Goal: Task Accomplishment & Management: Complete application form

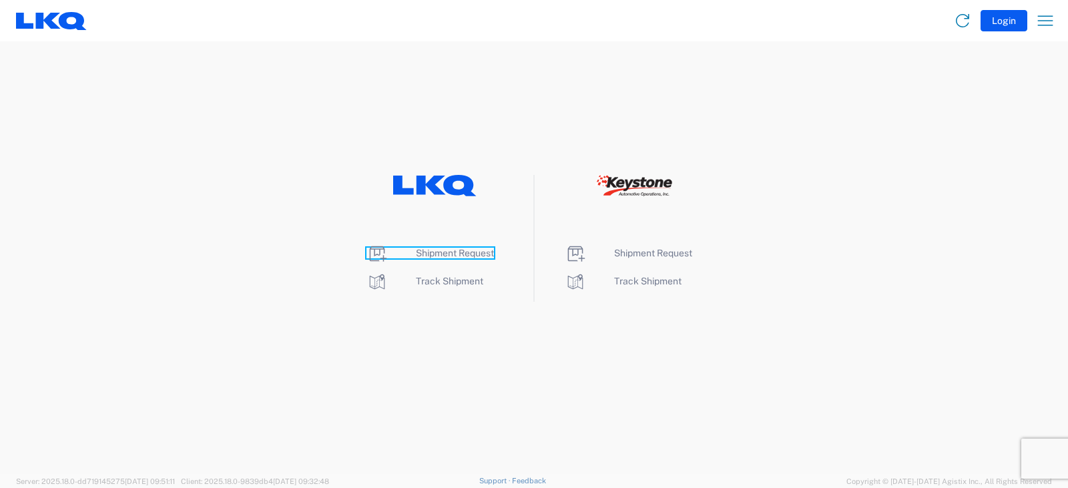
click at [449, 252] on span "Shipment Request" at bounding box center [455, 253] width 78 height 11
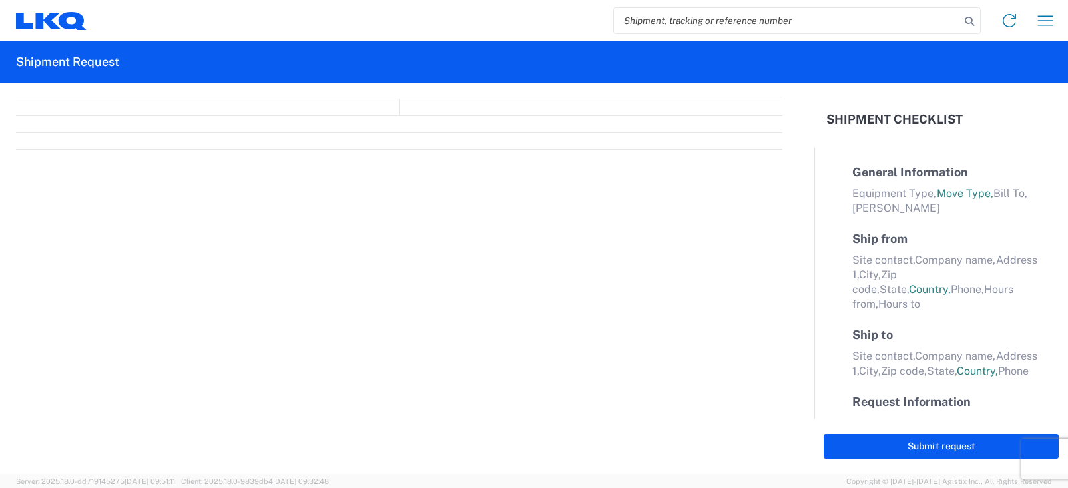
select select "FULL"
select select "LBS"
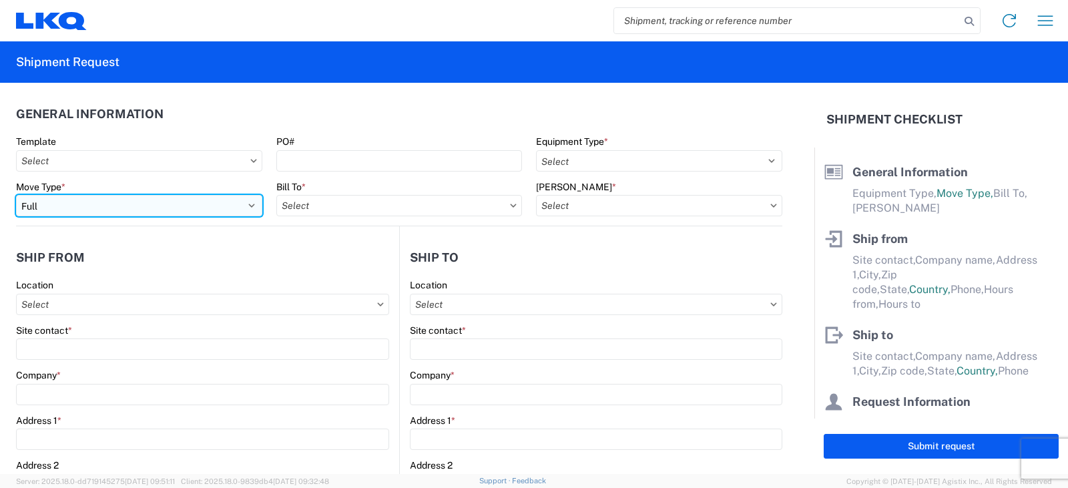
click at [64, 206] on select "Select Full Partial TL" at bounding box center [139, 205] width 246 height 21
select select "PARTIAL_TL"
click at [16, 195] on select "Select Full Partial TL" at bounding box center [139, 205] width 246 height 21
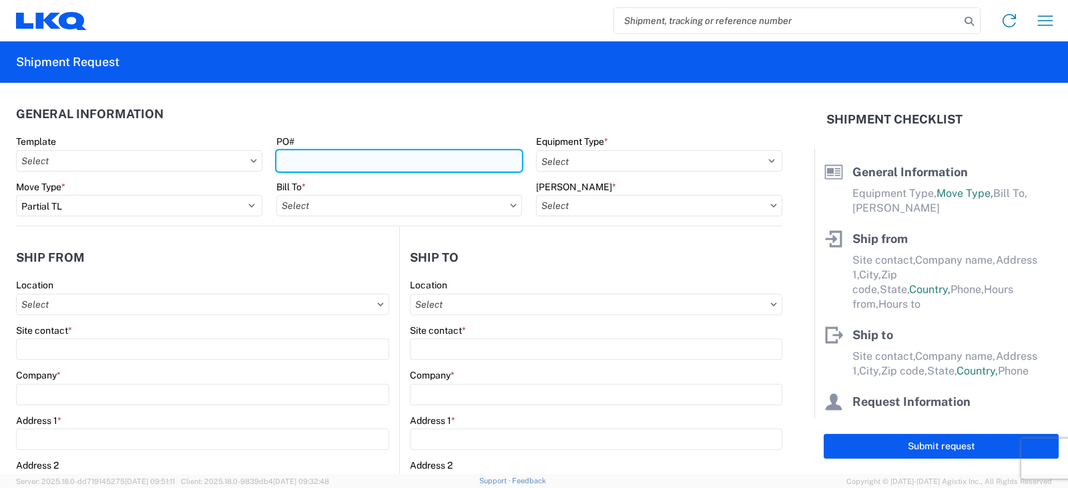
click at [303, 157] on input "PO#" at bounding box center [399, 160] width 246 height 21
type input "AUTO RIM SHIPMENT 9/15"
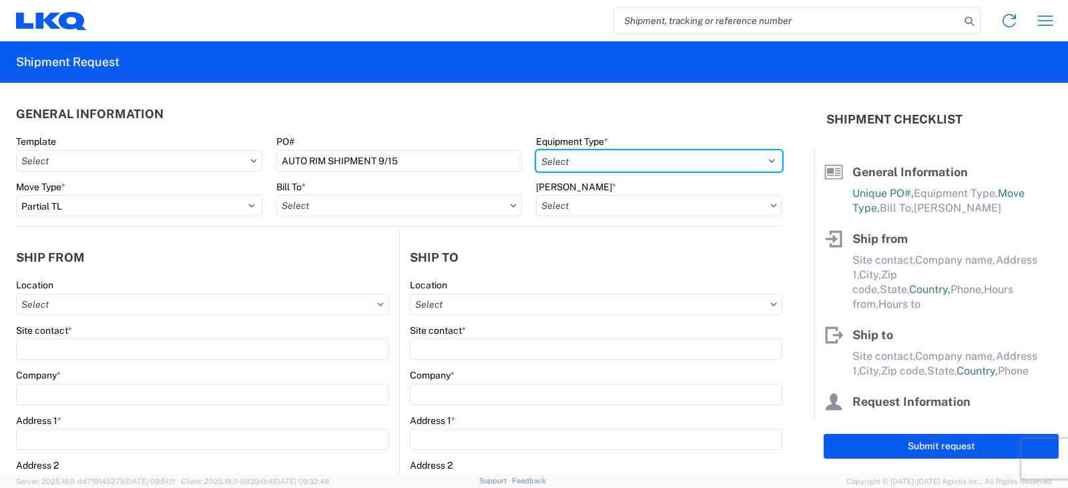
click at [594, 166] on select "Select 53’ Dry Van Flatbed Dropdeck (van) Lowboy (flatbed) Rail" at bounding box center [659, 160] width 246 height 21
select select "STDV"
click at [536, 150] on select "Select 53’ Dry Van Flatbed Dropdeck (van) Lowboy (flatbed) Rail" at bounding box center [659, 160] width 246 height 21
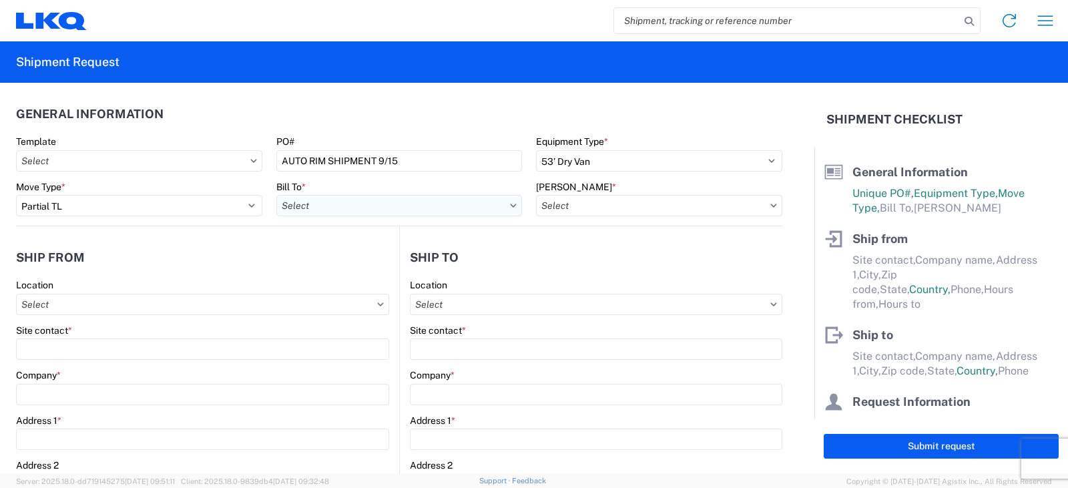
click at [385, 209] on input "Bill To *" at bounding box center [399, 205] width 246 height 21
type input "3003"
click at [335, 265] on div "3003 - Coast to Coast" at bounding box center [393, 264] width 234 height 21
type input "3003 - Coast to Coast"
click at [599, 206] on input "[PERSON_NAME] *" at bounding box center [659, 205] width 246 height 21
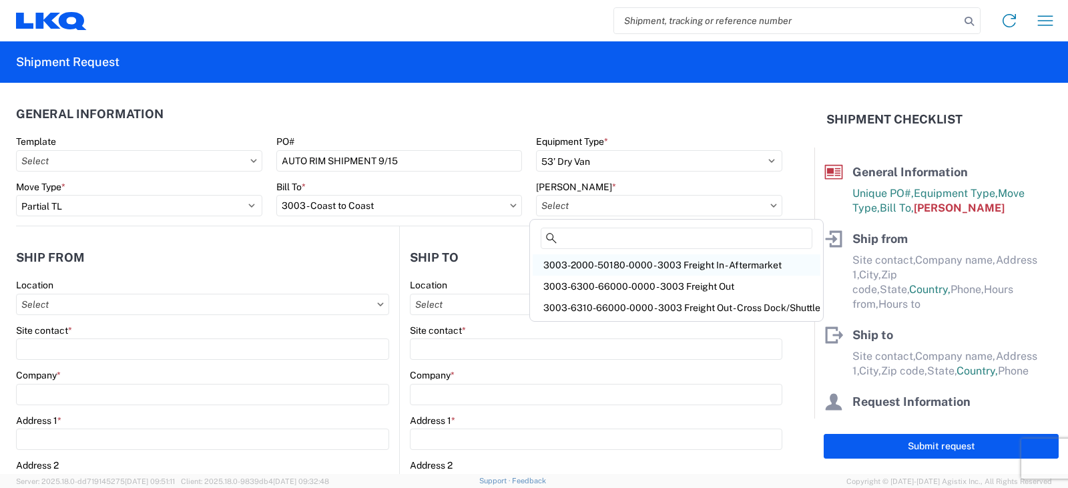
click at [587, 264] on div "3003-2000-50180-0000 - 3003 Freight In - Aftermarket" at bounding box center [677, 264] width 288 height 21
type input "3003-2000-50180-0000 - 3003 Freight In - Aftermarket"
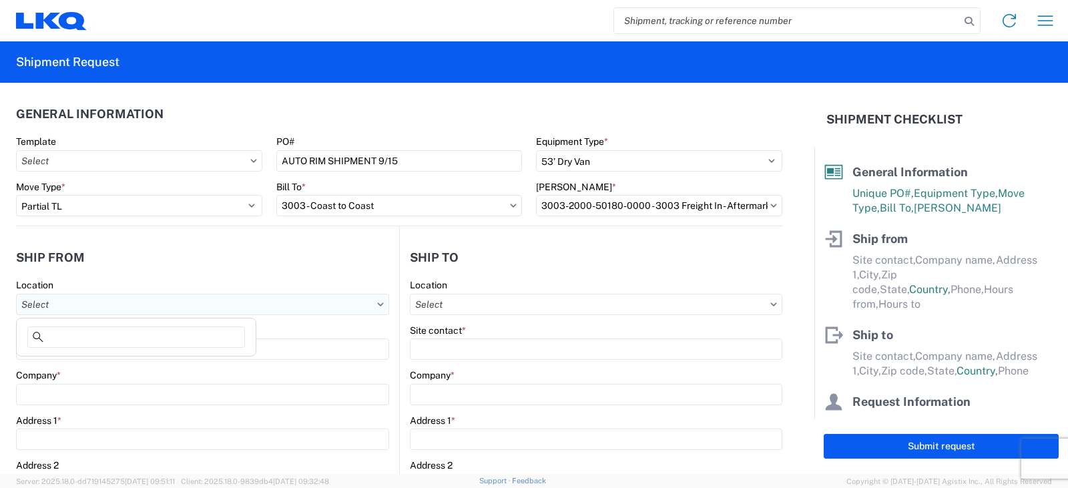
click at [63, 303] on input "Location" at bounding box center [202, 304] width 373 height 21
type input "3238"
click at [82, 364] on div "3238 - Huntington IDC" at bounding box center [136, 363] width 234 height 21
type input "3238 - Huntington IDC"
type input "LKQ Corporation"
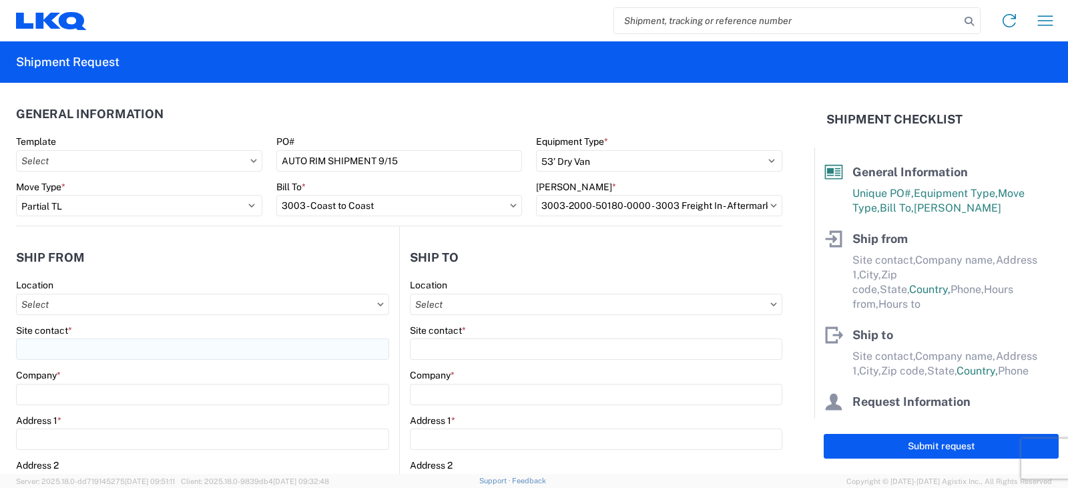
type input "[STREET_ADDRESS]"
type input "Huntington"
type input "46750"
select select "IN"
select select "US"
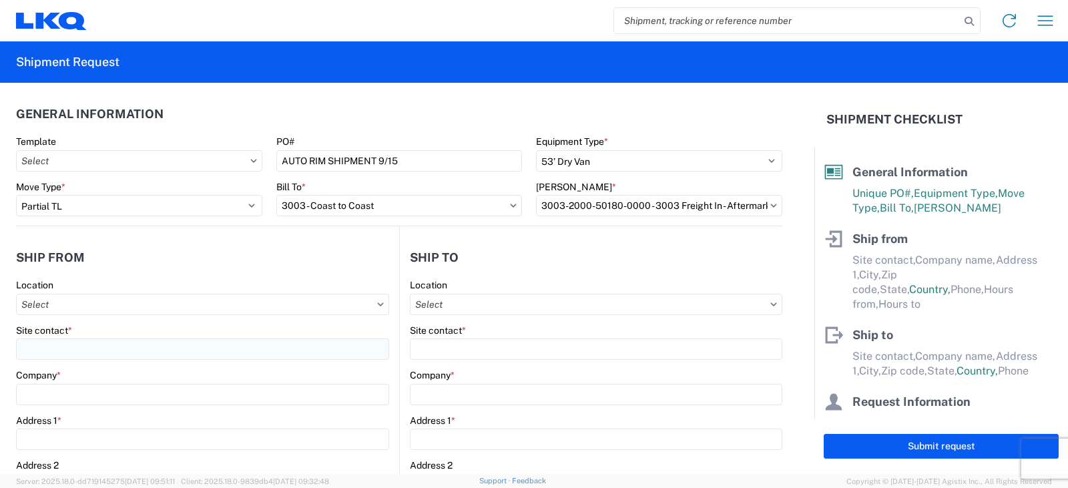
type input "07:00"
type input "17:00"
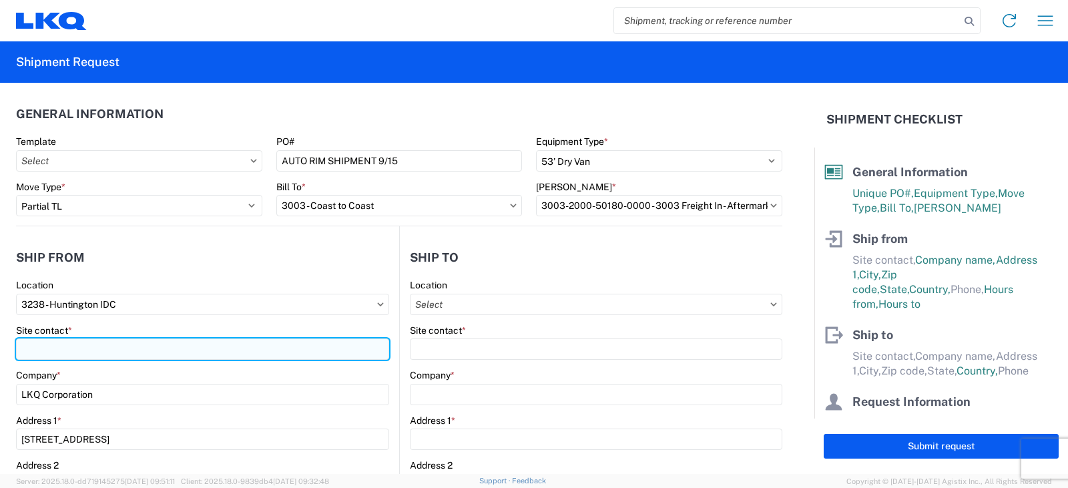
click at [23, 353] on input "Site contact *" at bounding box center [202, 349] width 373 height 21
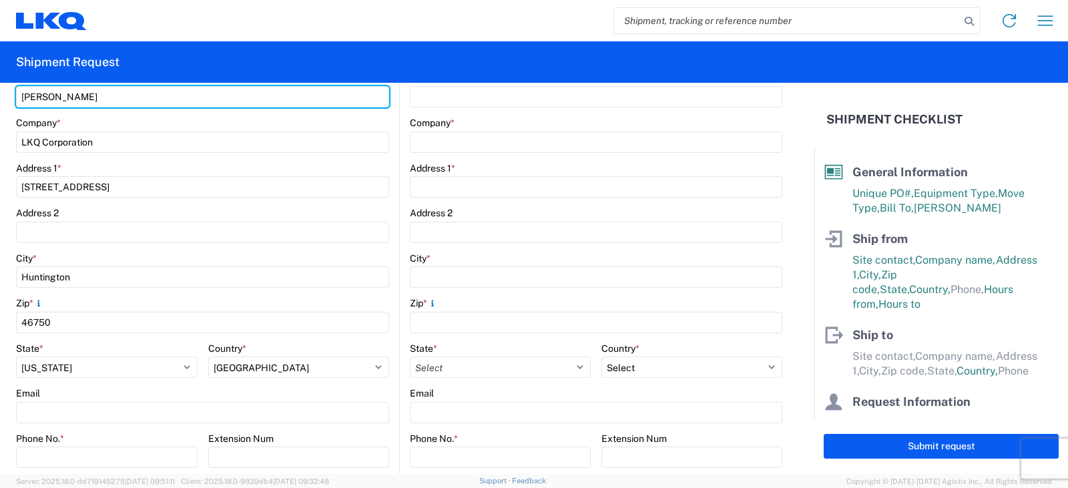
scroll to position [334, 0]
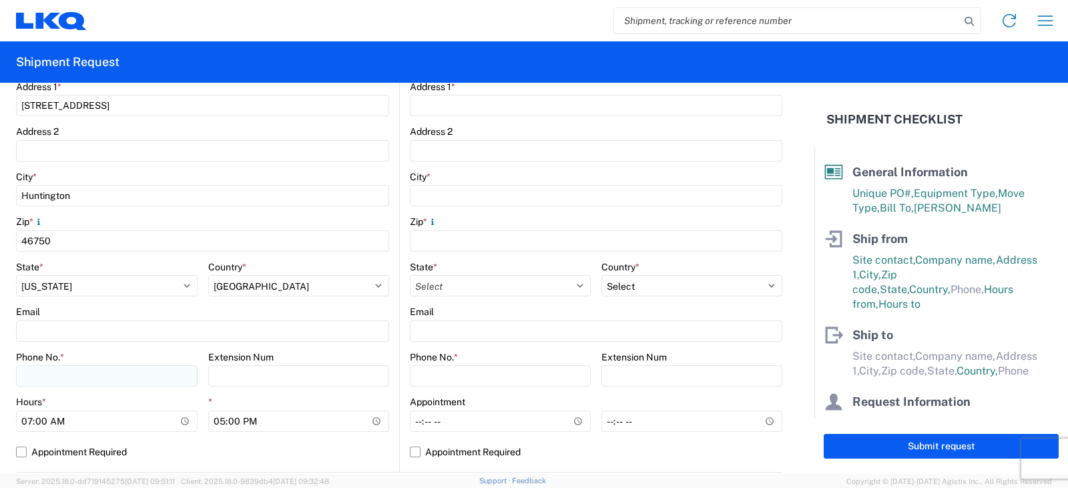
type input "[PERSON_NAME]"
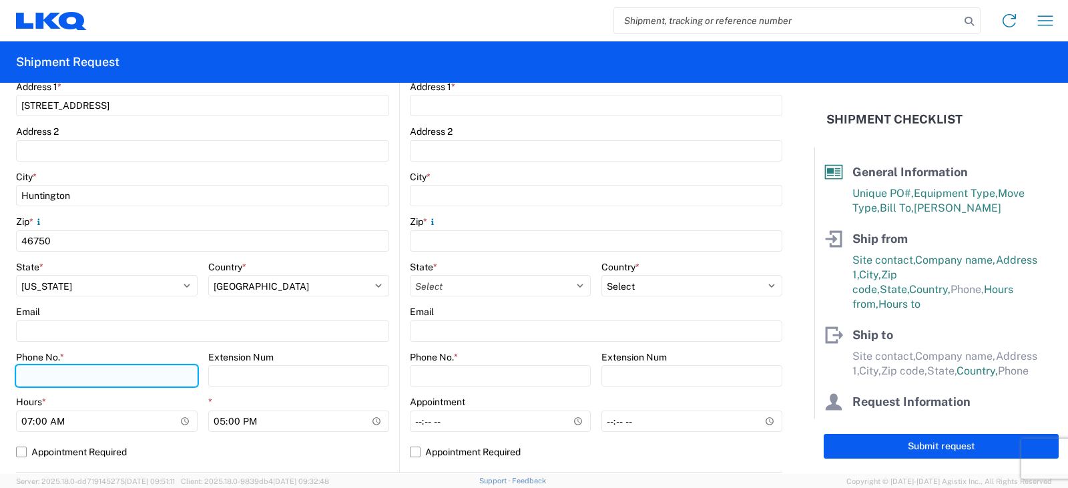
click at [37, 372] on input "Phone No. *" at bounding box center [107, 375] width 182 height 21
type input "[PHONE_NUMBER]"
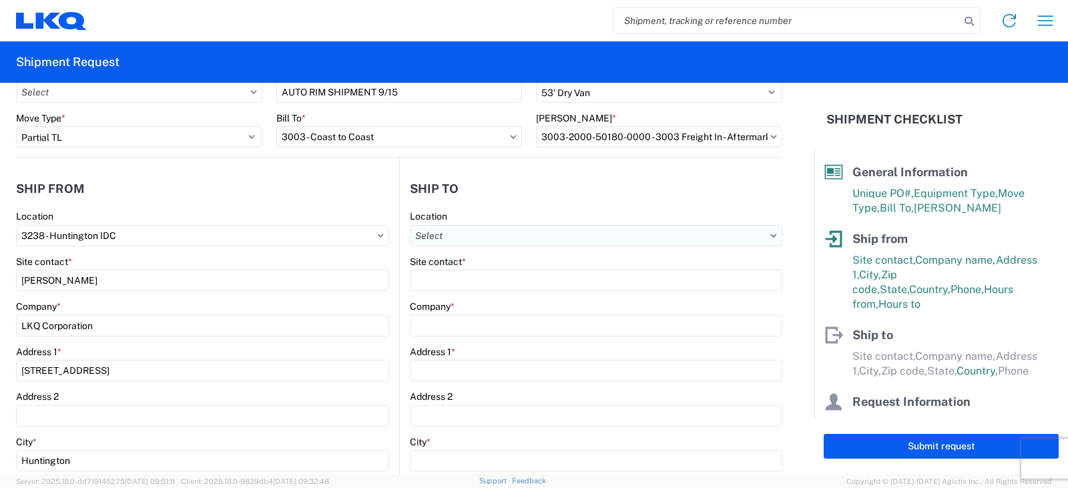
scroll to position [0, 0]
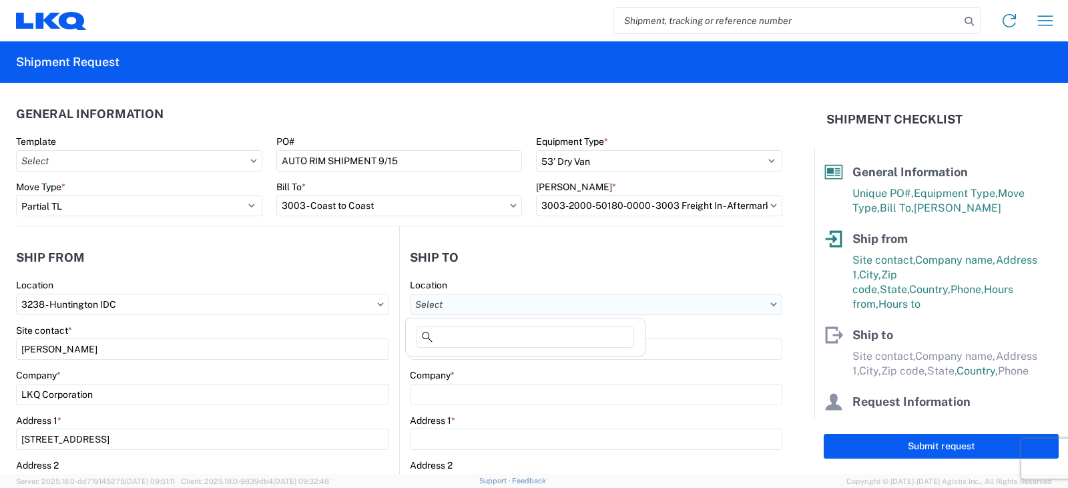
click at [431, 297] on input "Location" at bounding box center [596, 304] width 373 height 21
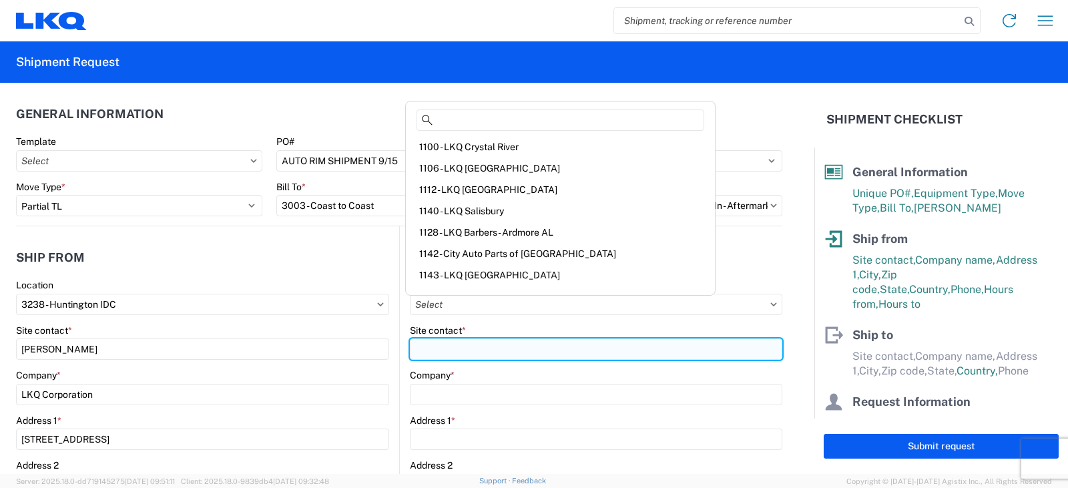
click at [435, 347] on input "Site contact *" at bounding box center [596, 349] width 373 height 21
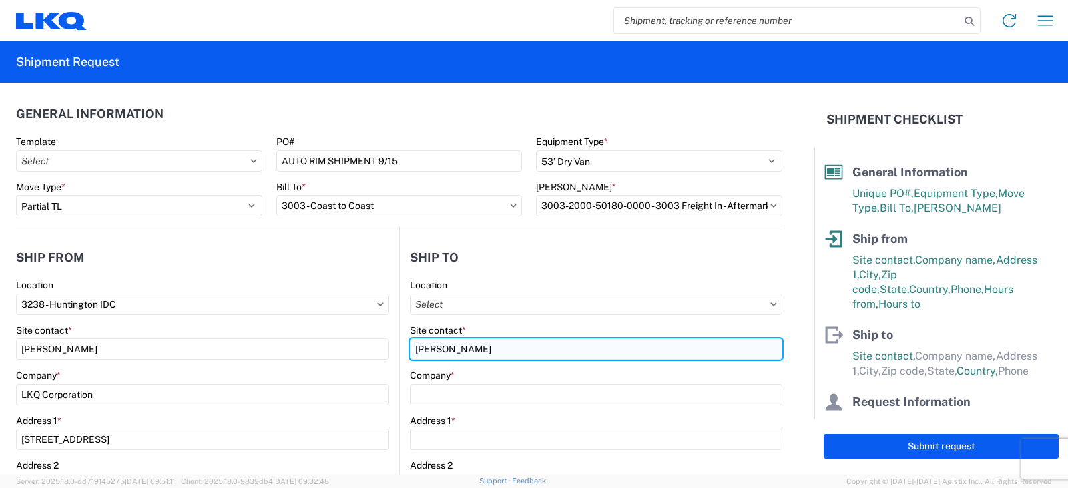
type input "MILTON"
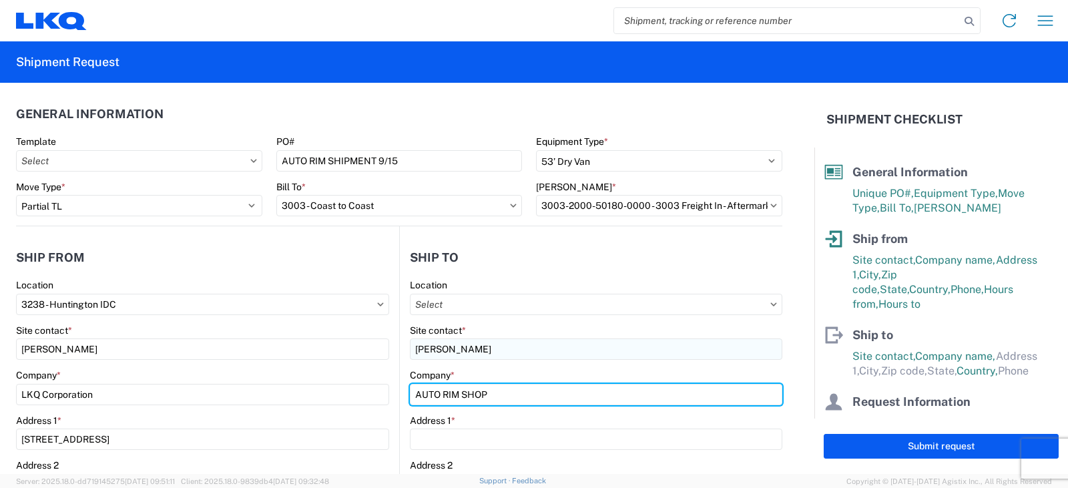
type input "AUTO RIM SHOP"
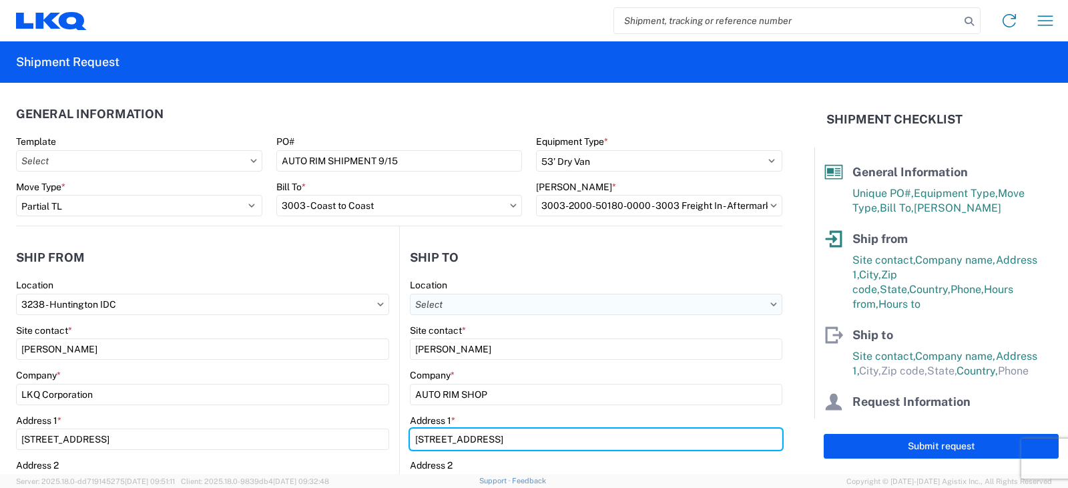
type input "30 CENTRAL DRIVE"
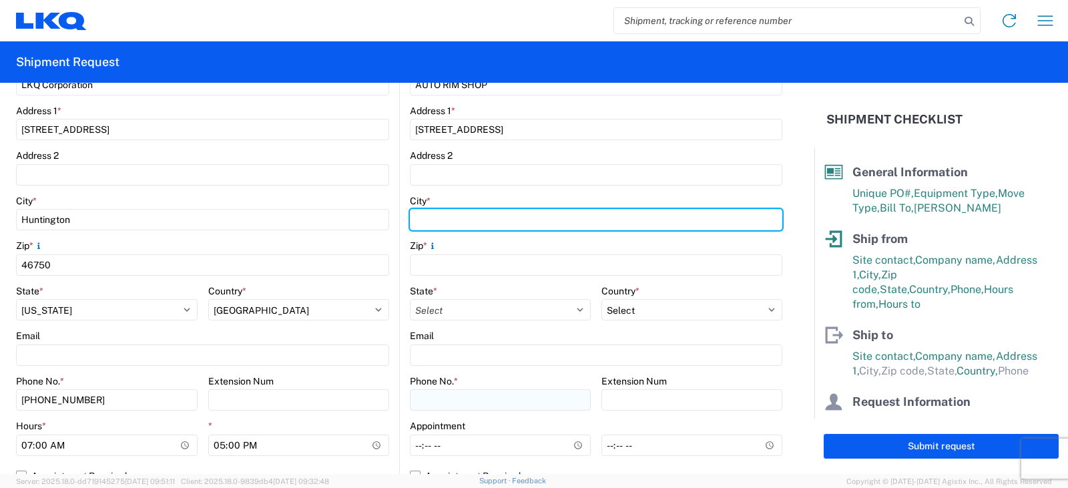
scroll to position [318, 0]
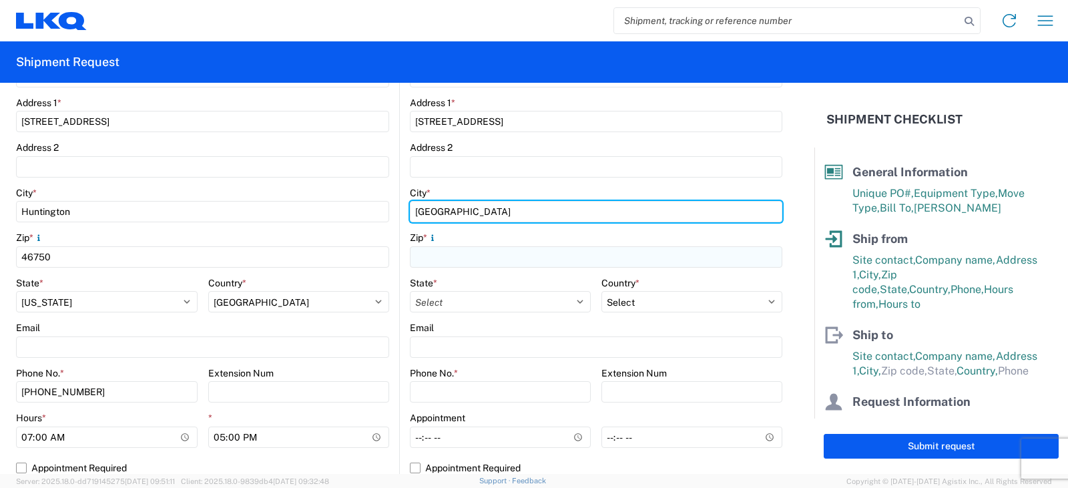
type input "FARMINGDALE"
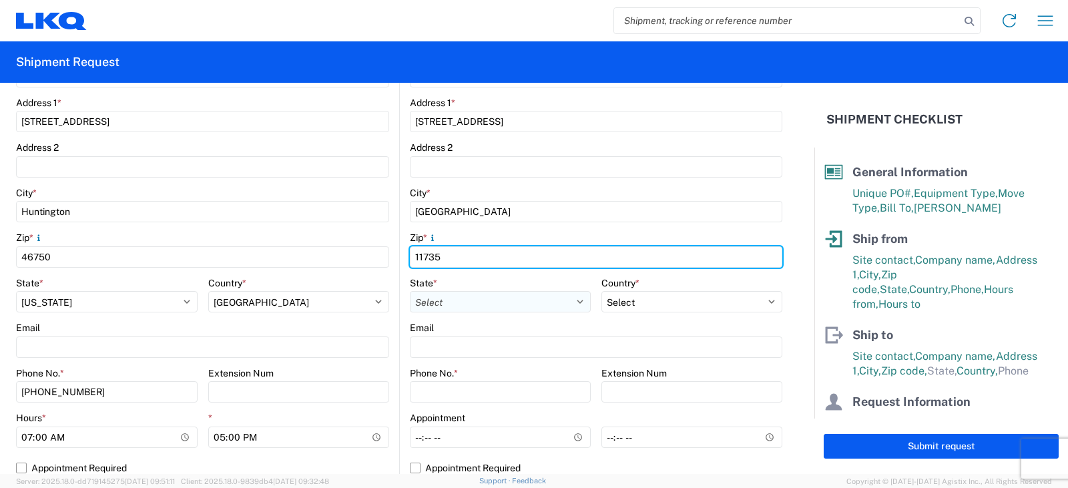
type input "11735"
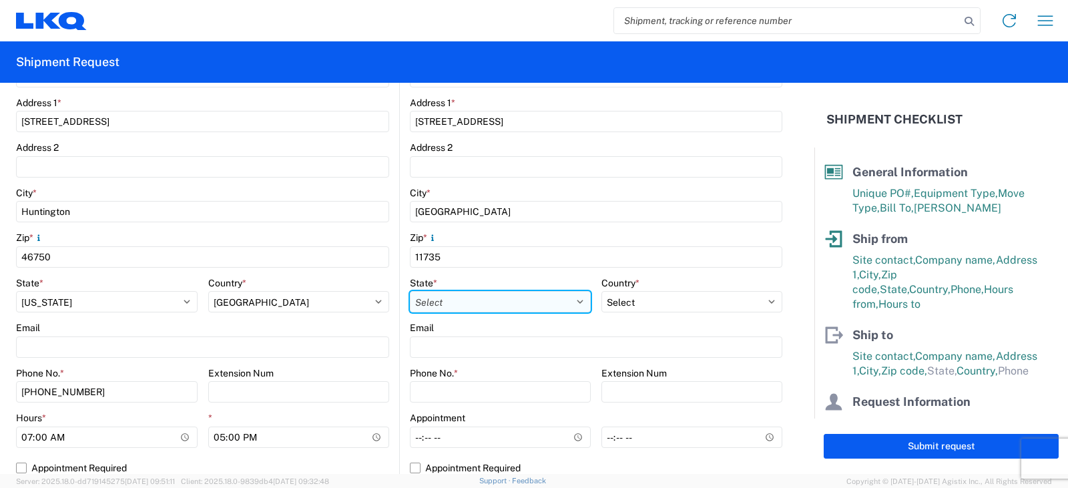
click at [450, 303] on select "Select [US_STATE] [US_STATE] [US_STATE] [US_STATE] Armed Forces Americas Armed …" at bounding box center [500, 301] width 181 height 21
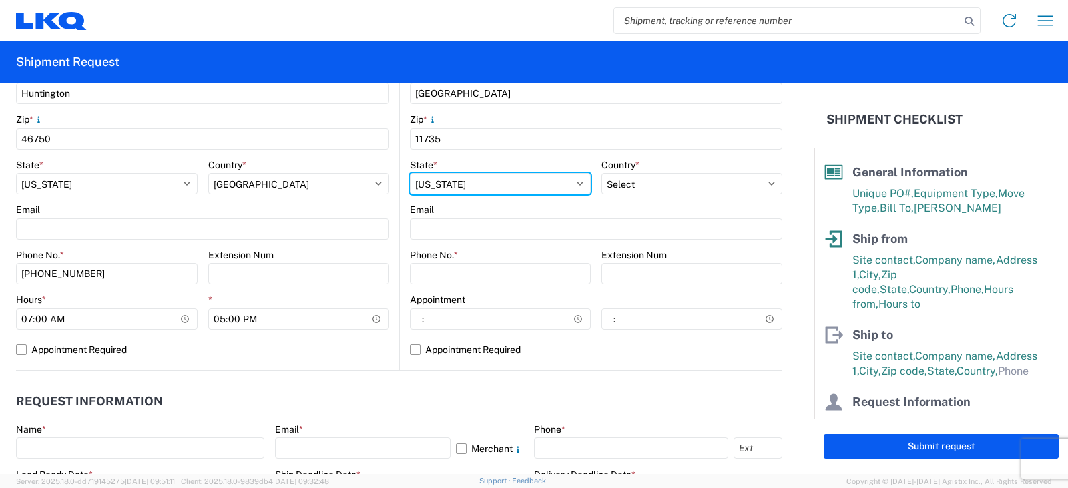
scroll to position [451, 0]
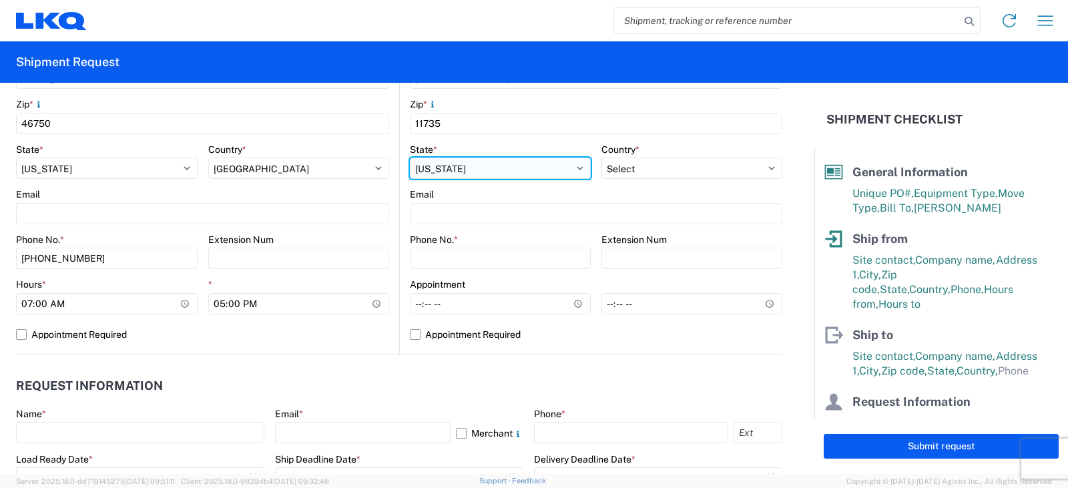
click at [575, 170] on select "Select [US_STATE] [US_STATE] [US_STATE] [US_STATE] Armed Forces Americas Armed …" at bounding box center [500, 168] width 181 height 21
select select "NY"
click at [410, 158] on select "Select [US_STATE] [US_STATE] [US_STATE] [US_STATE] Armed Forces Americas Armed …" at bounding box center [500, 168] width 181 height 21
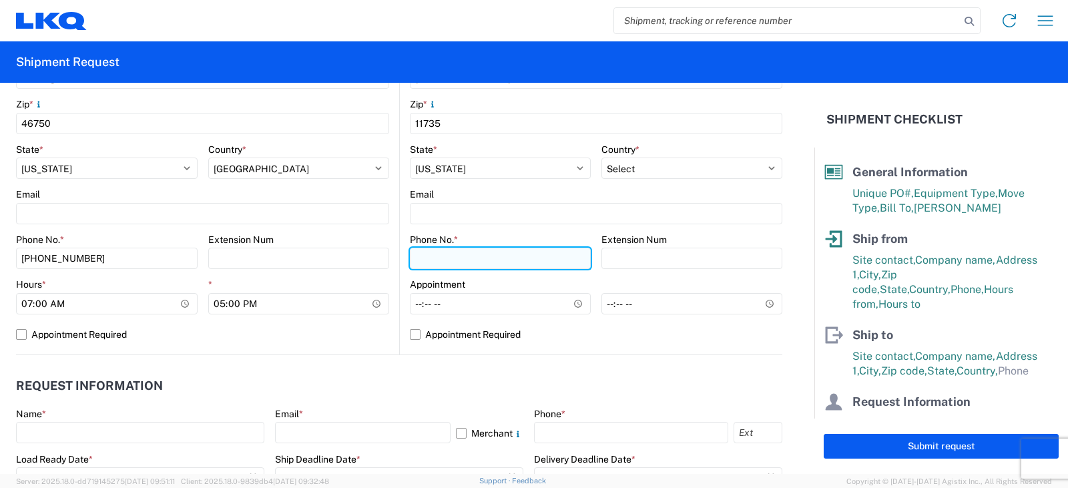
click at [427, 259] on input "Phone No. *" at bounding box center [500, 258] width 181 height 21
type input "516-766-6600"
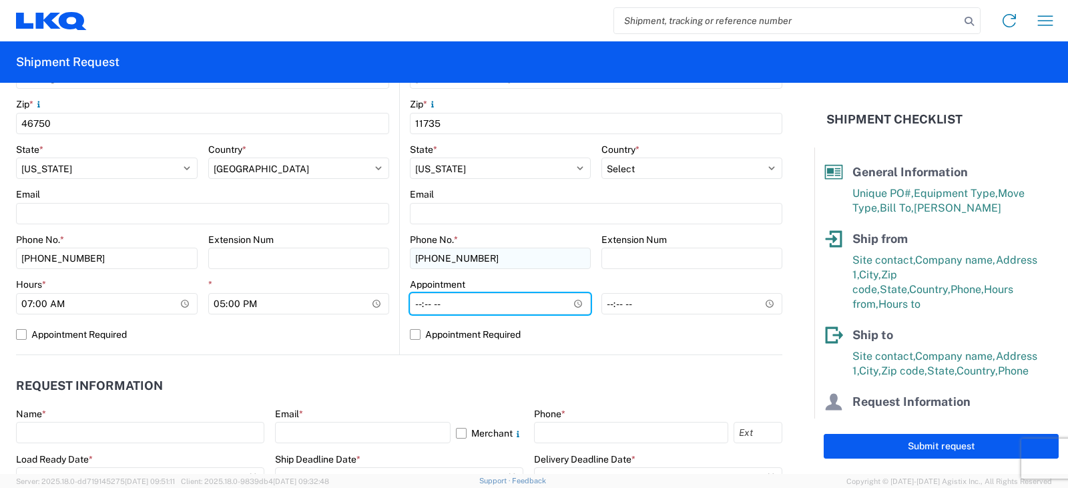
type input "08:00"
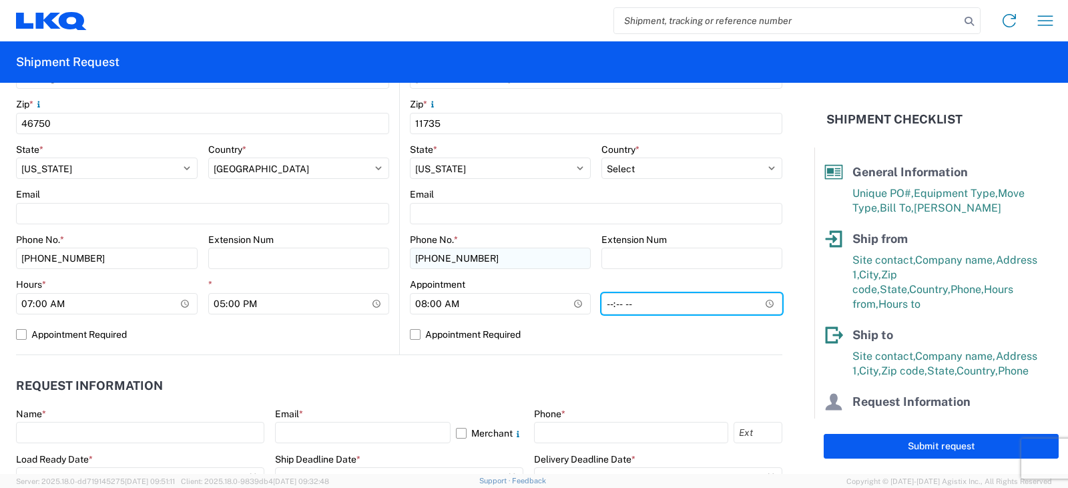
type input "16:00"
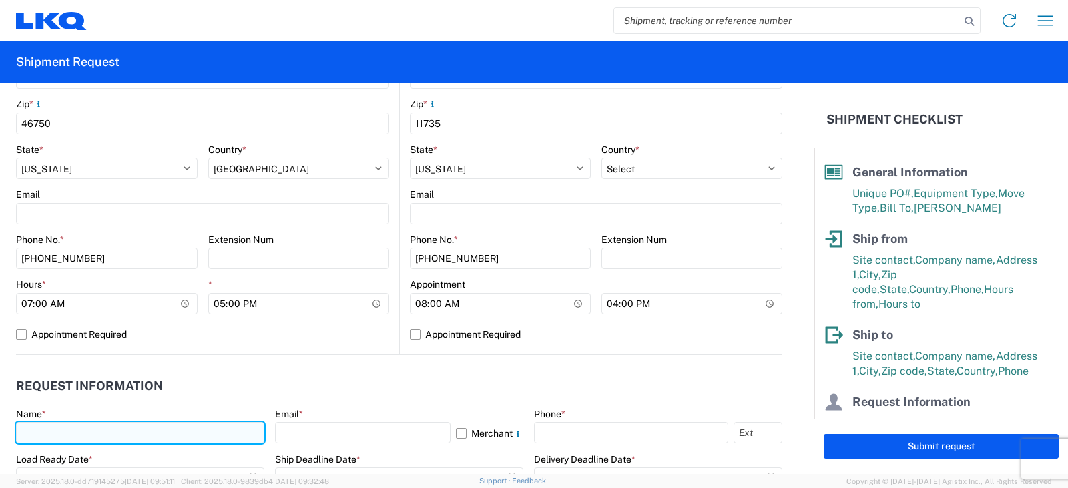
click at [55, 435] on input "text" at bounding box center [140, 432] width 248 height 21
type input "[PERSON_NAME]"
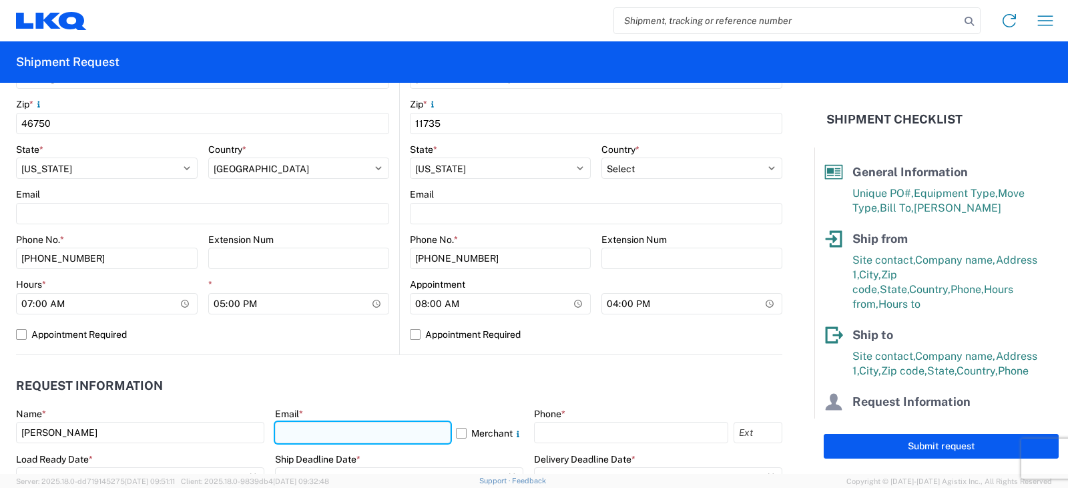
drag, startPoint x: 292, startPoint y: 430, endPoint x: 292, endPoint y: 389, distance: 40.7
click at [292, 430] on input "text" at bounding box center [363, 432] width 176 height 21
type input "[EMAIL_ADDRESS][DOMAIN_NAME]"
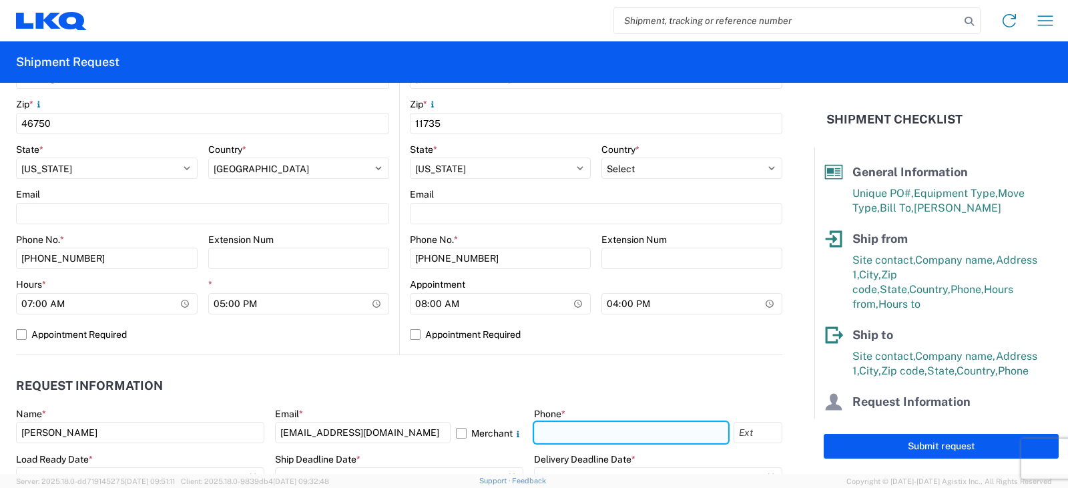
click at [556, 429] on input "text" at bounding box center [631, 432] width 194 height 21
type input "[PHONE_NUMBER]"
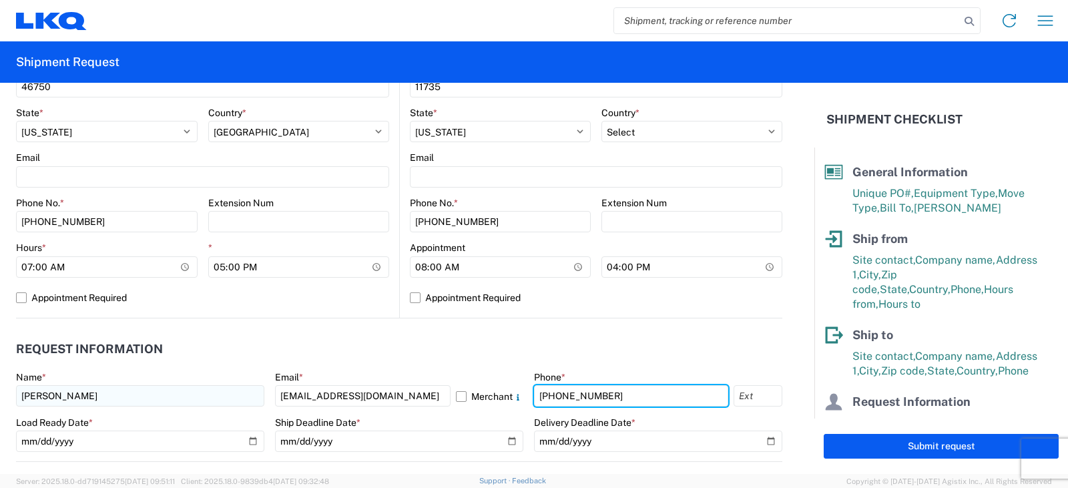
scroll to position [518, 0]
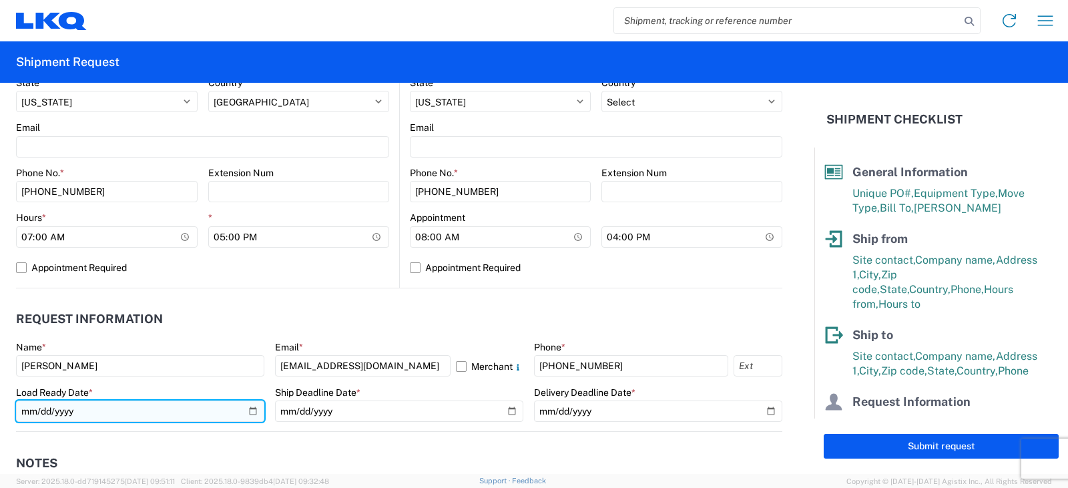
drag, startPoint x: 250, startPoint y: 413, endPoint x: 178, endPoint y: 424, distance: 73.6
click at [250, 413] on input "date" at bounding box center [140, 411] width 248 height 21
type input "2025-09-15"
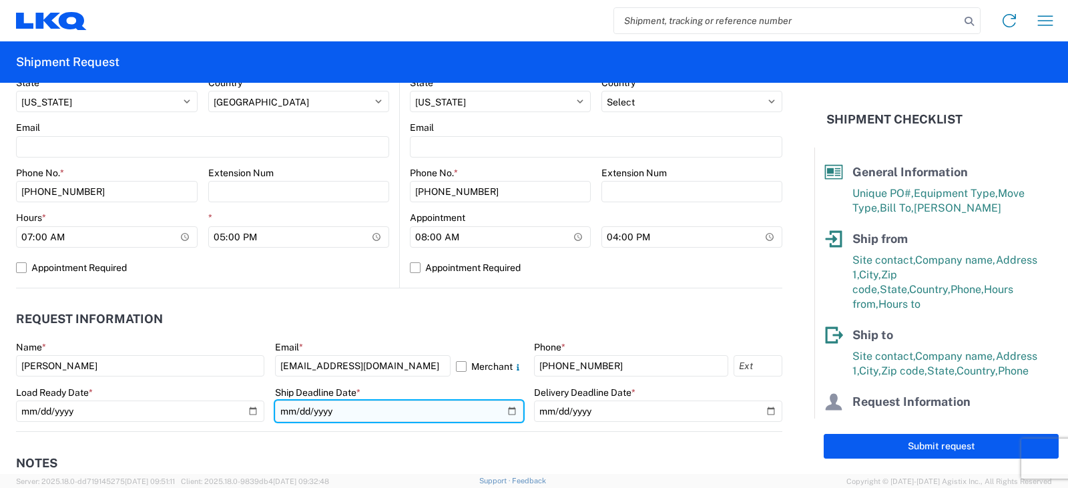
click at [502, 413] on input "date" at bounding box center [399, 411] width 248 height 21
type input "2025-09-15"
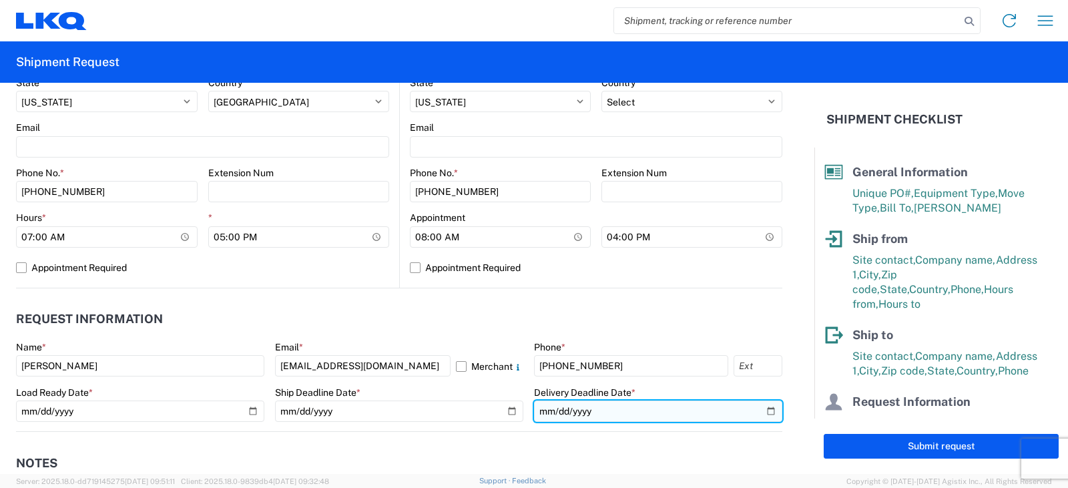
click at [758, 409] on input "date" at bounding box center [658, 411] width 248 height 21
type input "2025-09-17"
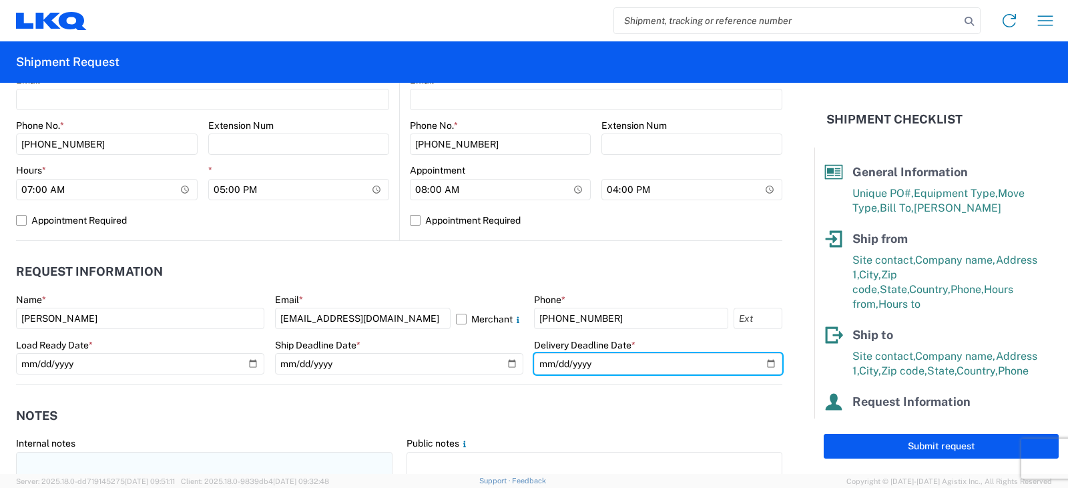
scroll to position [652, 0]
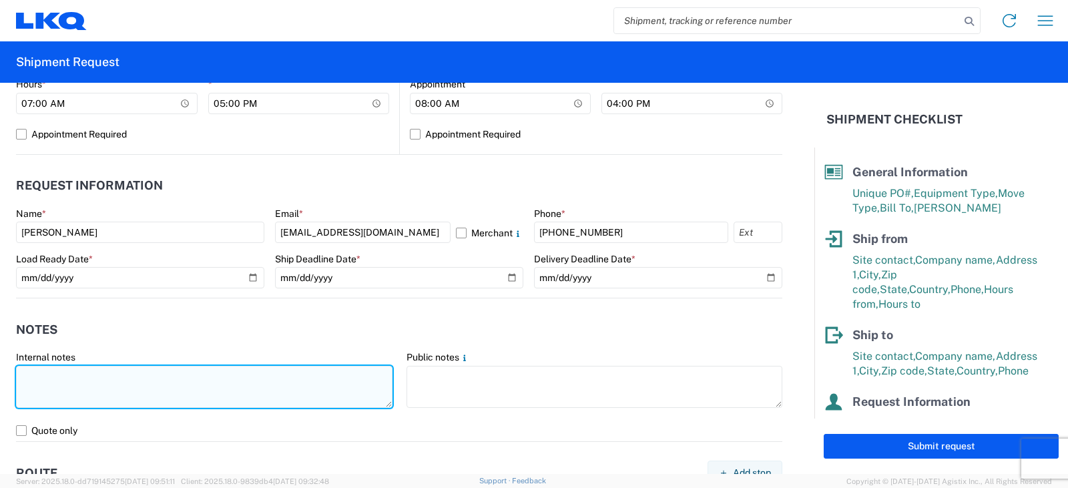
click at [42, 378] on textarea at bounding box center [204, 387] width 377 height 42
click at [65, 381] on textarea "THIS IS AN LTL OVER $1400. LTL RATE 1724.06" at bounding box center [204, 387] width 377 height 42
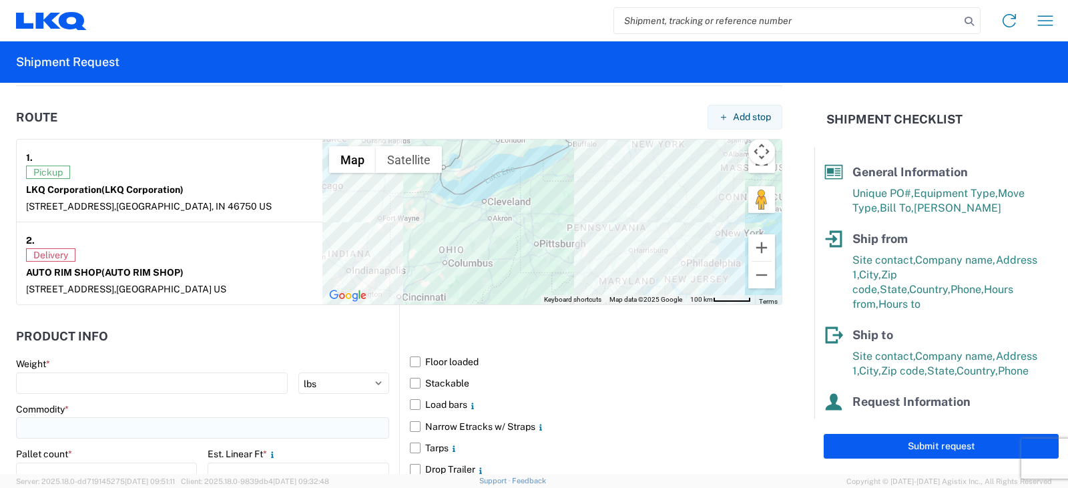
scroll to position [1052, 0]
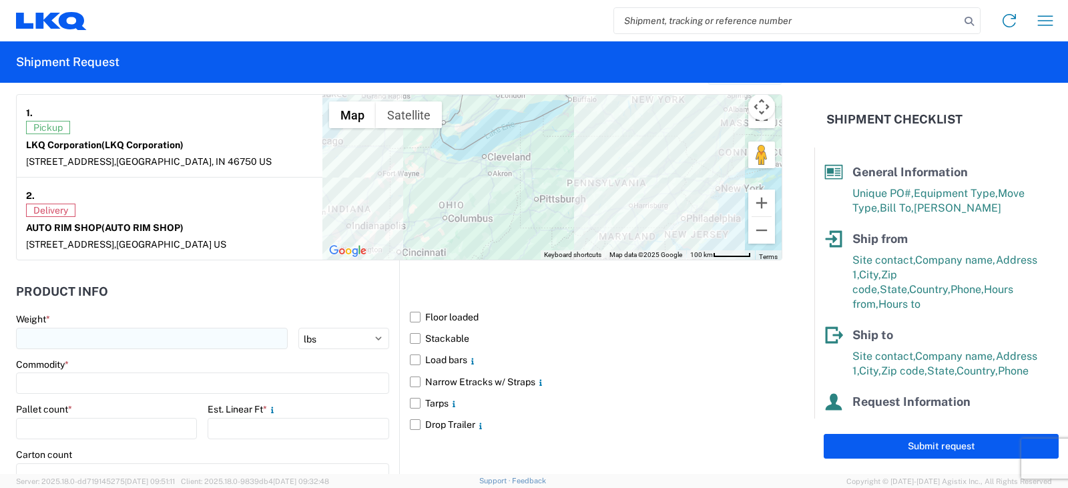
type textarea "THIS IS AN LTL OVER $1400. LTL RATE $1724.06"
click at [45, 337] on input "number" at bounding box center [152, 338] width 272 height 21
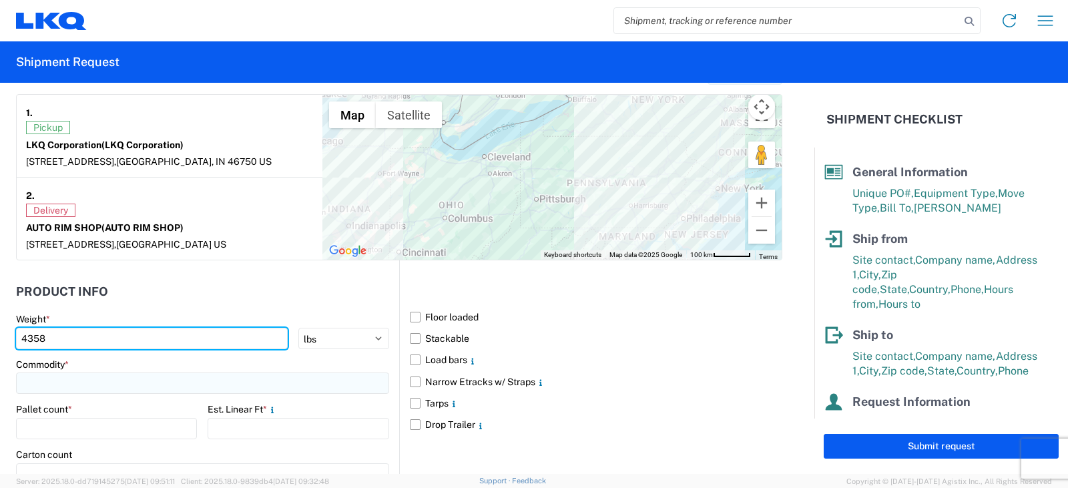
type input "4358"
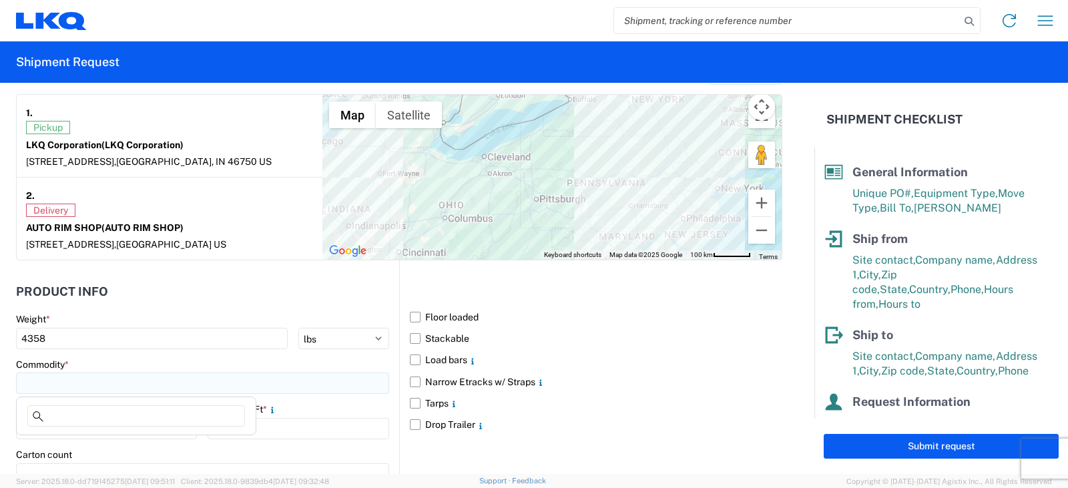
click at [42, 383] on input at bounding box center [202, 383] width 373 height 21
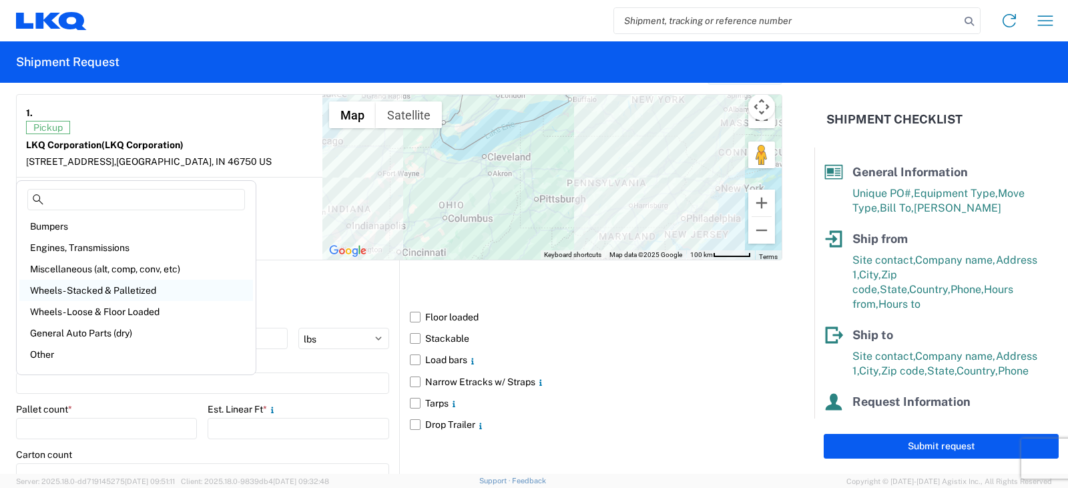
click at [88, 288] on div "Wheels - Stacked & Palletized" at bounding box center [136, 290] width 234 height 21
type input "Wheels - Stacked & Palletized"
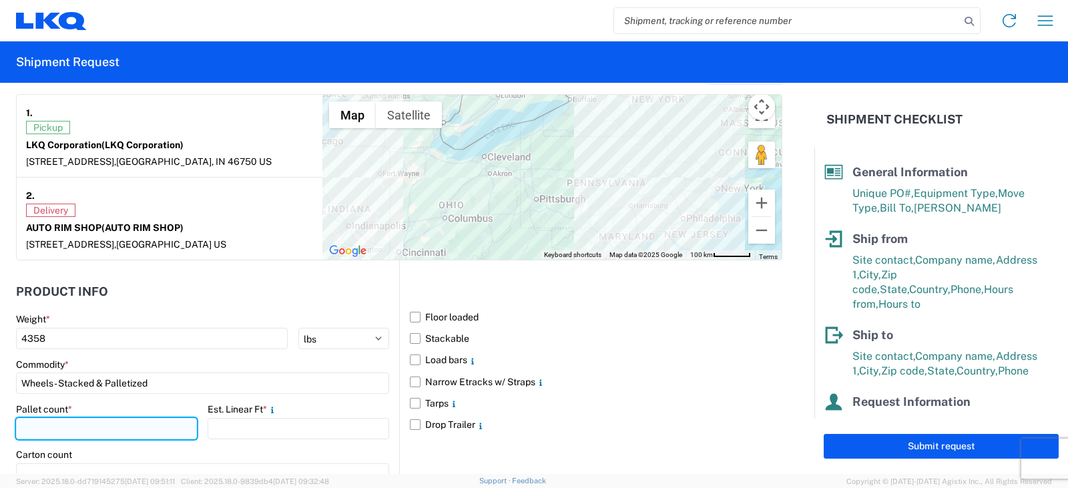
click at [56, 428] on input "number" at bounding box center [106, 428] width 181 height 21
type input "5"
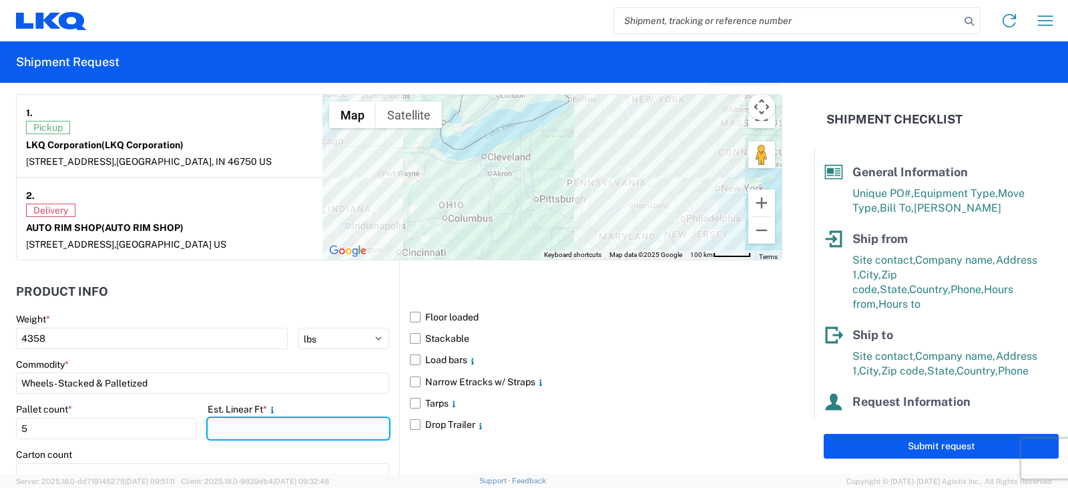
click at [220, 429] on input "number" at bounding box center [298, 428] width 181 height 21
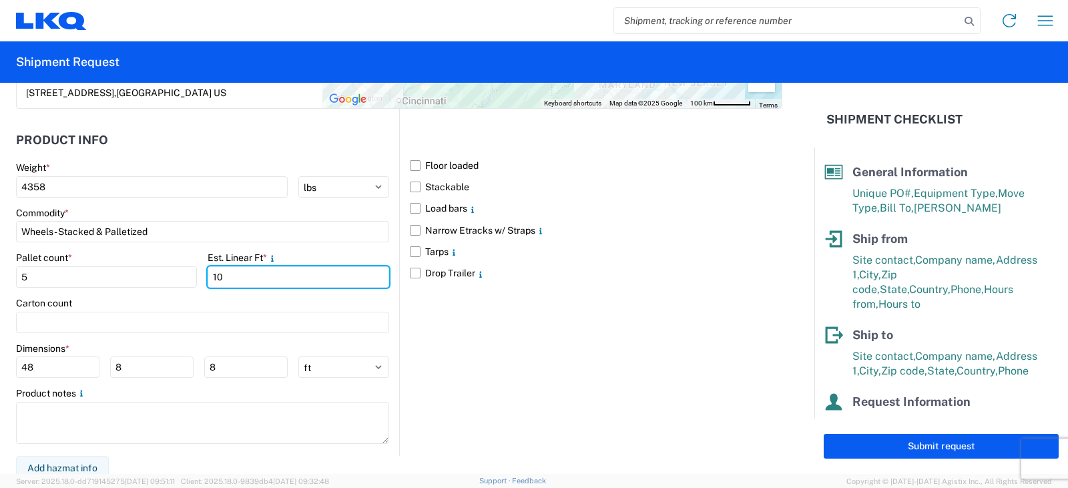
scroll to position [1211, 0]
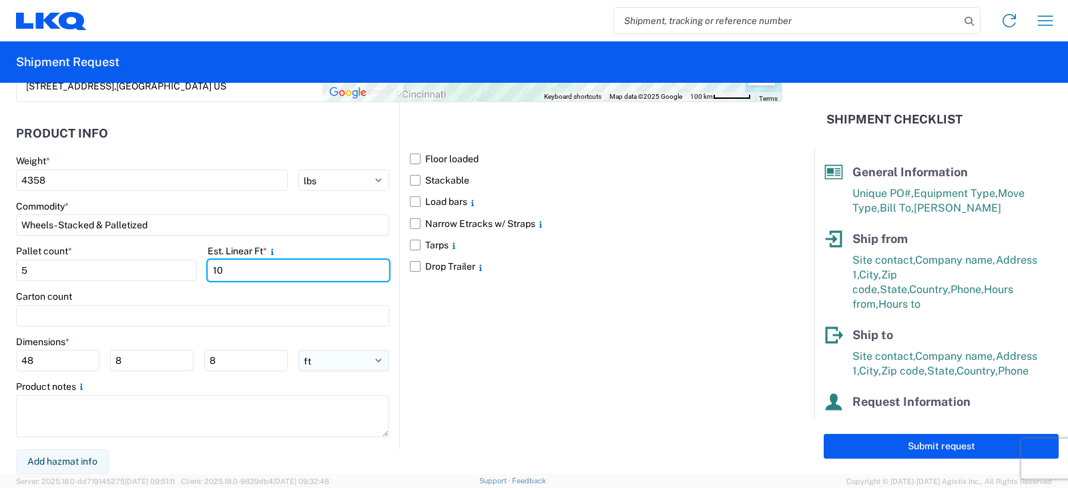
type input "10"
click at [375, 359] on select "ft in cm" at bounding box center [344, 360] width 91 height 21
select select "IN"
click at [299, 350] on select "ft in cm" at bounding box center [344, 360] width 91 height 21
type input "576"
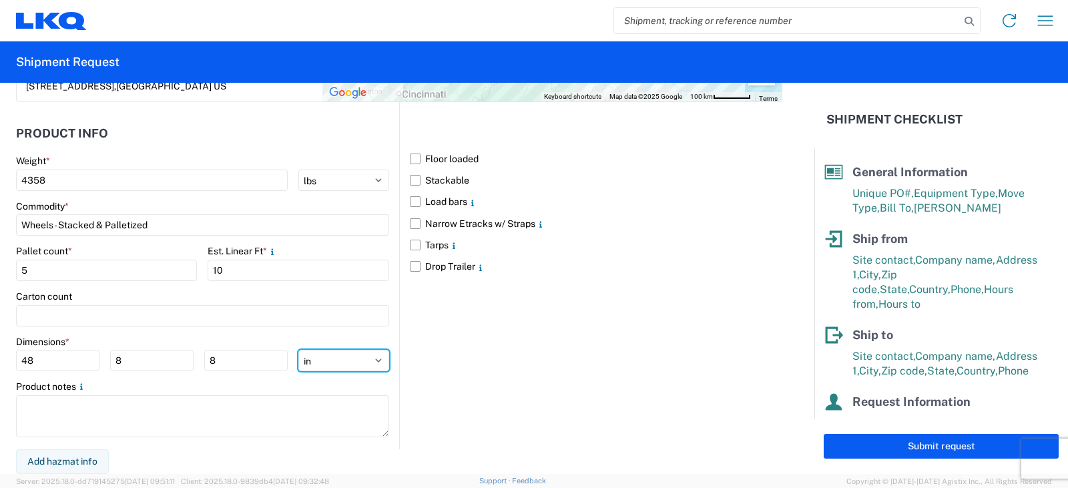
type input "96"
drag, startPoint x: 37, startPoint y: 362, endPoint x: 15, endPoint y: 363, distance: 22.1
click at [15, 361] on form "General Information Template PO# AUTO RIM SHIPMENT 9/15 Equipment Type * Select…" at bounding box center [407, 278] width 815 height 391
type input "48"
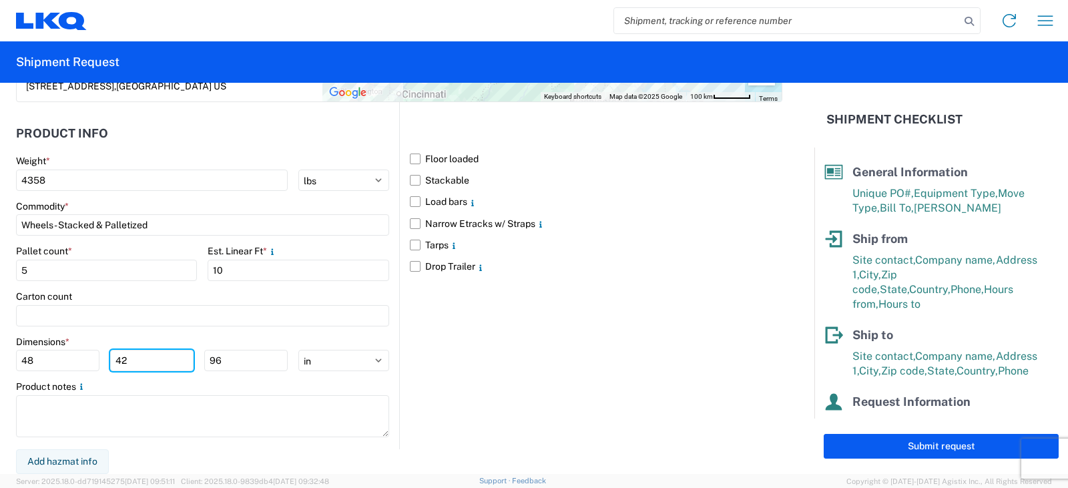
type input "42"
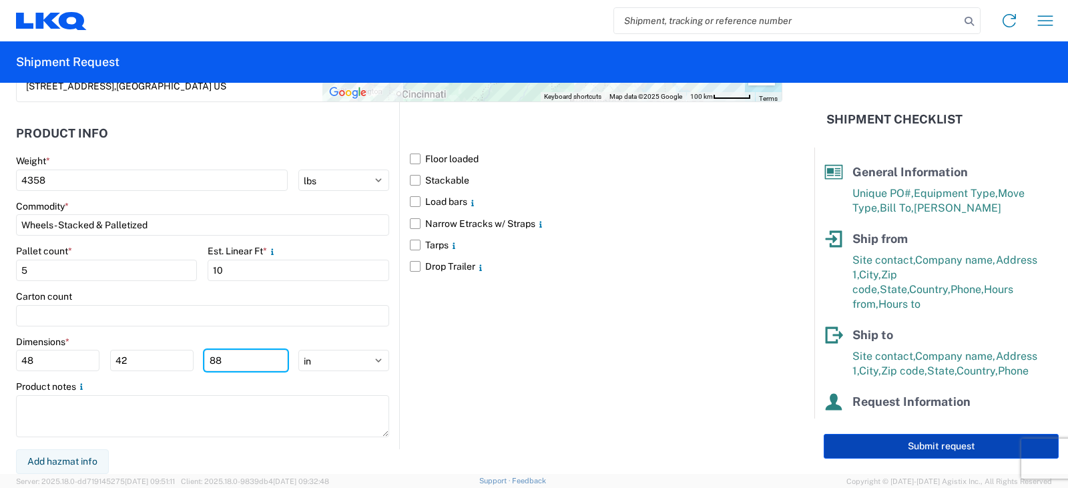
type input "88"
click at [948, 449] on button "Submit request" at bounding box center [941, 446] width 235 height 25
select select "US"
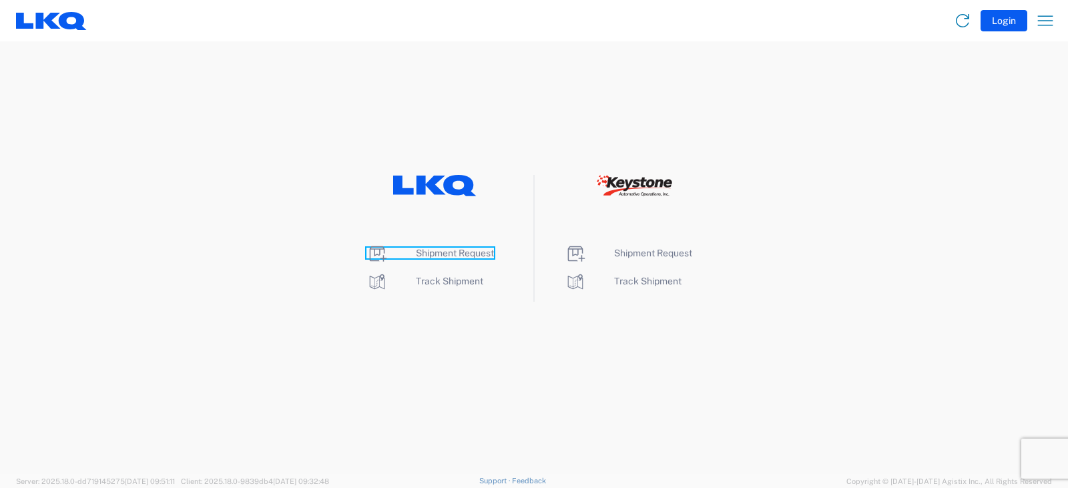
click at [451, 252] on span "Shipment Request" at bounding box center [455, 253] width 78 height 11
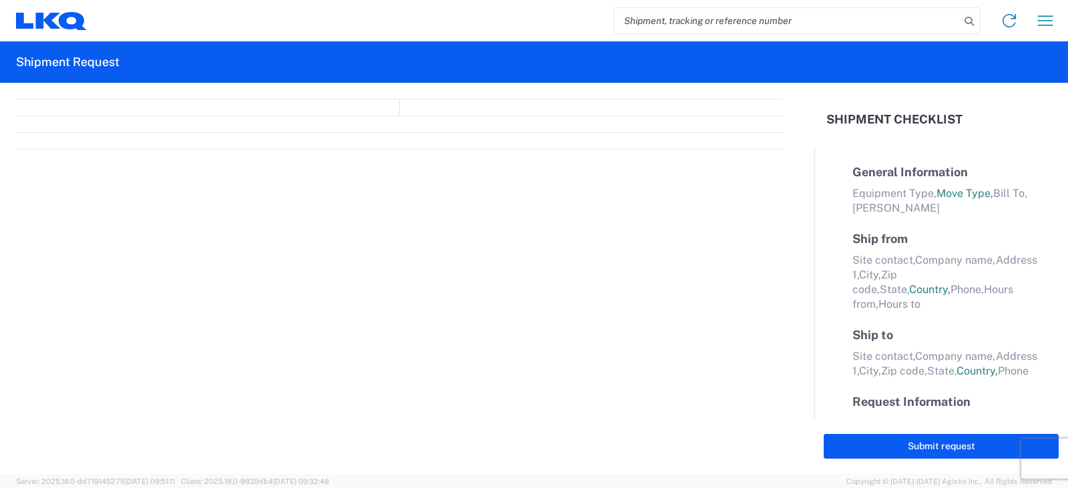
select select "FULL"
select select "LBS"
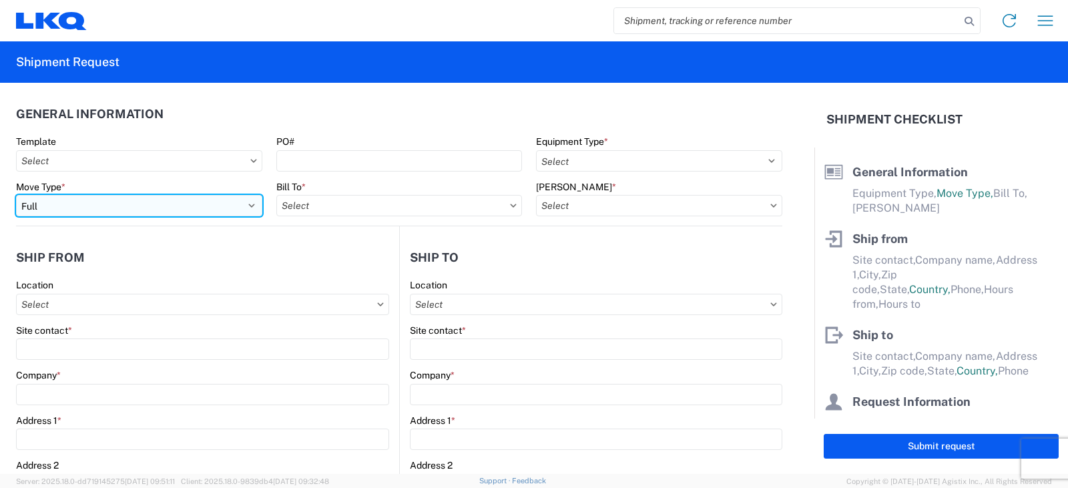
click at [89, 208] on select "Select Full Partial TL" at bounding box center [139, 205] width 246 height 21
select select "PARTIAL_TL"
click at [16, 195] on select "Select Full Partial TL" at bounding box center [139, 205] width 246 height 21
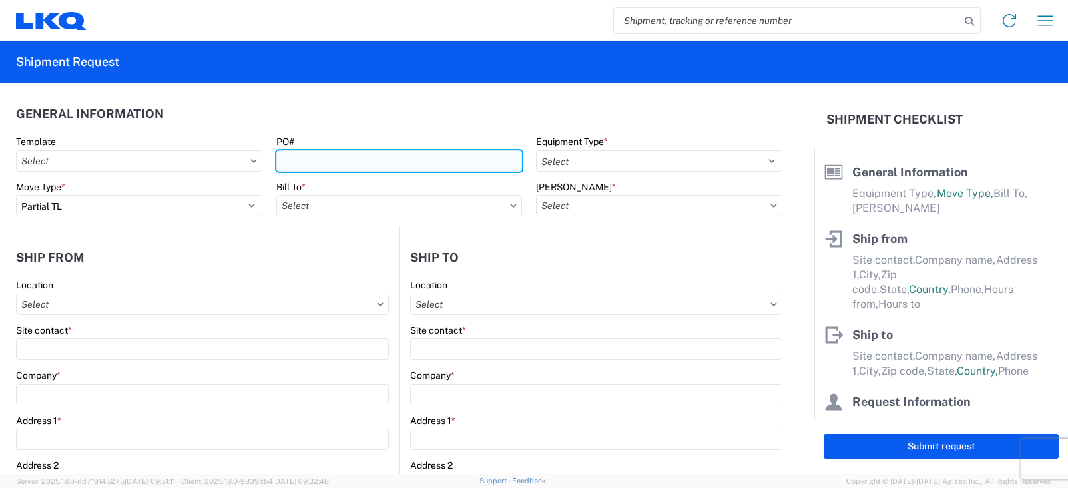
click at [280, 158] on input "PO#" at bounding box center [399, 160] width 246 height 21
type input "TRN# TH734371"
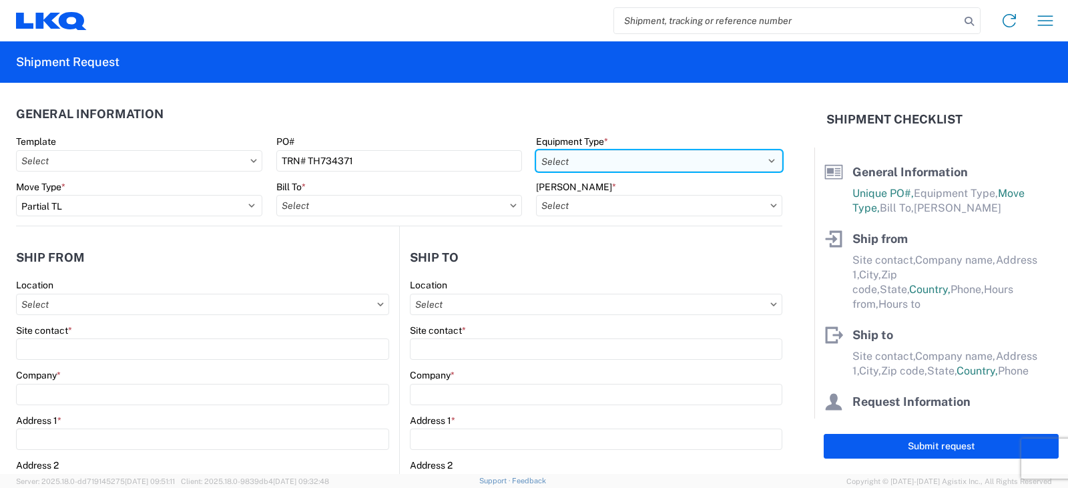
click at [557, 162] on select "Select 53’ Dry Van Flatbed Dropdeck (van) Lowboy (flatbed) Rail" at bounding box center [659, 160] width 246 height 21
select select "STDV"
click at [536, 150] on select "Select 53’ Dry Van Flatbed Dropdeck (van) Lowboy (flatbed) Rail" at bounding box center [659, 160] width 246 height 21
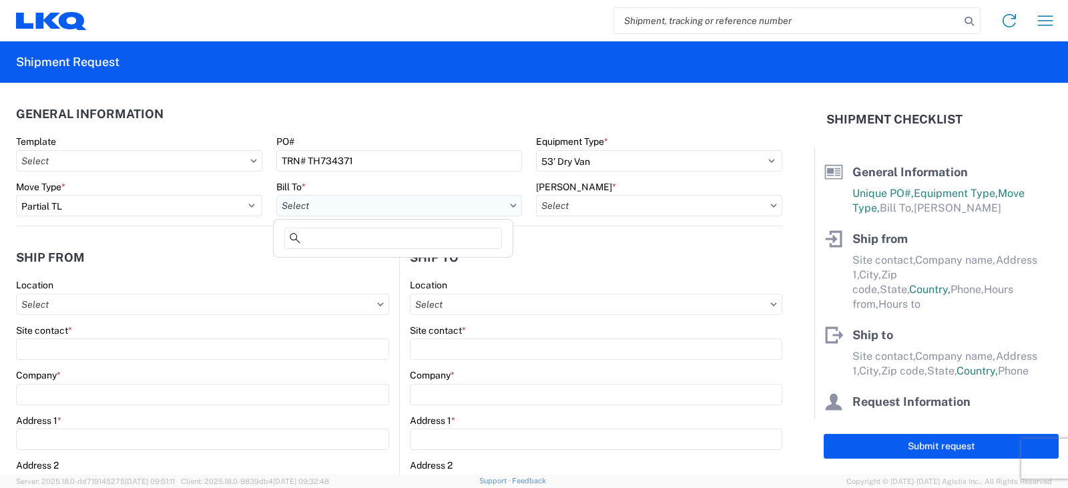
click at [308, 210] on input "Bill To *" at bounding box center [399, 205] width 246 height 21
type input "3032"
click at [325, 262] on div "3032 - Seattle WA" at bounding box center [393, 264] width 234 height 21
type input "3032 - Seattle WA"
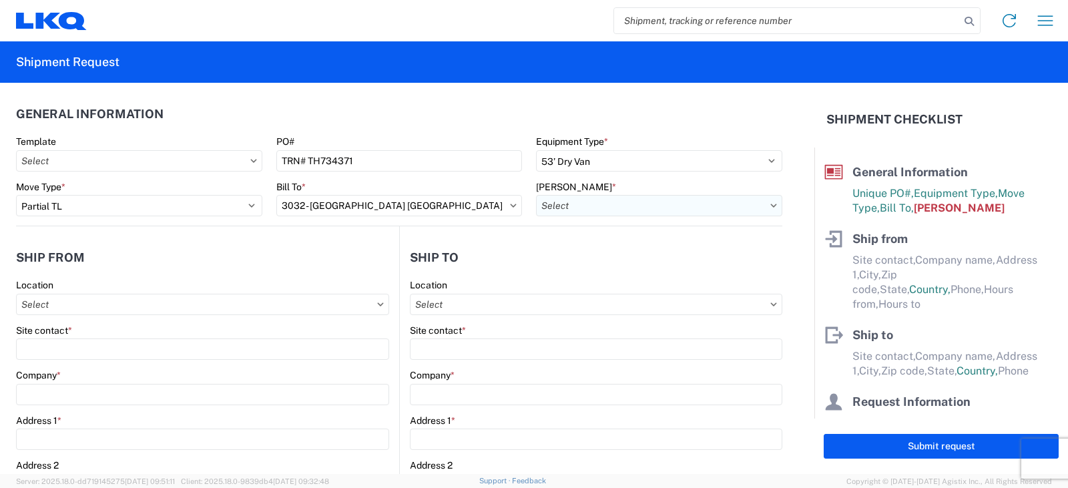
click at [562, 207] on input "[PERSON_NAME] *" at bounding box center [659, 205] width 246 height 21
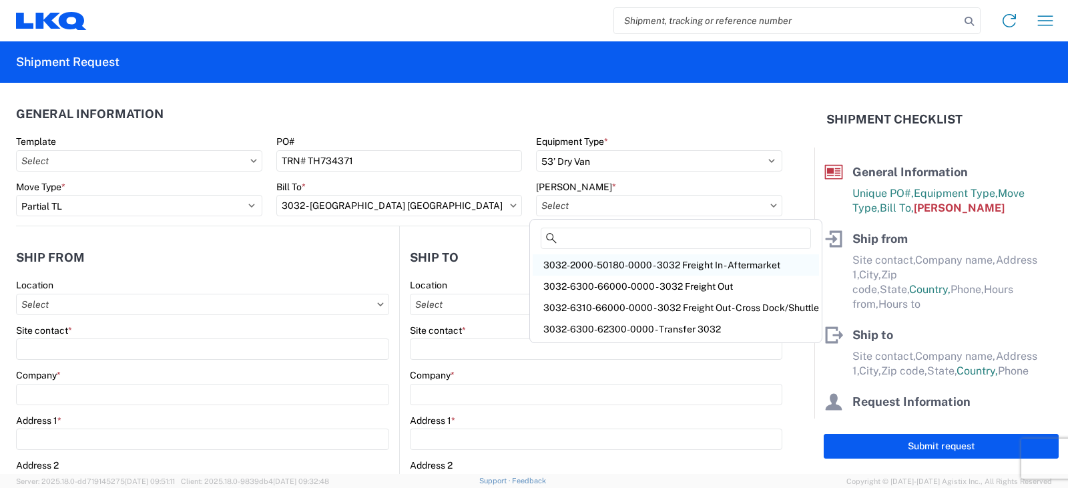
click at [574, 263] on div "3032-2000-50180-0000 - 3032 Freight In - Aftermarket" at bounding box center [676, 264] width 286 height 21
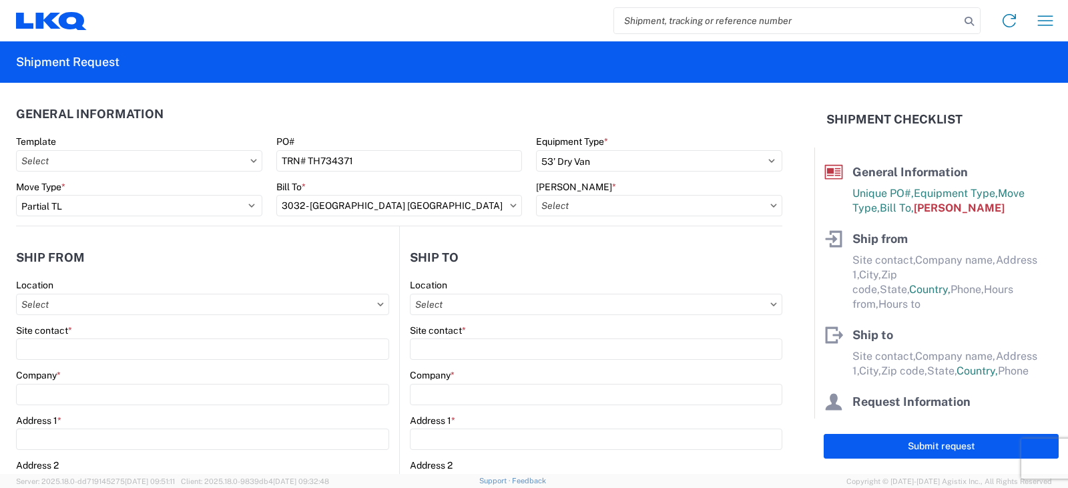
type input "3032-2000-50180-0000 - 3032 Freight In - Aftermarket"
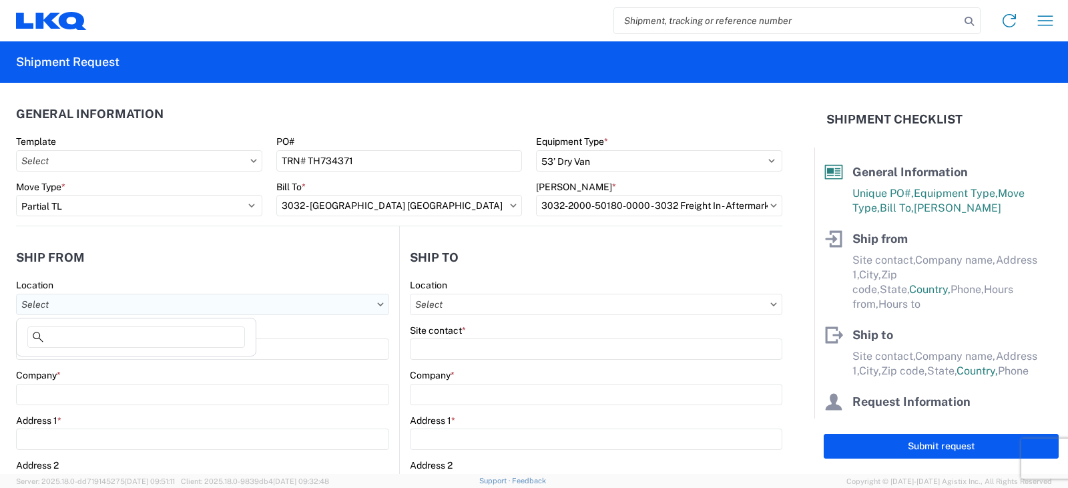
click at [39, 307] on input "Location" at bounding box center [202, 304] width 373 height 21
type input "3238"
click at [60, 363] on div "3238 - Huntington IDC" at bounding box center [136, 363] width 234 height 21
type input "3238 - Huntington IDC"
type input "LKQ Corporation"
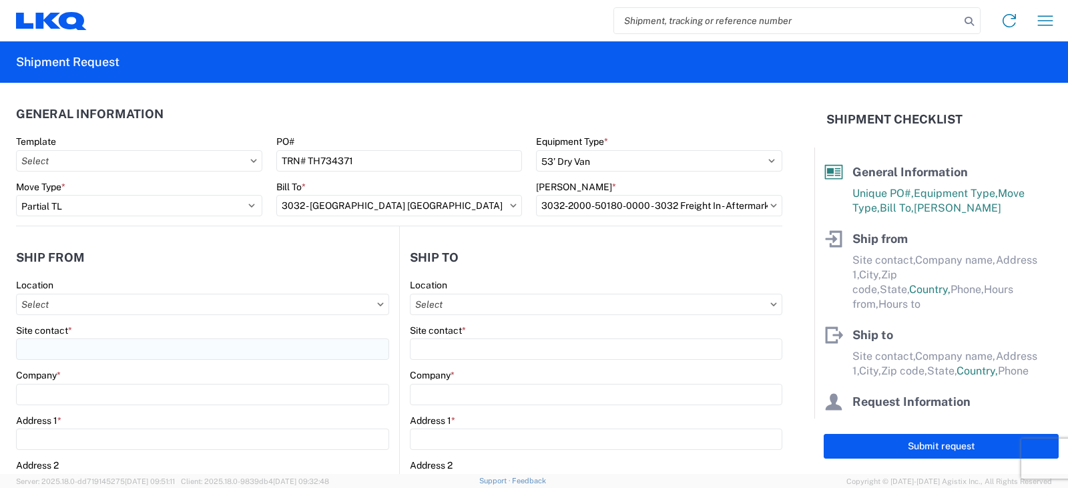
type input "[STREET_ADDRESS]"
type input "Huntington"
type input "46750"
select select "IN"
select select "US"
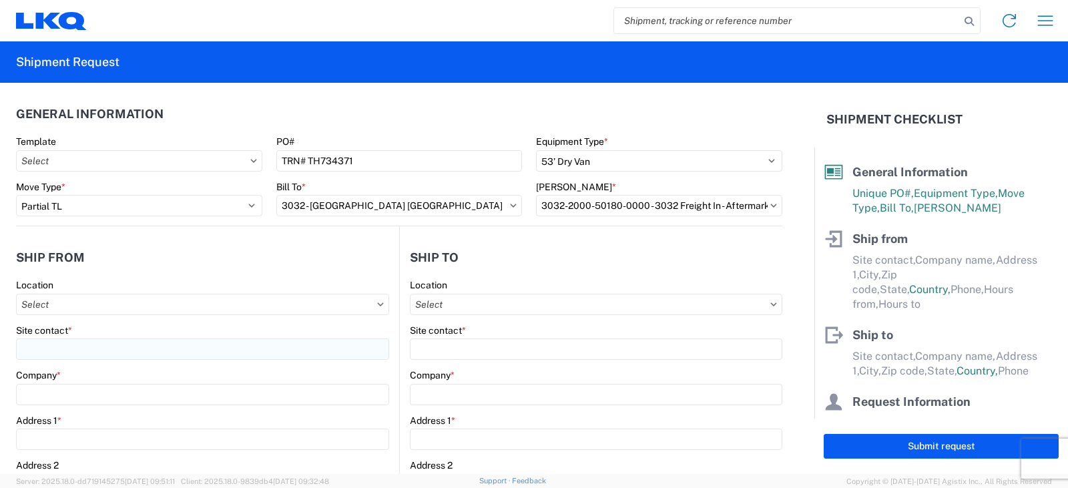
type input "07:00"
type input "17:00"
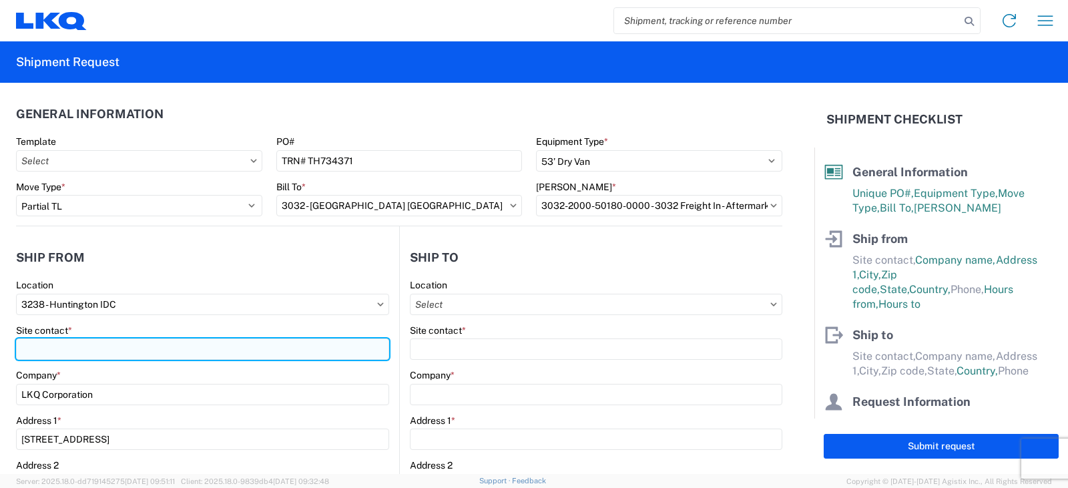
click at [56, 346] on input "Site contact *" at bounding box center [202, 349] width 373 height 21
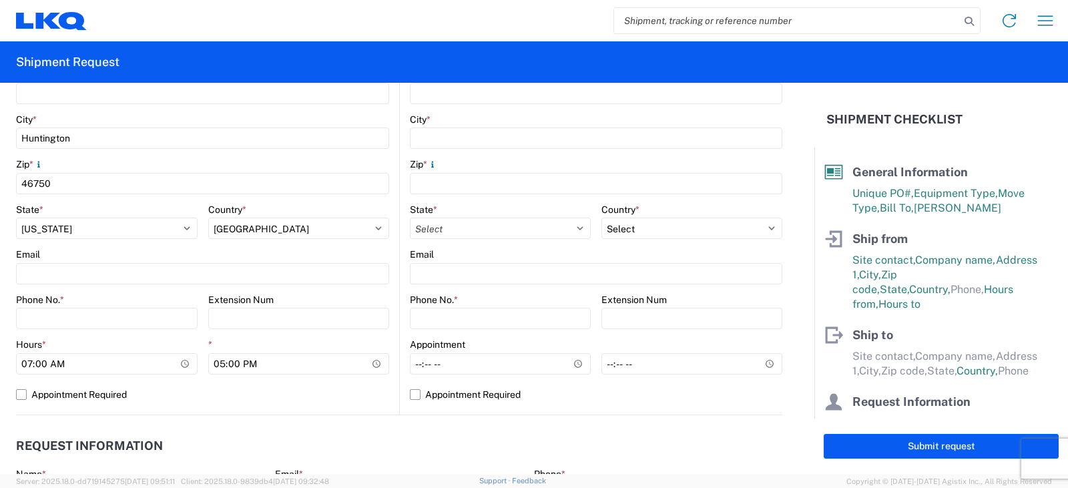
scroll to position [401, 0]
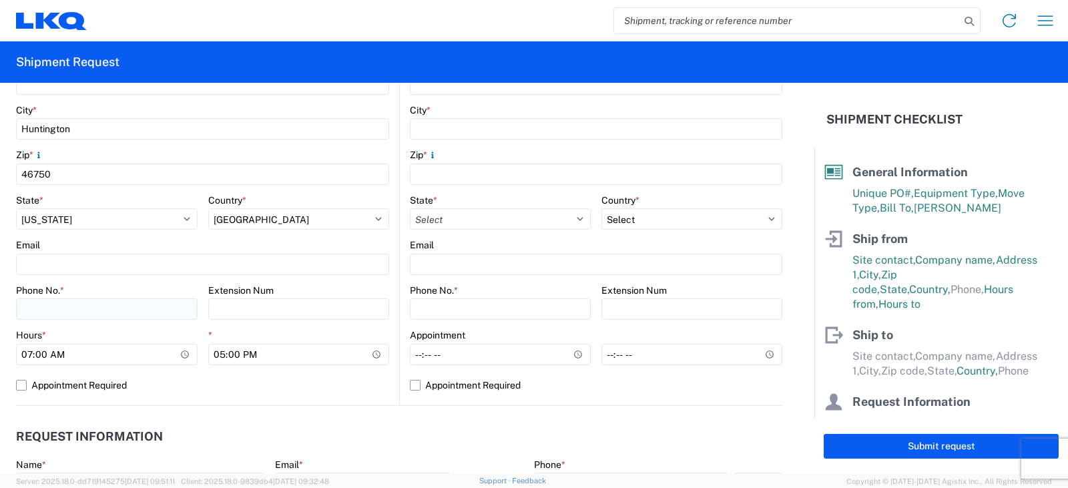
type input "[PERSON_NAME]"
click at [43, 303] on input "Phone No. *" at bounding box center [107, 309] width 182 height 21
type input "[PHONE_NUMBER]"
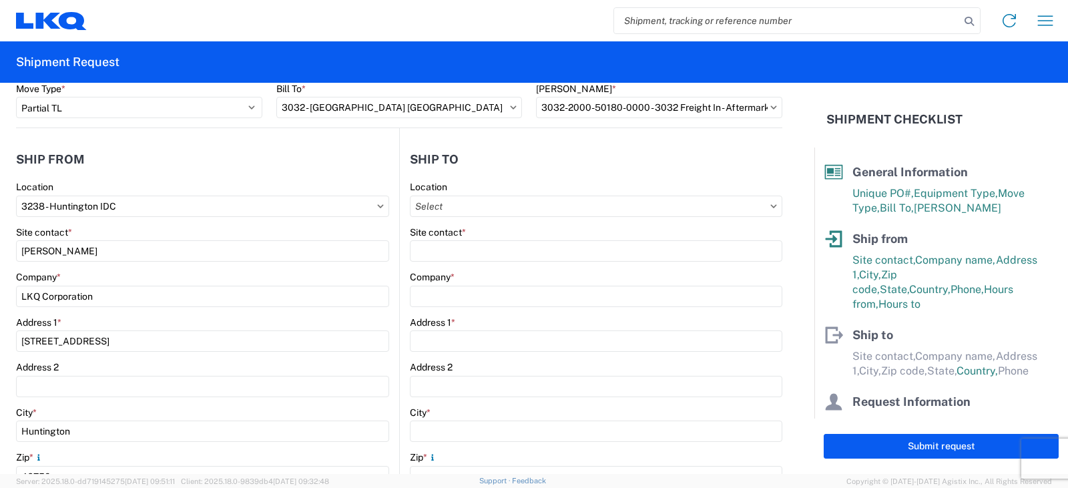
scroll to position [0, 0]
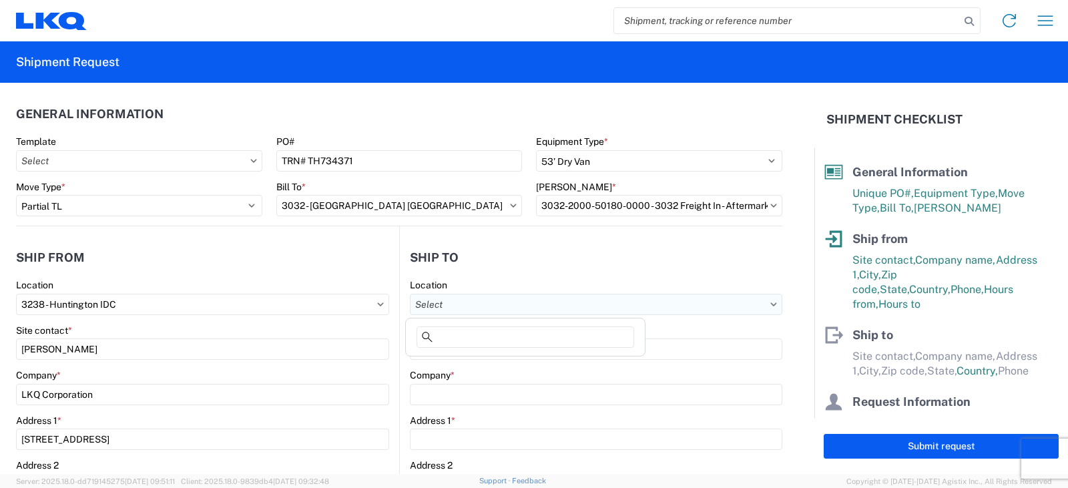
click at [463, 307] on input "Location" at bounding box center [596, 304] width 373 height 21
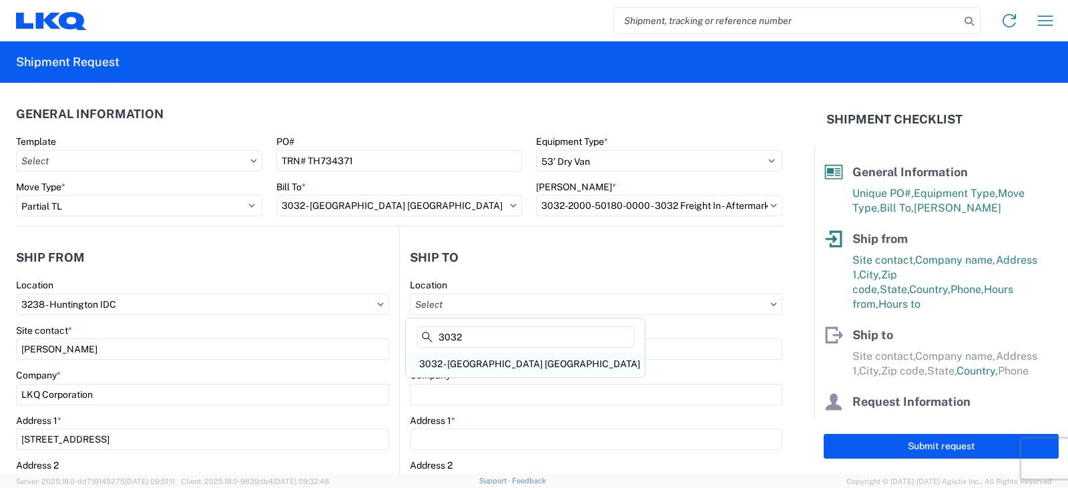
type input "3032"
click at [458, 365] on div "3032 - Seattle WA" at bounding box center [526, 363] width 234 height 21
type input "3032 - Seattle WA"
type input "LKQ Corporation"
type input "4123 142nd Ave E Suite 100"
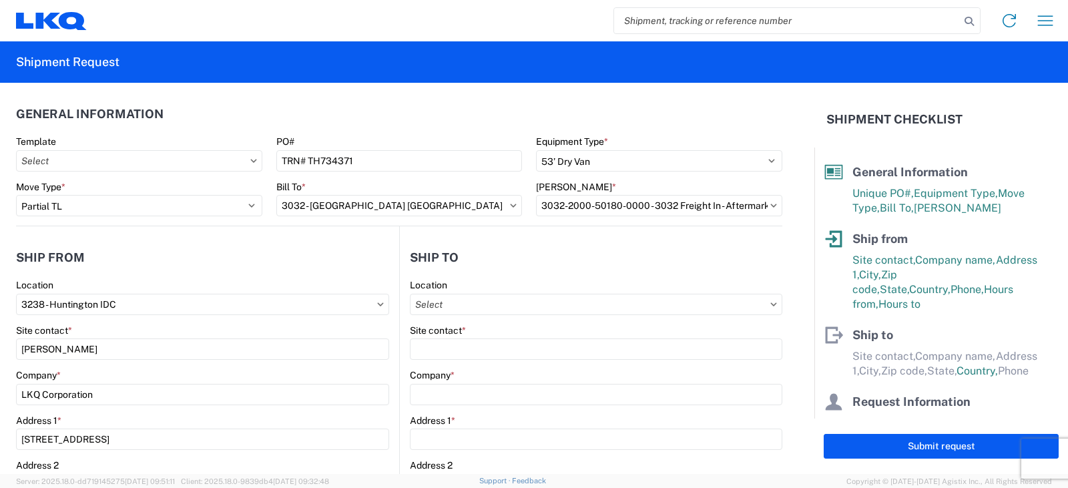
type input "Sumner"
type input "98390"
select select "US"
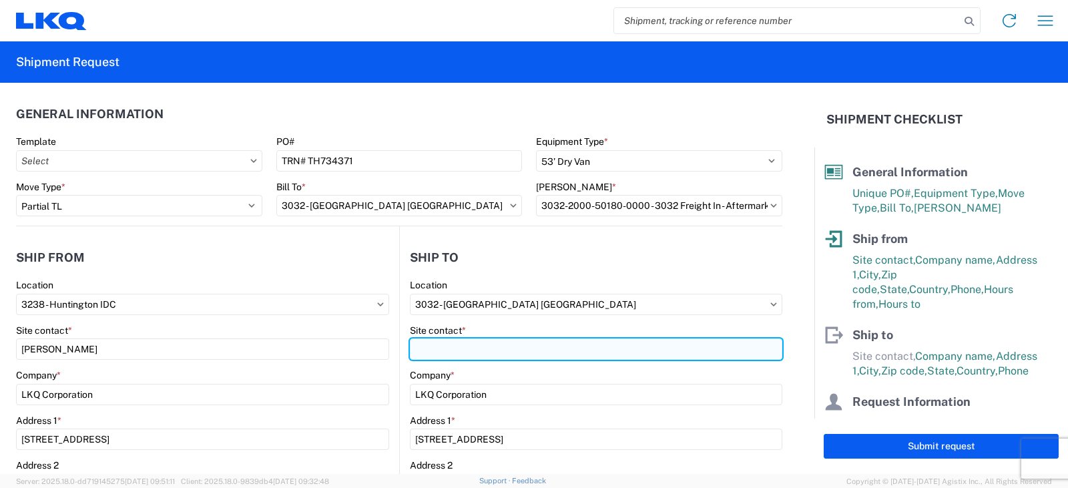
click at [423, 352] on input "Site contact *" at bounding box center [596, 349] width 373 height 21
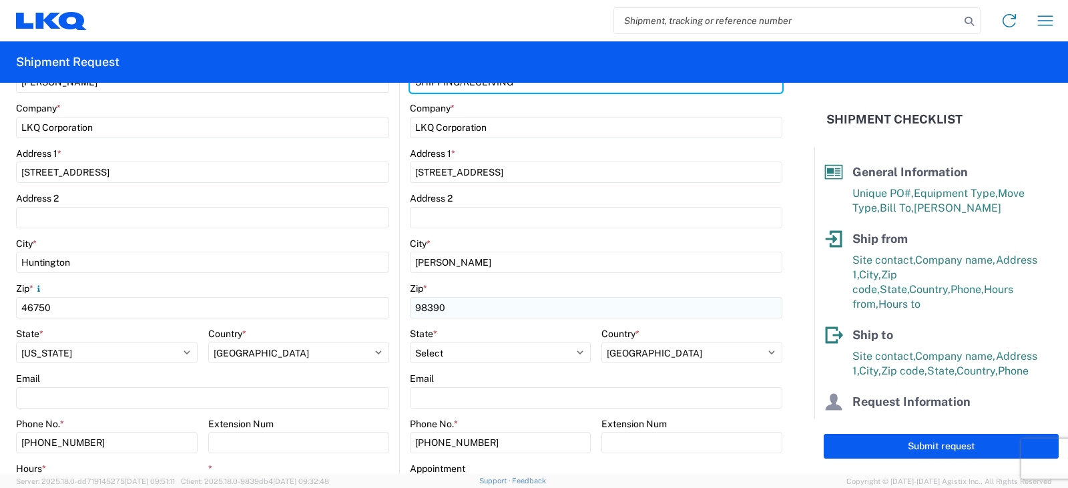
scroll to position [401, 0]
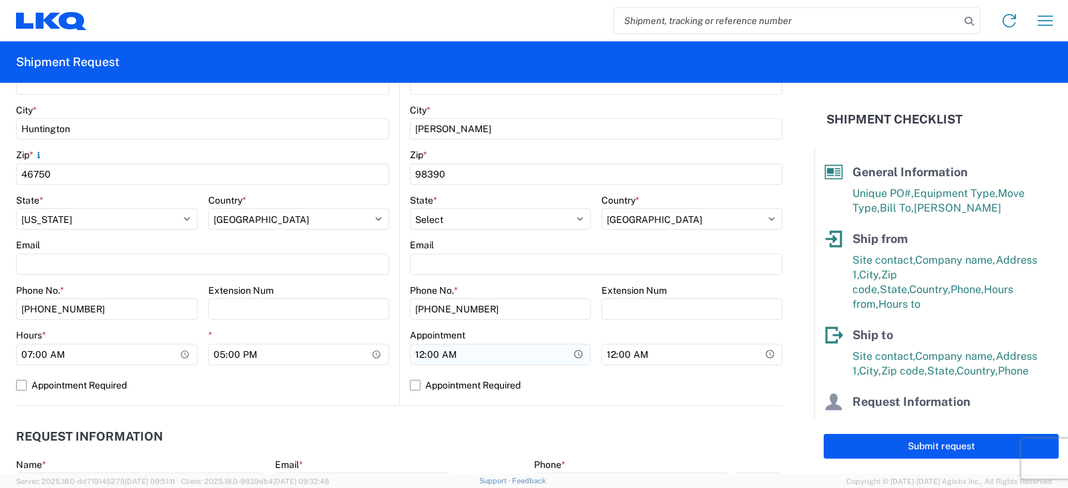
type input "SHIPPING/RECEIVING"
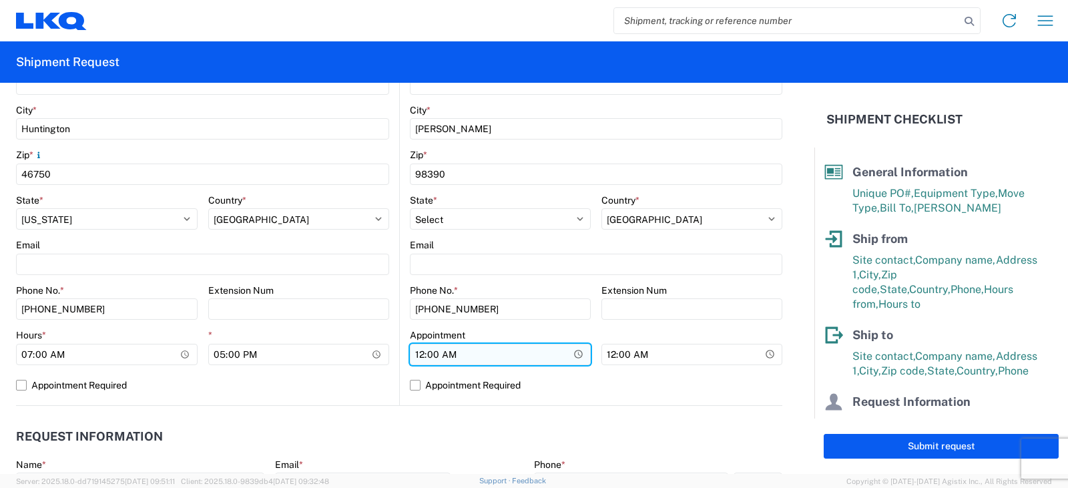
click at [415, 357] on input "00:00" at bounding box center [500, 354] width 181 height 21
type input "09:00"
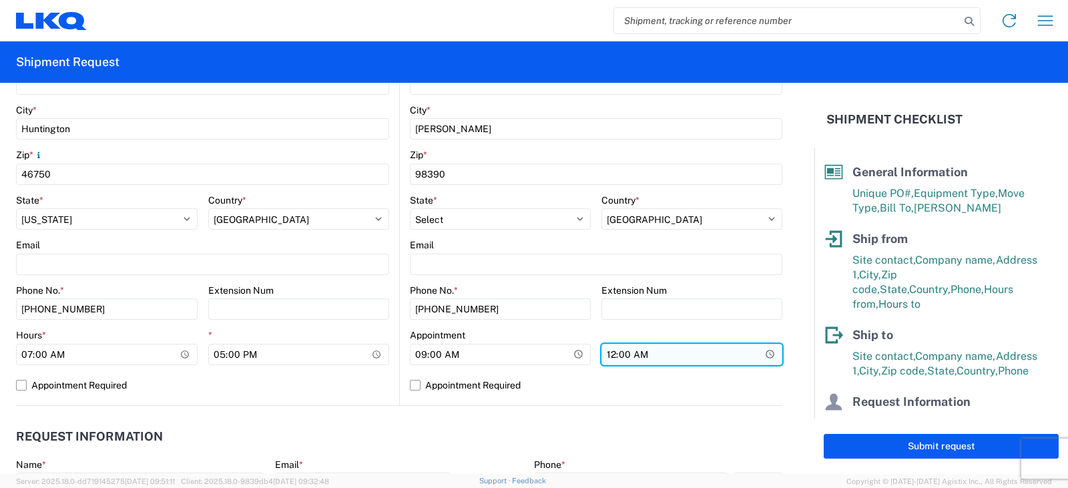
click at [606, 353] on input "00:00" at bounding box center [692, 354] width 181 height 21
click at [632, 353] on input "05:00" at bounding box center [692, 354] width 181 height 21
type input "17:00"
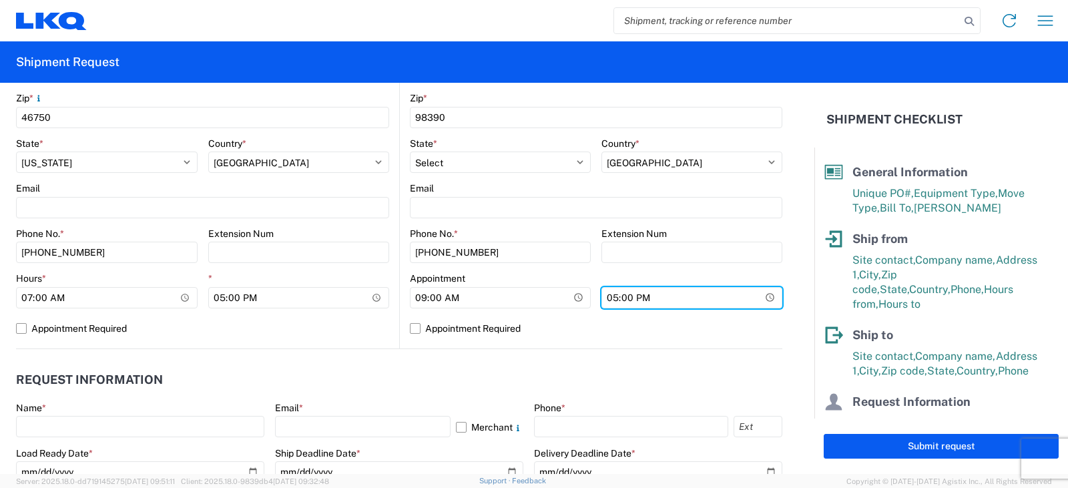
scroll to position [534, 0]
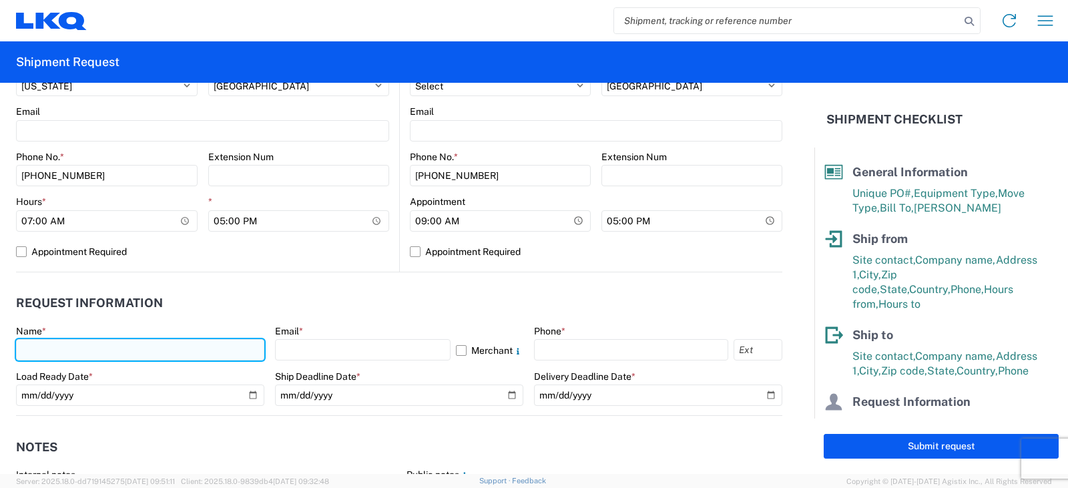
click at [63, 349] on input "text" at bounding box center [140, 349] width 248 height 21
type input "[PERSON_NAME]"
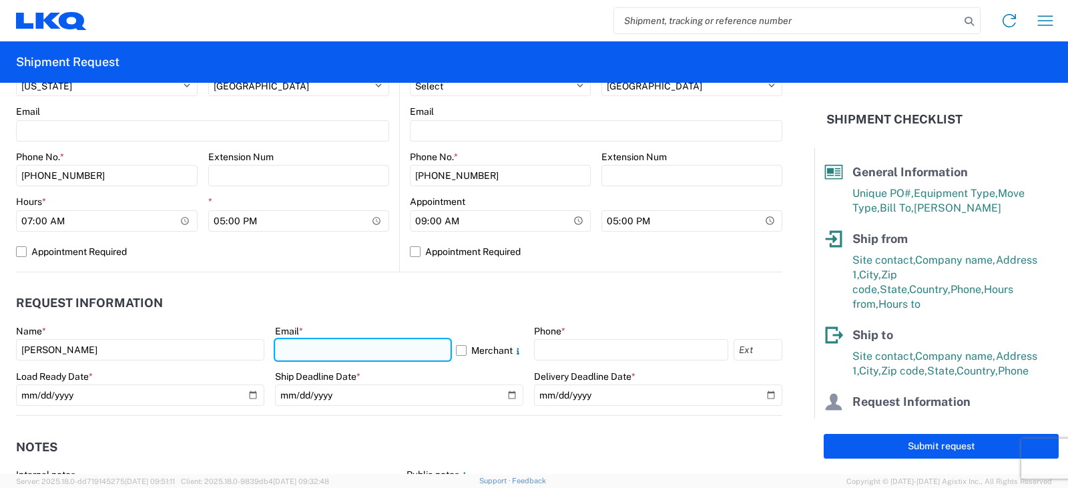
click at [313, 353] on input "text" at bounding box center [363, 349] width 176 height 21
type input "[EMAIL_ADDRESS][DOMAIN_NAME]"
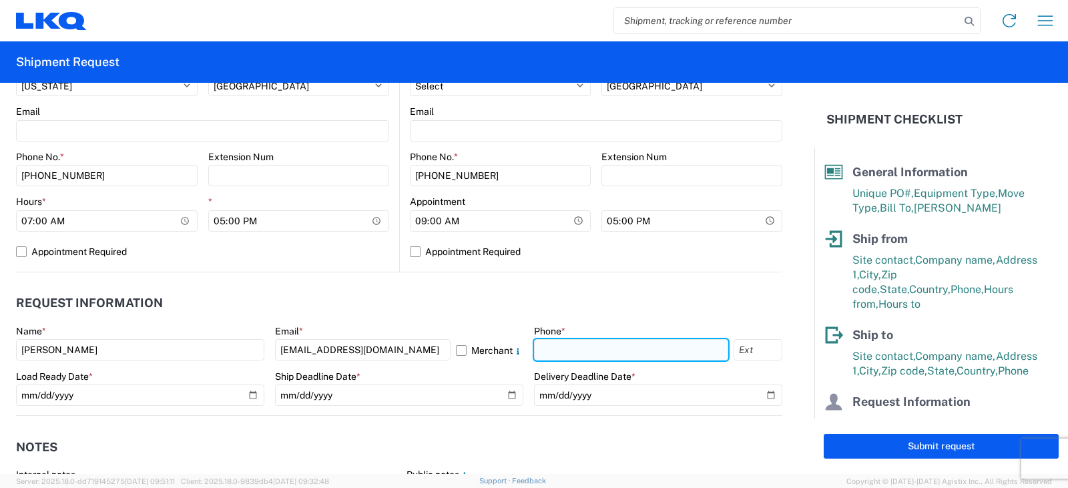
click at [564, 347] on input "text" at bounding box center [631, 349] width 194 height 21
type input "[PHONE_NUMBER]"
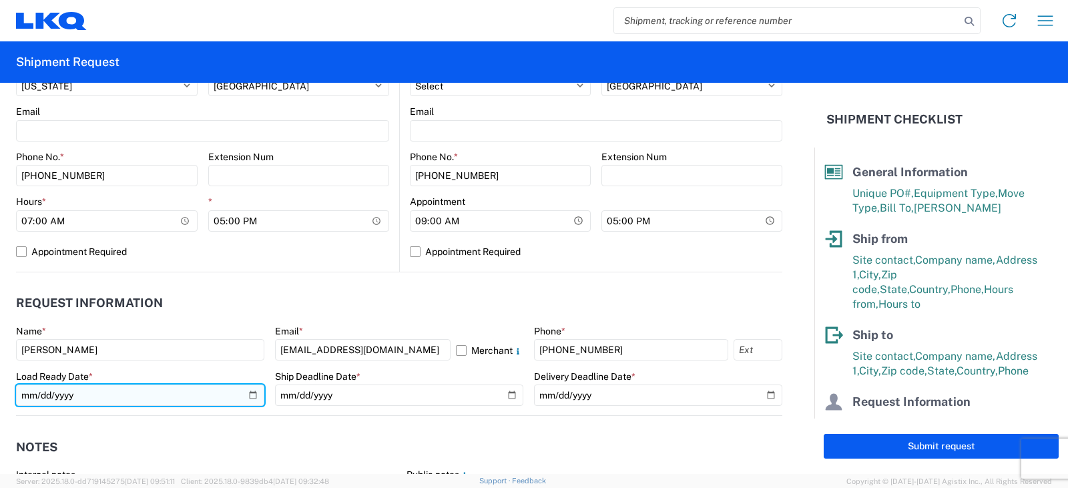
click at [250, 396] on input "date" at bounding box center [140, 395] width 248 height 21
type input "2025-09-15"
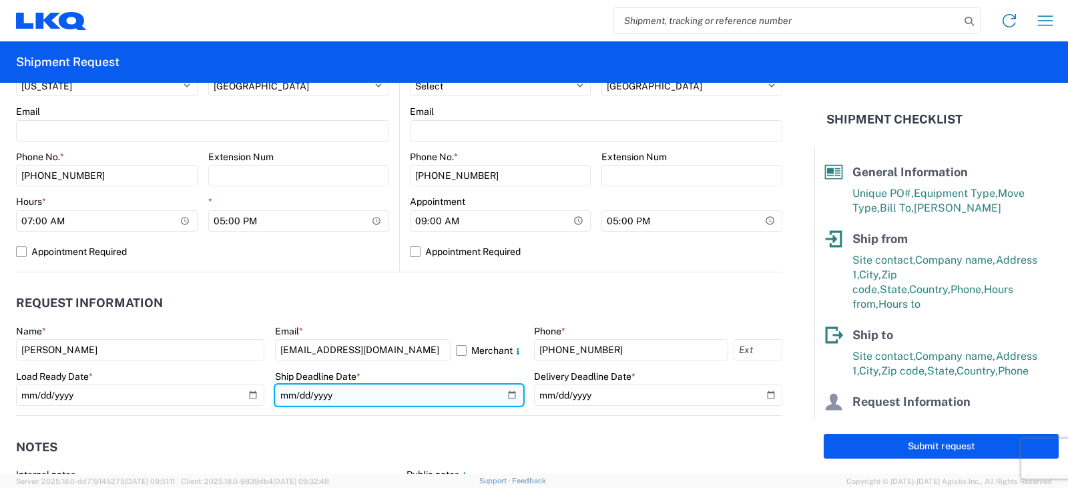
click at [502, 398] on input "date" at bounding box center [399, 395] width 248 height 21
type input "2025-09-15"
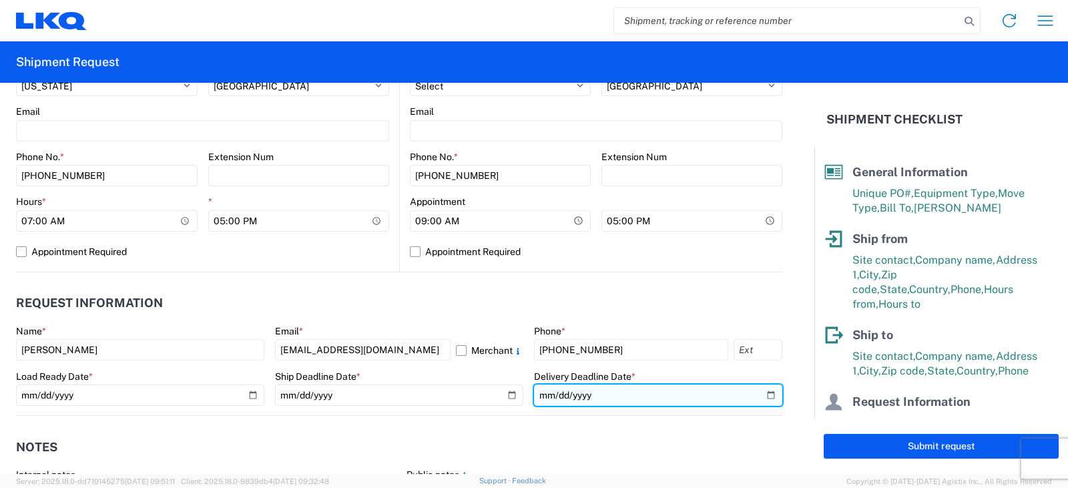
click at [759, 393] on input "date" at bounding box center [658, 395] width 248 height 21
type input "[DATE]"
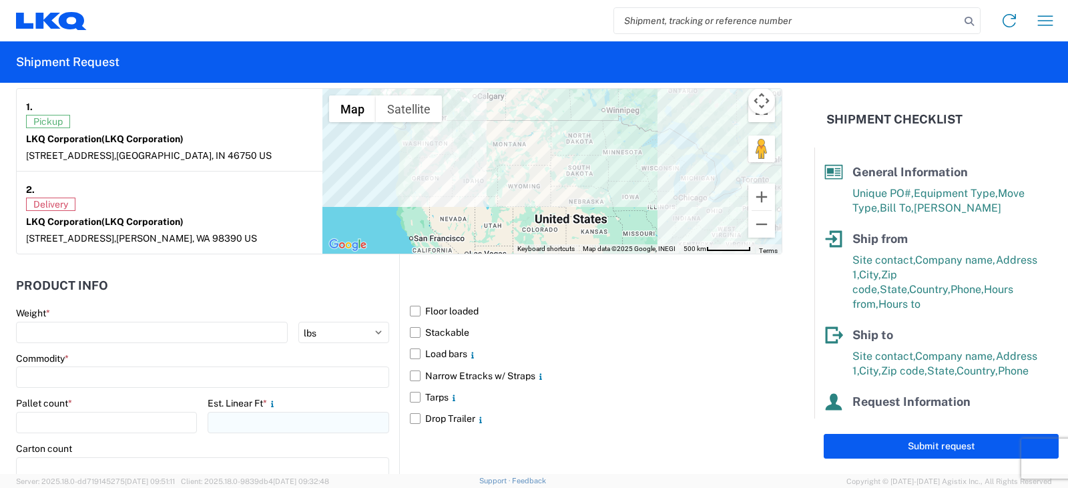
scroll to position [1135, 0]
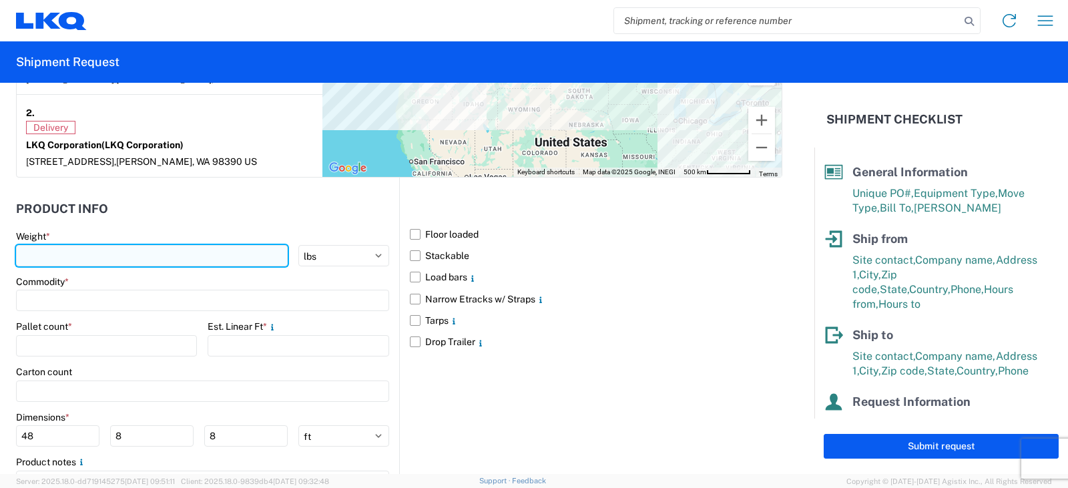
click at [48, 258] on input "number" at bounding box center [152, 255] width 272 height 21
type input "2950"
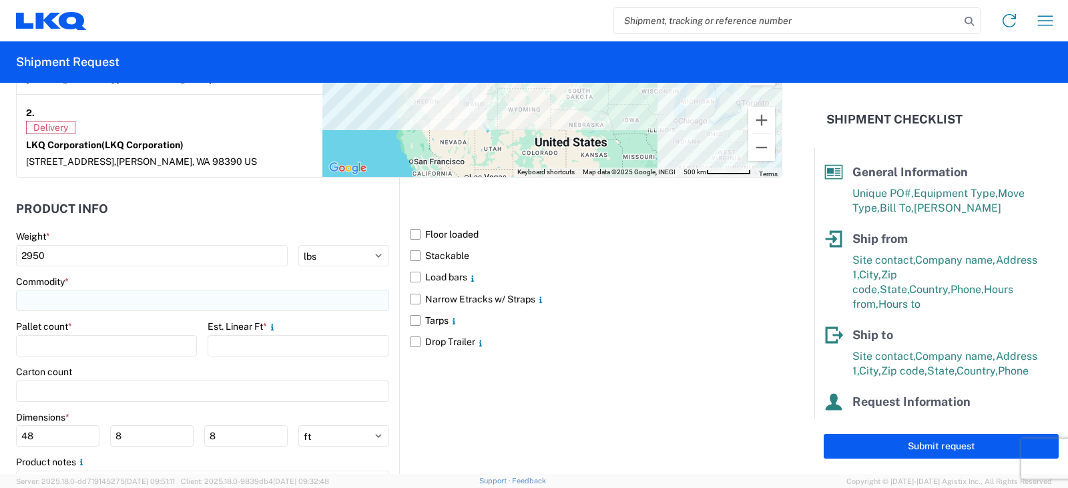
click at [56, 299] on input at bounding box center [202, 300] width 373 height 21
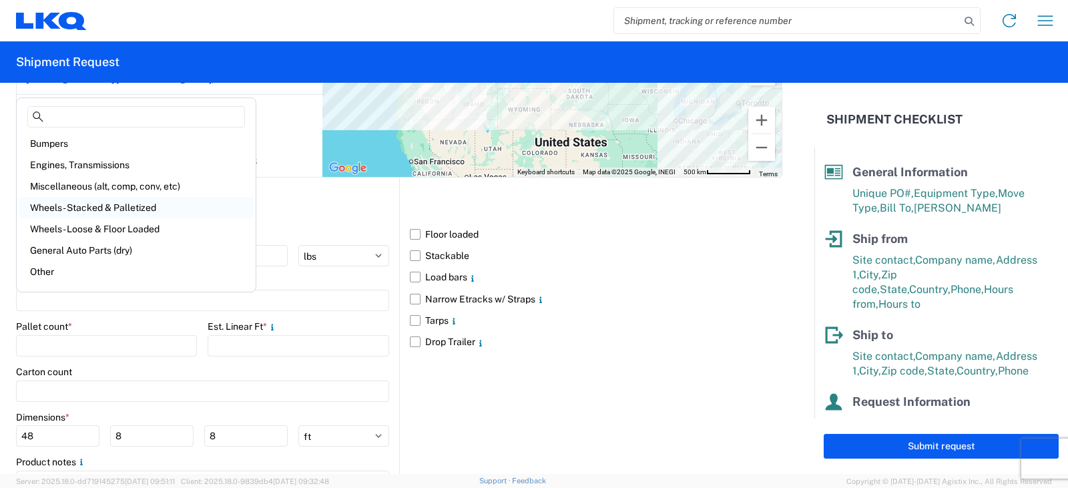
click at [88, 209] on div "Wheels - Stacked & Palletized" at bounding box center [136, 207] width 234 height 21
type input "Wheels - Stacked & Palletized"
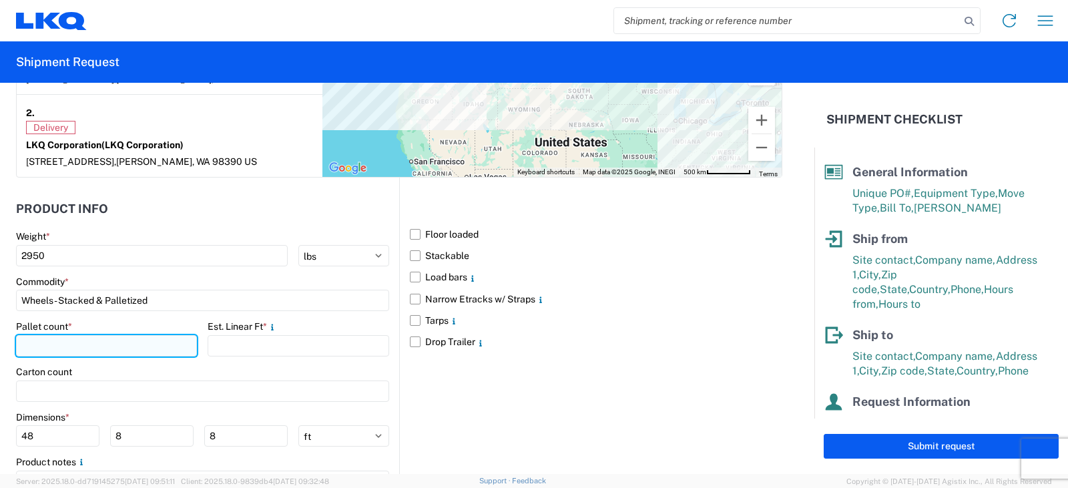
click at [57, 345] on input "number" at bounding box center [106, 345] width 181 height 21
type input "4"
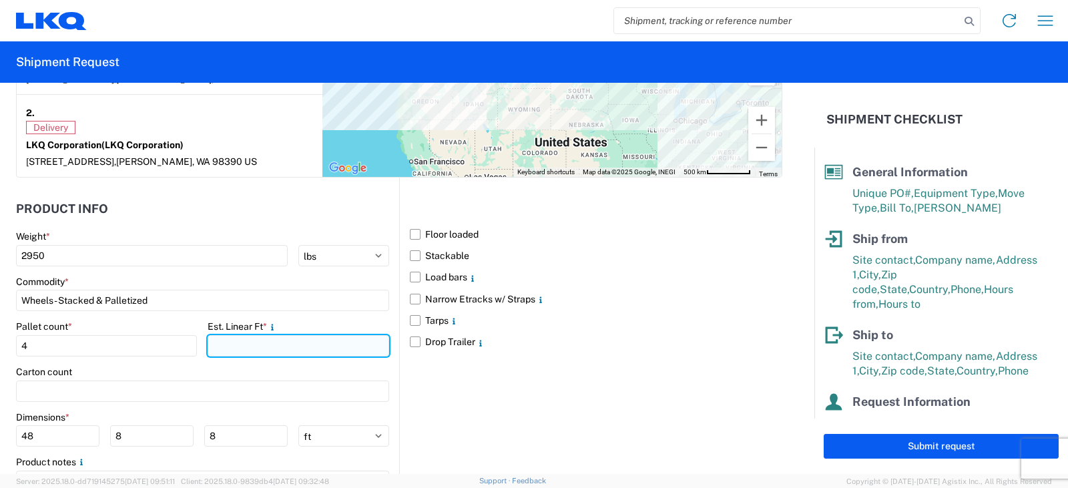
click at [232, 349] on input "number" at bounding box center [298, 345] width 181 height 21
type input "8"
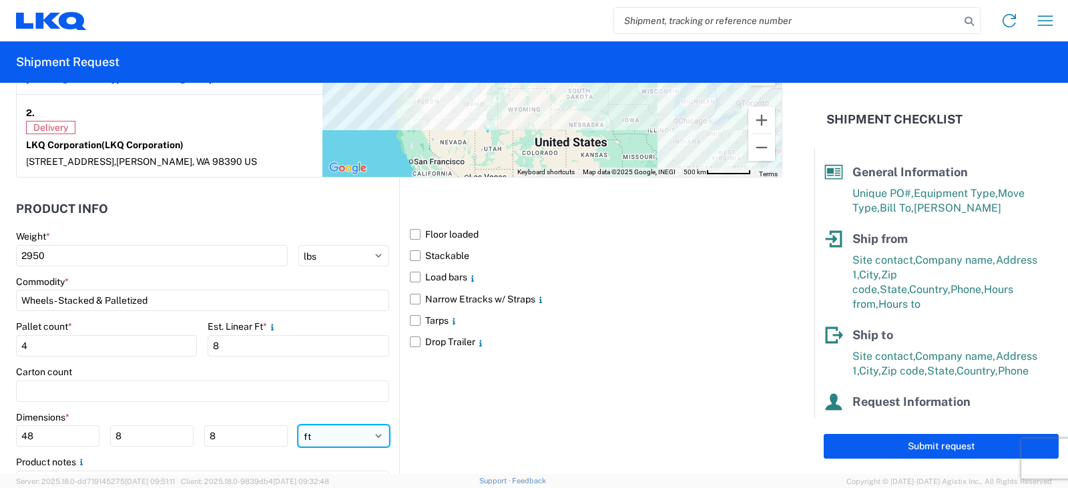
click at [375, 435] on select "ft in cm" at bounding box center [344, 435] width 91 height 21
select select "IN"
click at [299, 425] on select "ft in cm" at bounding box center [344, 435] width 91 height 21
type input "576"
type input "96"
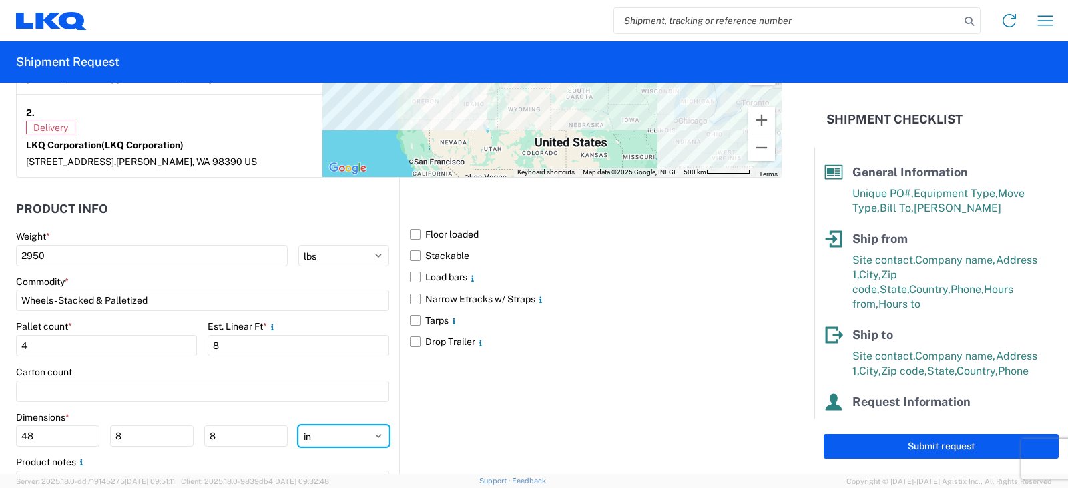
type input "96"
drag, startPoint x: 44, startPoint y: 437, endPoint x: 13, endPoint y: 437, distance: 30.7
click at [13, 437] on form "General Information Template PO# TRN# TH734371 Equipment Type * Select 53’ Dry …" at bounding box center [407, 278] width 815 height 391
type input "48"
type input "42"
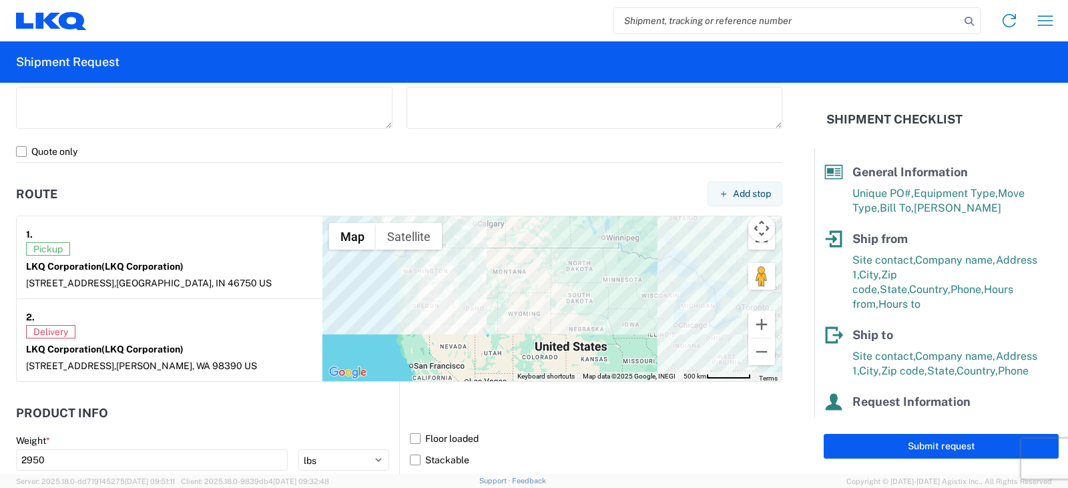
scroll to position [801, 0]
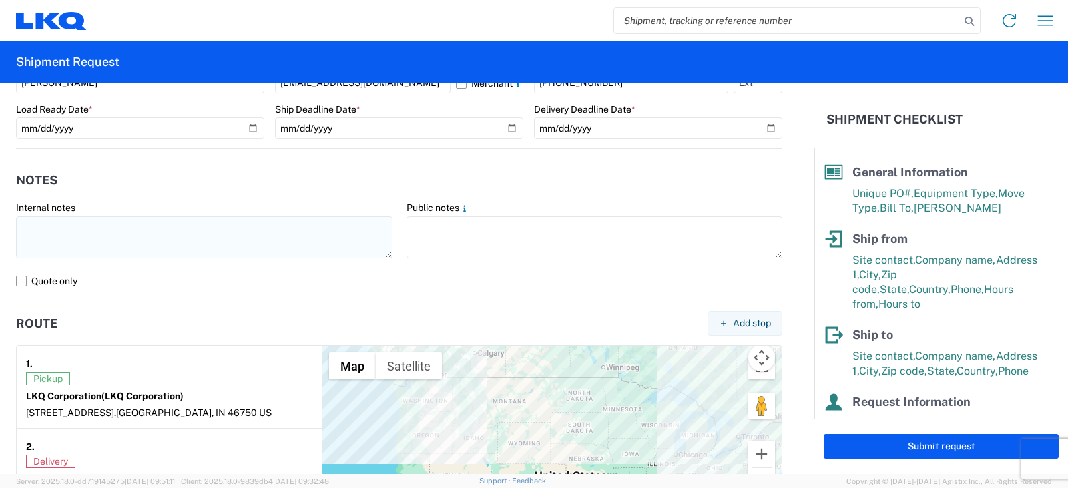
type input "88"
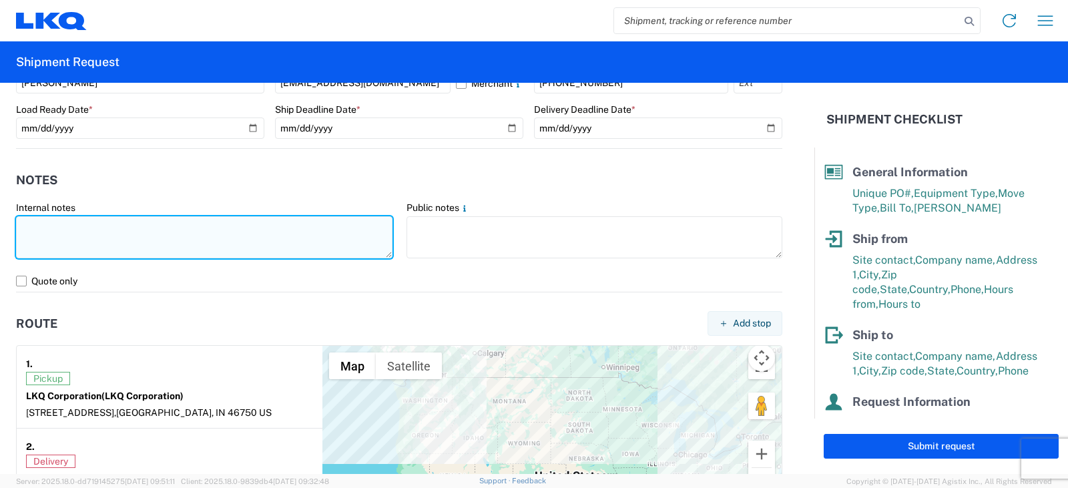
click at [39, 228] on textarea at bounding box center [204, 237] width 377 height 42
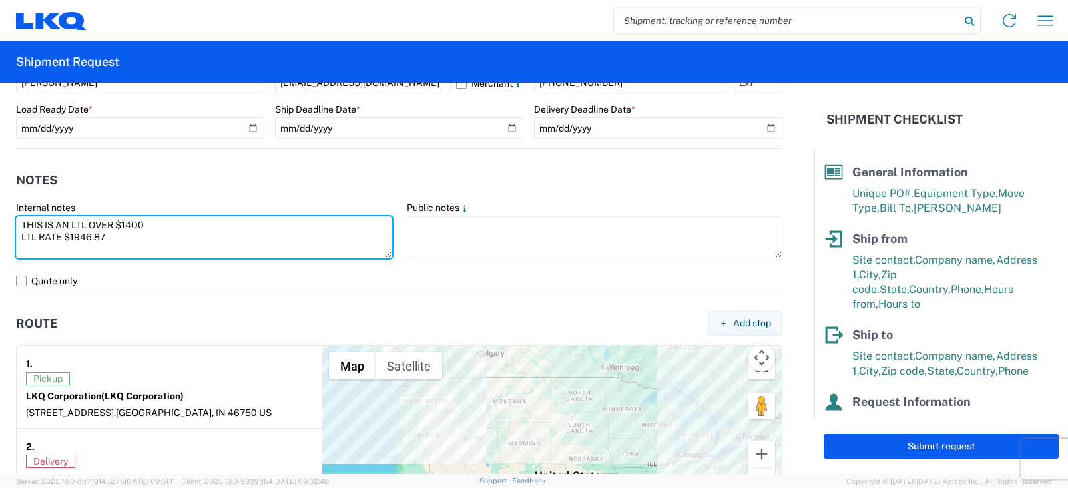
type textarea "THIS IS AN LTL OVER $1400 LTL RATE $1946.87"
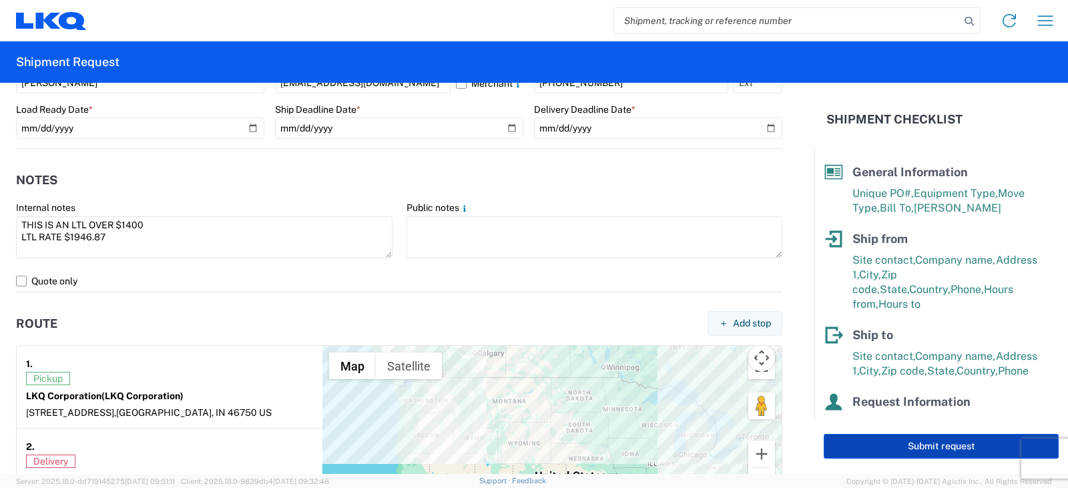
click at [906, 445] on button "Submit request" at bounding box center [941, 446] width 235 height 25
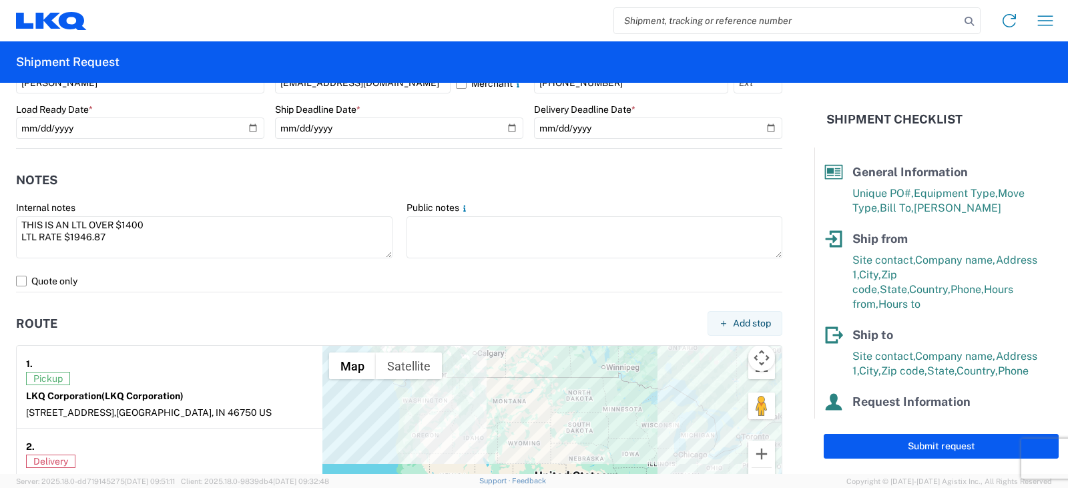
select select "US"
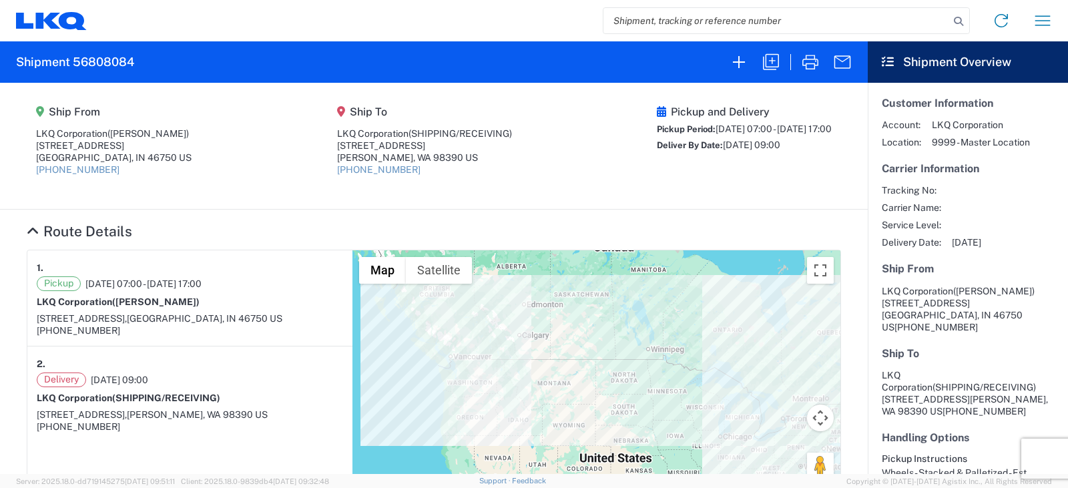
select select "FULL"
select select "US"
select select "LBS"
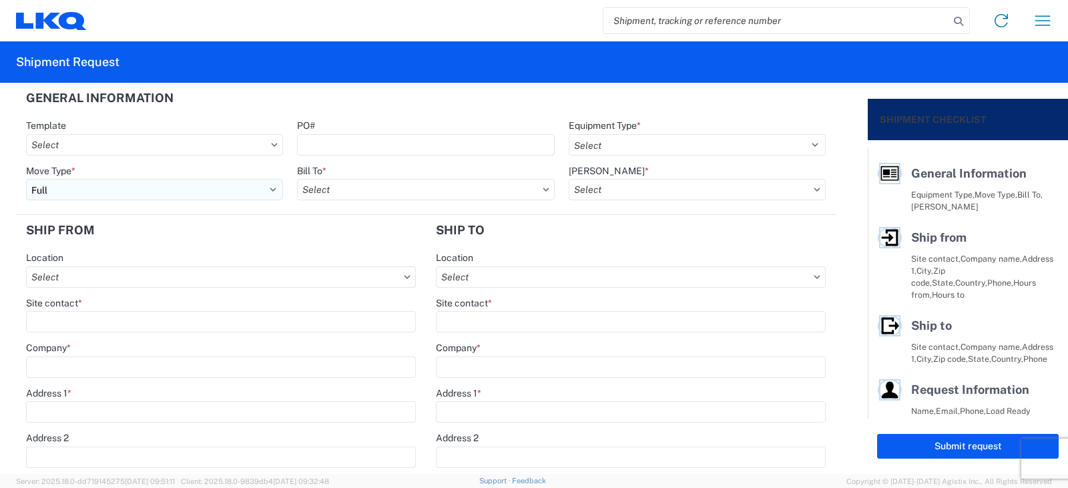
click at [120, 186] on select "Select Full Partial TL" at bounding box center [154, 189] width 257 height 21
select select "PARTIAL_TL"
click at [26, 179] on select "Select Full Partial TL" at bounding box center [154, 189] width 257 height 21
click at [312, 141] on input "PO#" at bounding box center [425, 144] width 257 height 21
type input "t"
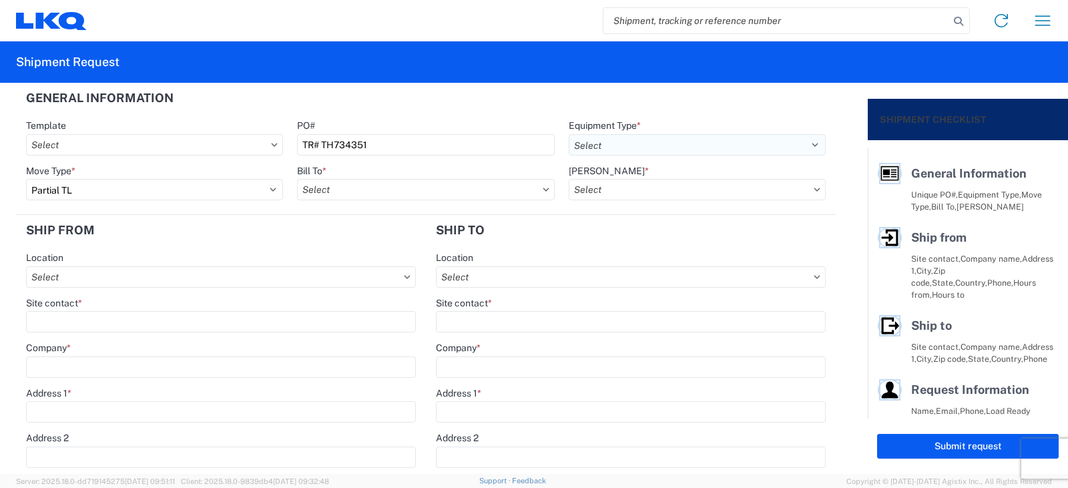
type input "TR# TH734351"
click at [586, 142] on select "Select 53’ Dry Van Flatbed Dropdeck (van) Lowboy (flatbed) Rail" at bounding box center [697, 144] width 257 height 21
select select "STDV"
click at [569, 134] on select "Select 53’ Dry Van Flatbed Dropdeck (van) Lowboy (flatbed) Rail" at bounding box center [697, 144] width 257 height 21
click at [327, 194] on input "Bill To *" at bounding box center [425, 189] width 257 height 21
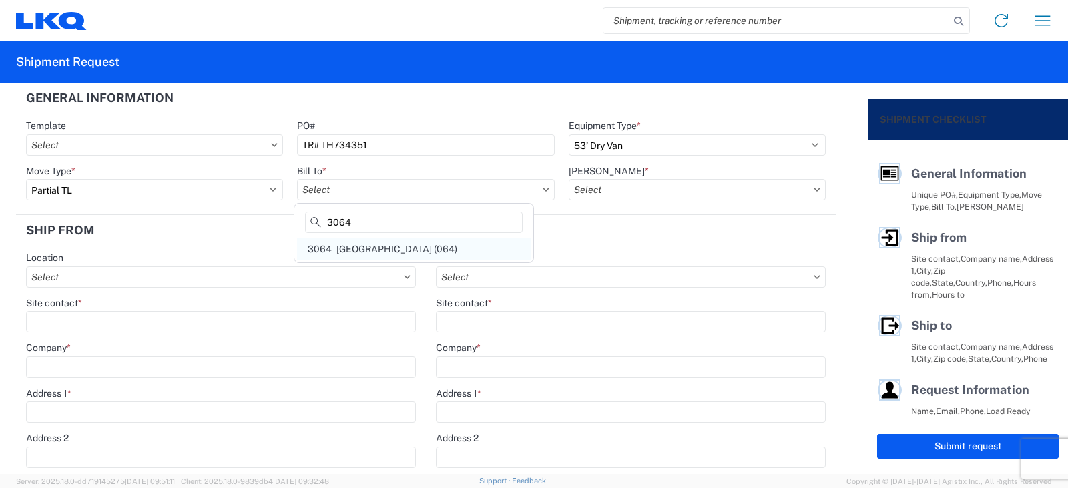
type input "3064"
click at [371, 248] on div "3064 - Atlanta GA (064)" at bounding box center [414, 248] width 234 height 21
type input "3064 - Atlanta GA (064)"
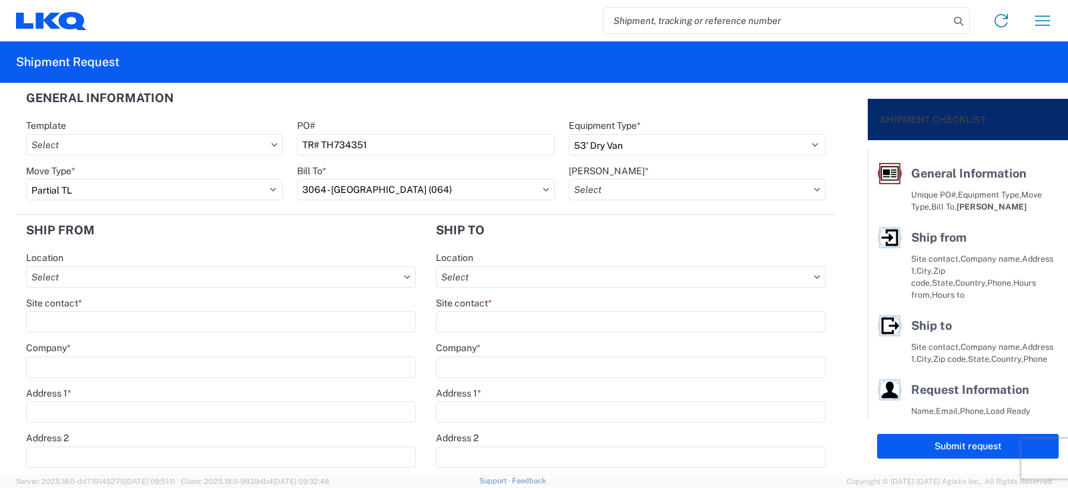
click at [543, 188] on icon at bounding box center [546, 190] width 7 height 4
click at [465, 187] on input "3064 - Atlanta GA (064)" at bounding box center [425, 189] width 257 height 21
click at [361, 225] on input "3022" at bounding box center [414, 222] width 218 height 21
type input "3022"
drag, startPoint x: 355, startPoint y: 251, endPoint x: 359, endPoint y: 244, distance: 7.8
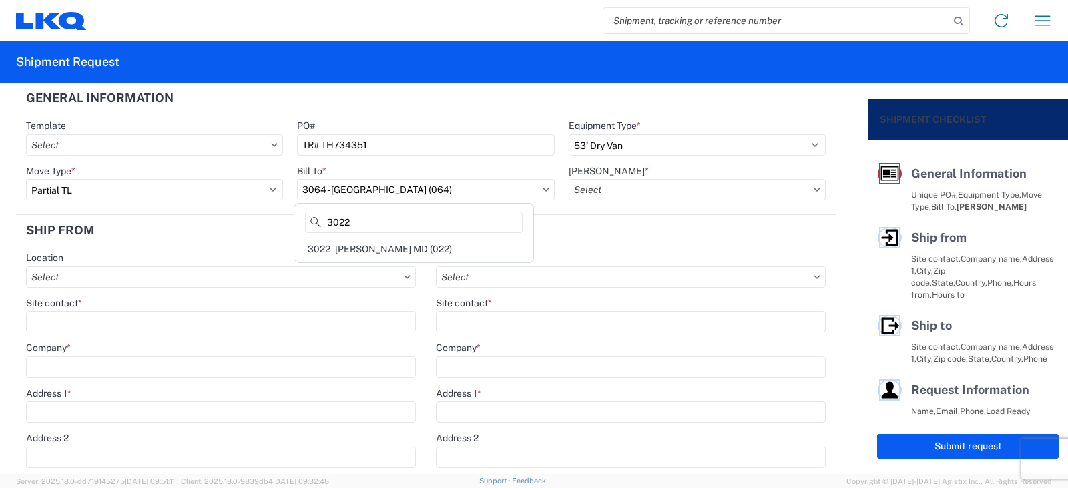
click at [355, 250] on div "3022 - Linthicum MD (022)" at bounding box center [414, 248] width 234 height 21
type input "3022 - Linthicum MD (022)"
click at [616, 192] on input "[PERSON_NAME] *" at bounding box center [697, 189] width 257 height 21
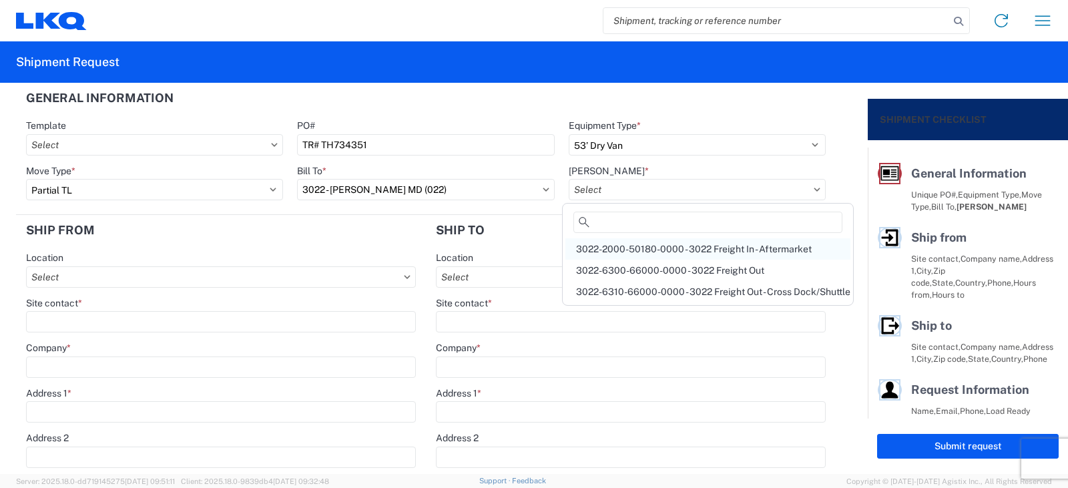
click at [603, 245] on div "3022-2000-50180-0000 - 3022 Freight In - Aftermarket" at bounding box center [708, 248] width 285 height 21
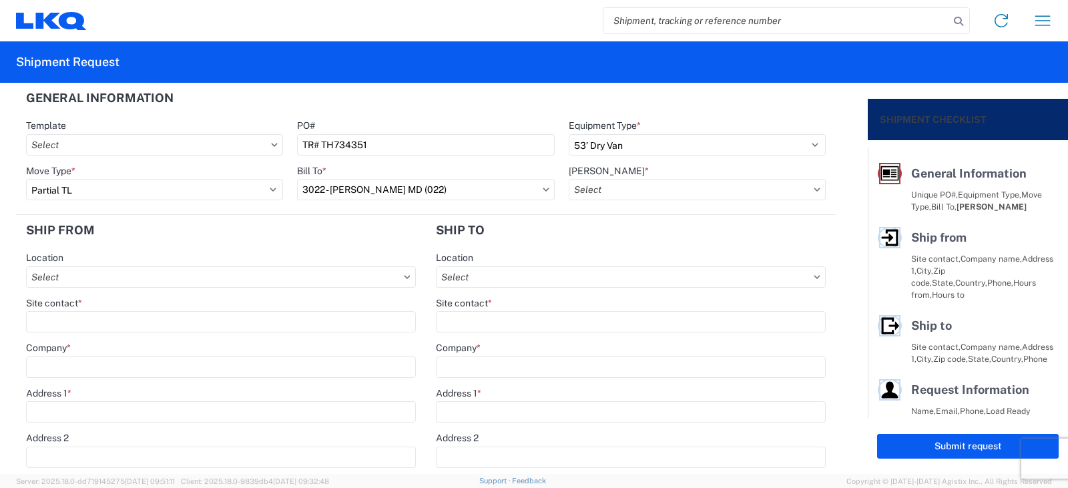
type input "3022-2000-50180-0000 - 3022 Freight In - Aftermarket"
click at [55, 278] on input "Location" at bounding box center [221, 276] width 390 height 21
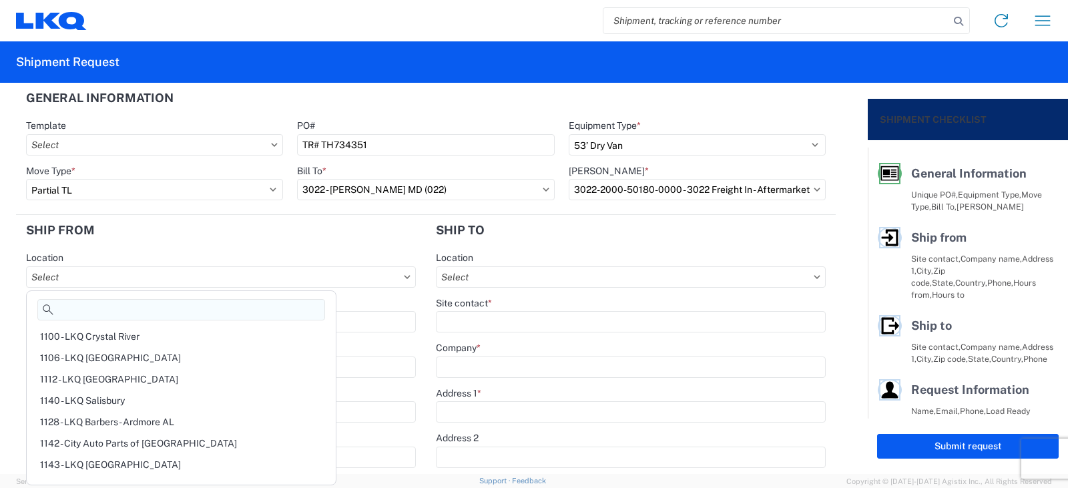
click at [57, 313] on input at bounding box center [181, 309] width 288 height 21
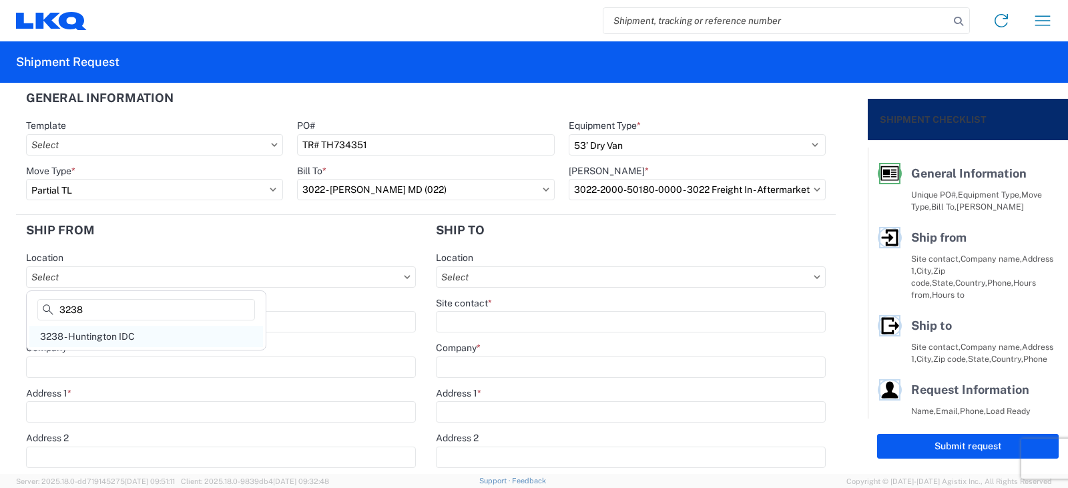
type input "3238"
click at [72, 337] on div "3238 - Huntington IDC" at bounding box center [146, 336] width 234 height 21
type input "3238 - Huntington IDC"
type input "LKQ Corporation"
type input "[STREET_ADDRESS]"
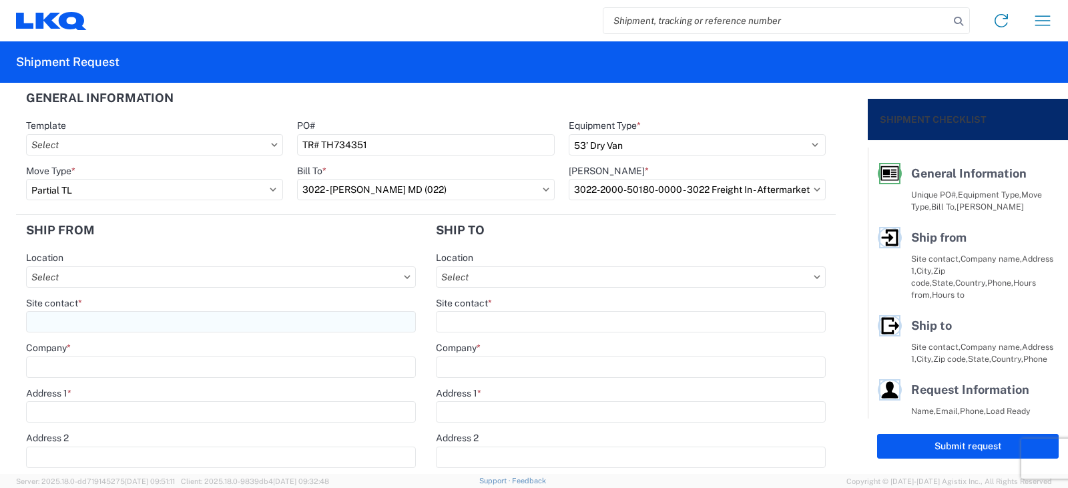
type input "Huntington"
type input "46750"
select select "IN"
type input "07:00"
type input "17:00"
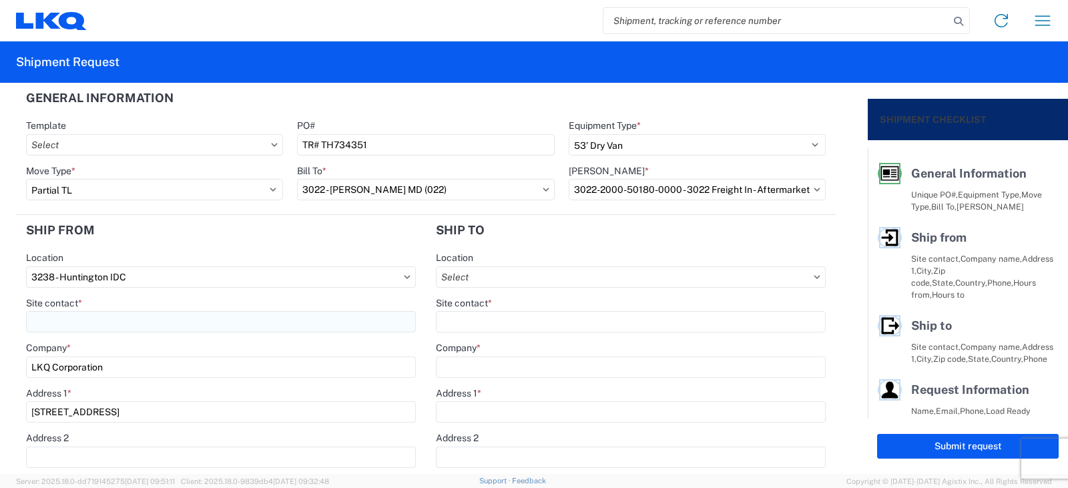
click at [69, 321] on input "Site contact *" at bounding box center [221, 321] width 390 height 21
type input "d"
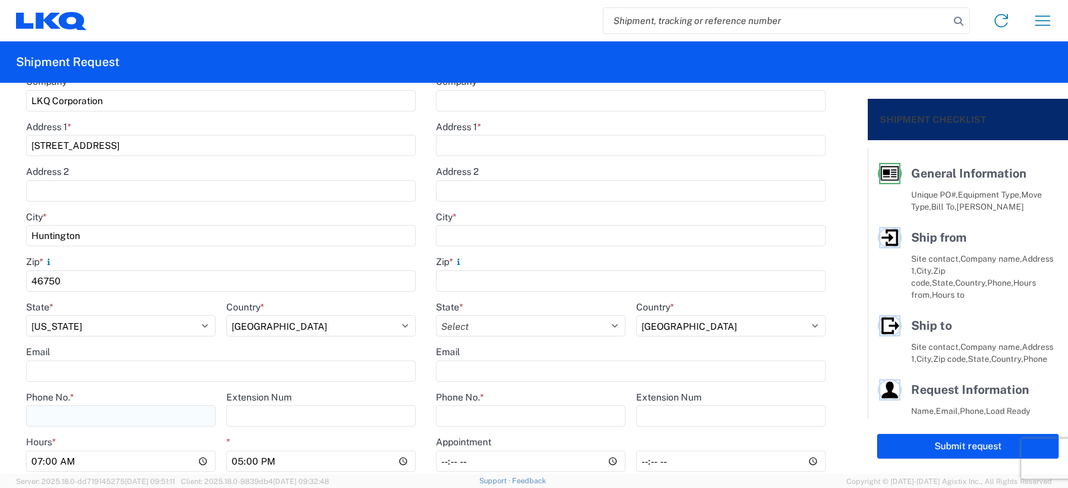
scroll to position [267, 0]
type input "[PERSON_NAME]"
click at [46, 415] on input "Phone No. *" at bounding box center [121, 415] width 190 height 21
type input "[PHONE_NUMBER]"
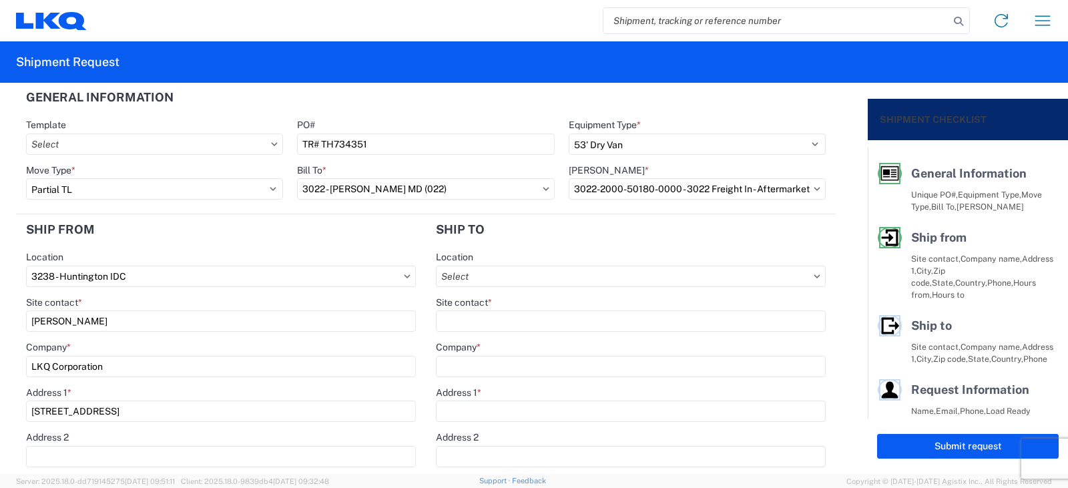
scroll to position [0, 0]
click at [465, 278] on input "Location" at bounding box center [631, 276] width 390 height 21
type input "3022"
click at [511, 333] on div "3022 - Linthicum MD (022)" at bounding box center [552, 336] width 234 height 21
type input "3022 - Linthicum MD (022)"
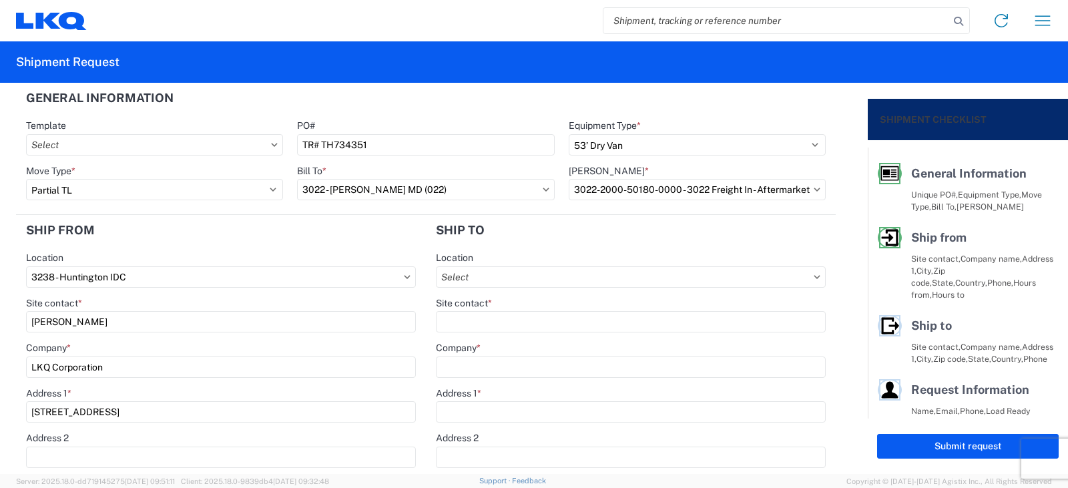
type input "LKQ Corporation"
type input "4803 Hollins Ferry Rd"
type input "Halethorpe"
type input "21227"
select select "US"
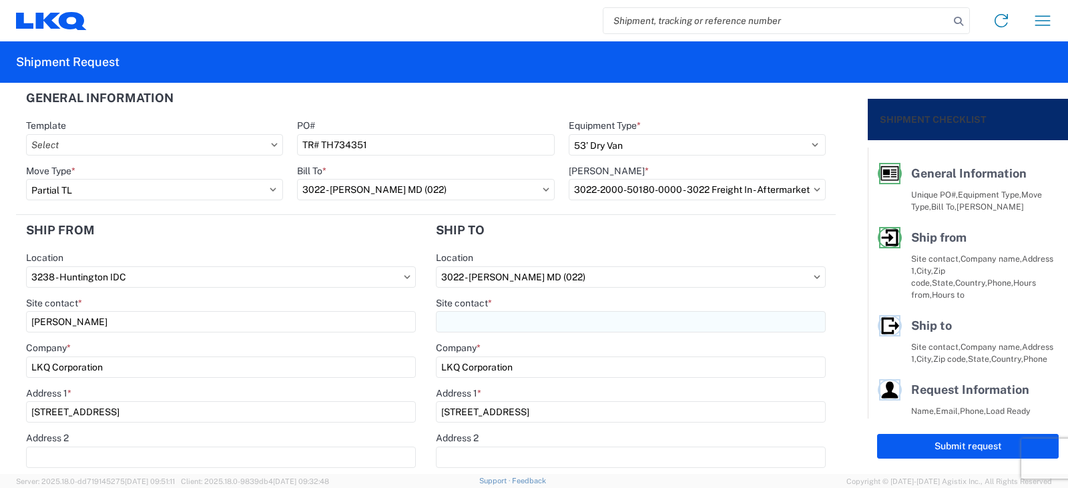
click at [460, 319] on input "Site contact *" at bounding box center [631, 321] width 390 height 21
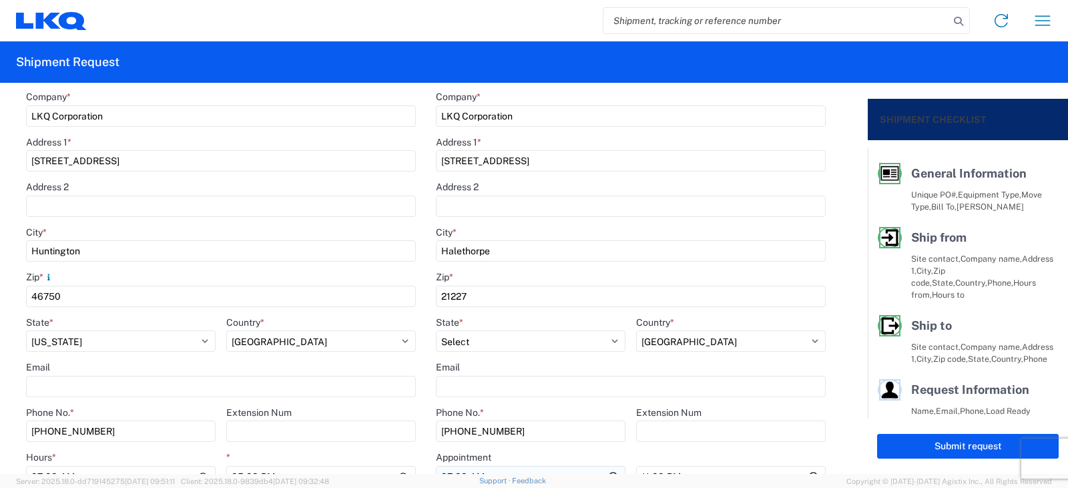
scroll to position [334, 0]
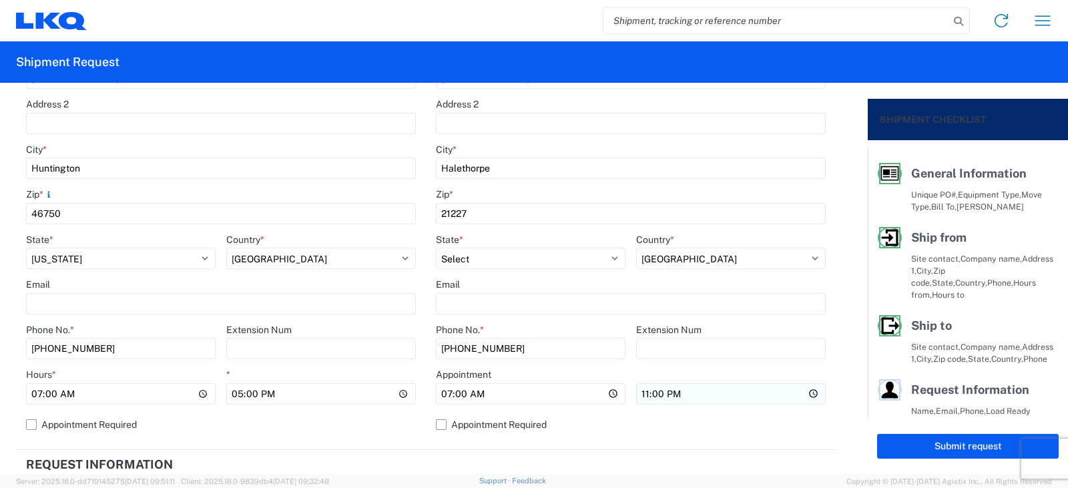
type input "SHIPPING/ RECEIVING"
click at [636, 399] on input "23:00" at bounding box center [731, 393] width 190 height 21
type input "17:00"
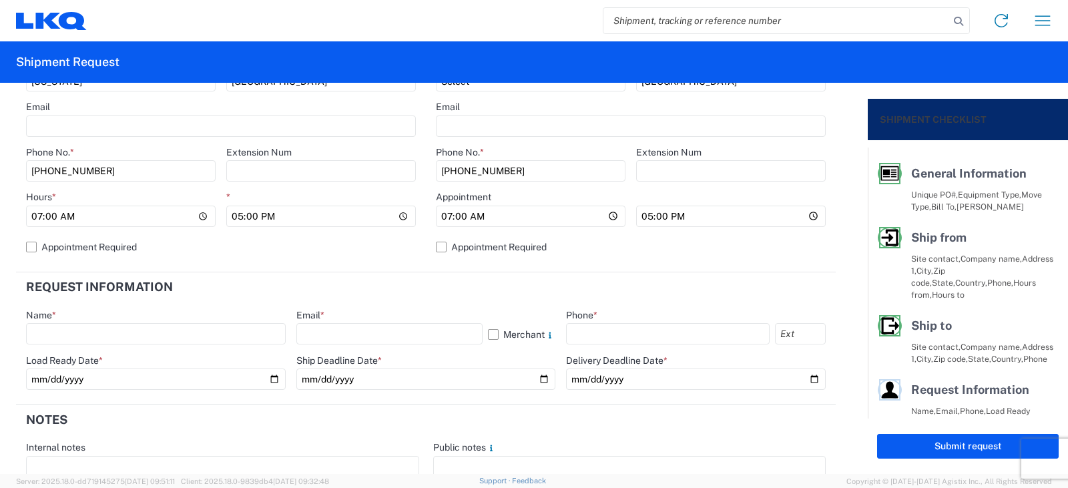
scroll to position [534, 0]
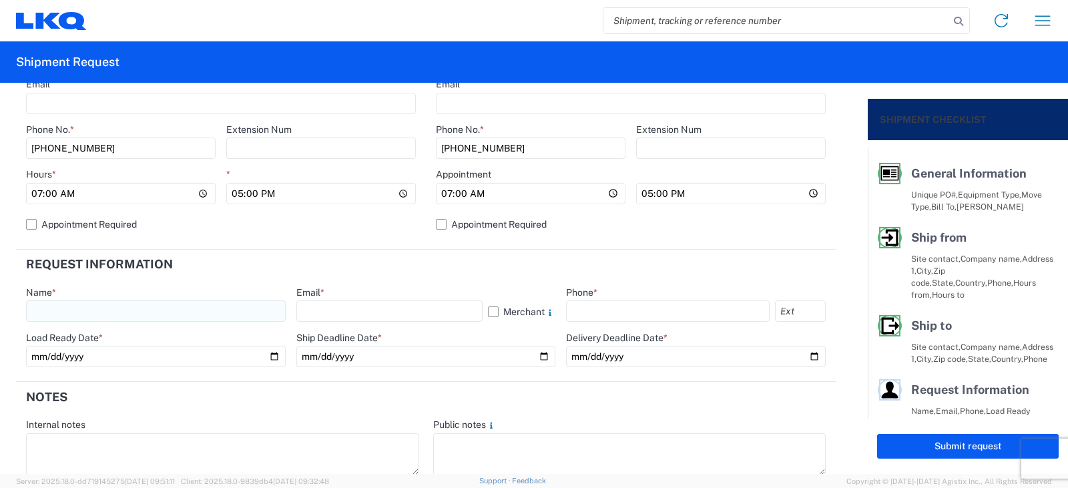
click at [57, 310] on input "text" at bounding box center [156, 311] width 260 height 21
type input "[PERSON_NAME]"
click at [375, 307] on input "text" at bounding box center [390, 311] width 187 height 21
type input "[EMAIL_ADDRESS][DOMAIN_NAME]"
click at [568, 313] on input "text" at bounding box center [668, 311] width 204 height 21
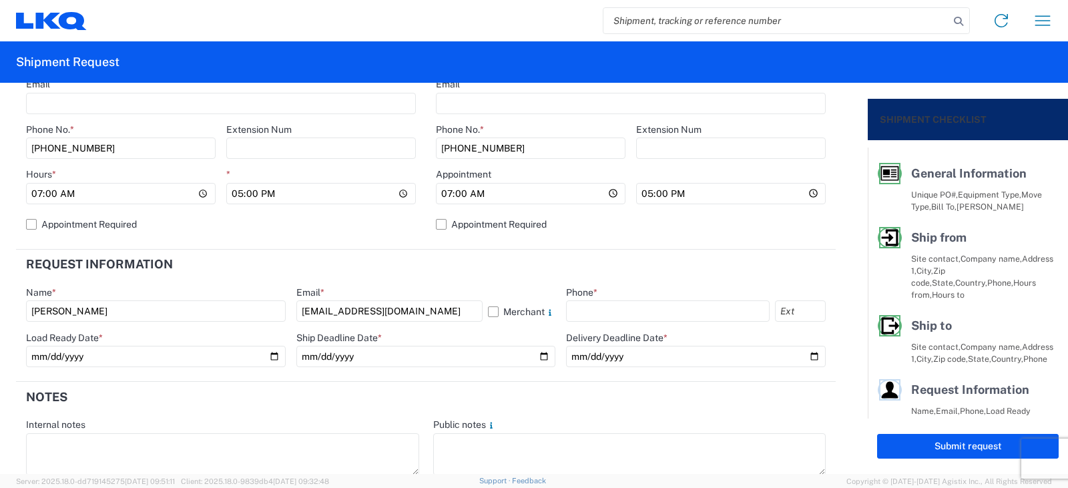
type input "[PHONE_NUMBER]"
click at [271, 357] on input "date" at bounding box center [156, 356] width 260 height 21
type input "[DATE]"
click at [532, 356] on input "date" at bounding box center [427, 356] width 260 height 21
type input "[DATE]"
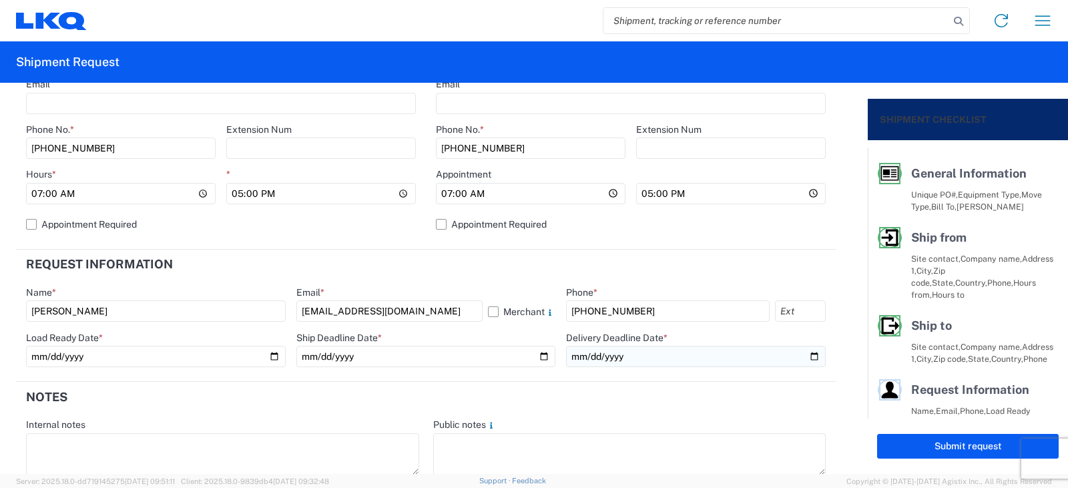
click at [804, 355] on input "date" at bounding box center [696, 356] width 260 height 21
type input "[DATE]"
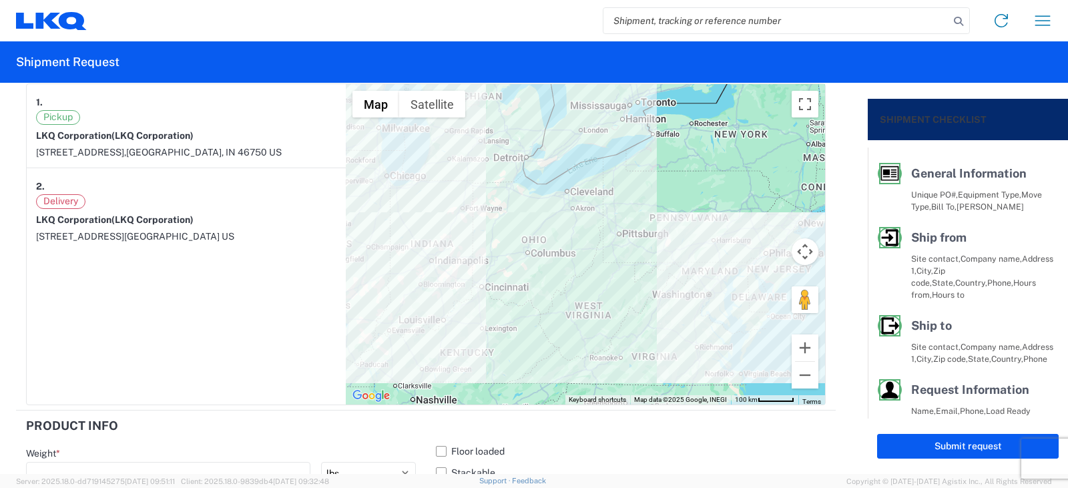
scroll to position [1135, 0]
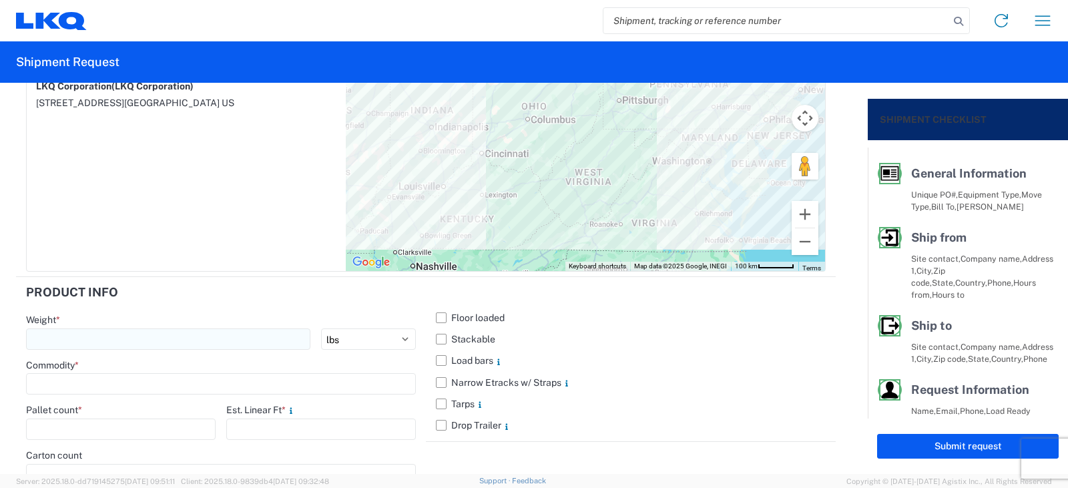
click at [48, 333] on input "number" at bounding box center [168, 339] width 284 height 21
type input "6040"
click at [93, 384] on input at bounding box center [221, 383] width 390 height 21
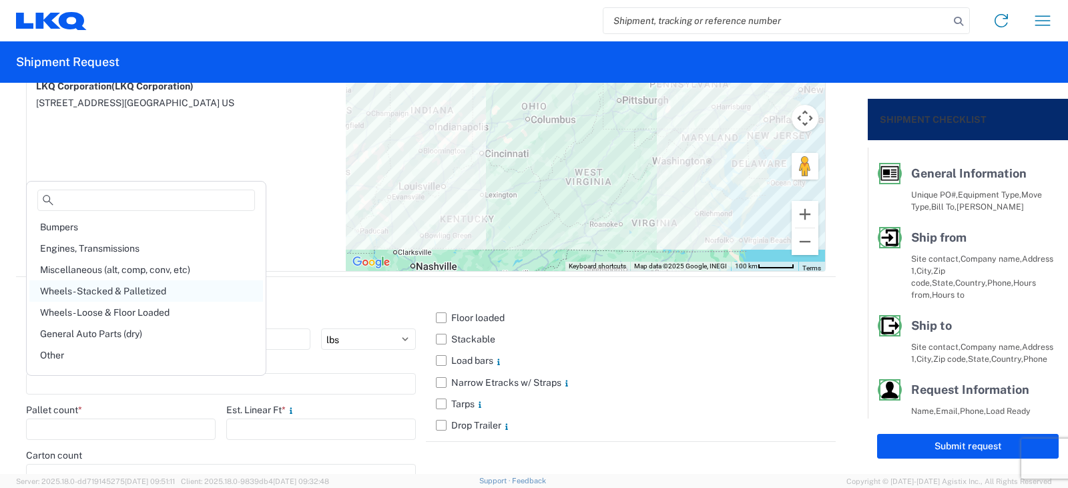
click at [81, 290] on div "Wheels - Stacked & Palletized" at bounding box center [146, 290] width 234 height 21
type input "Wheels - Stacked & Palletized"
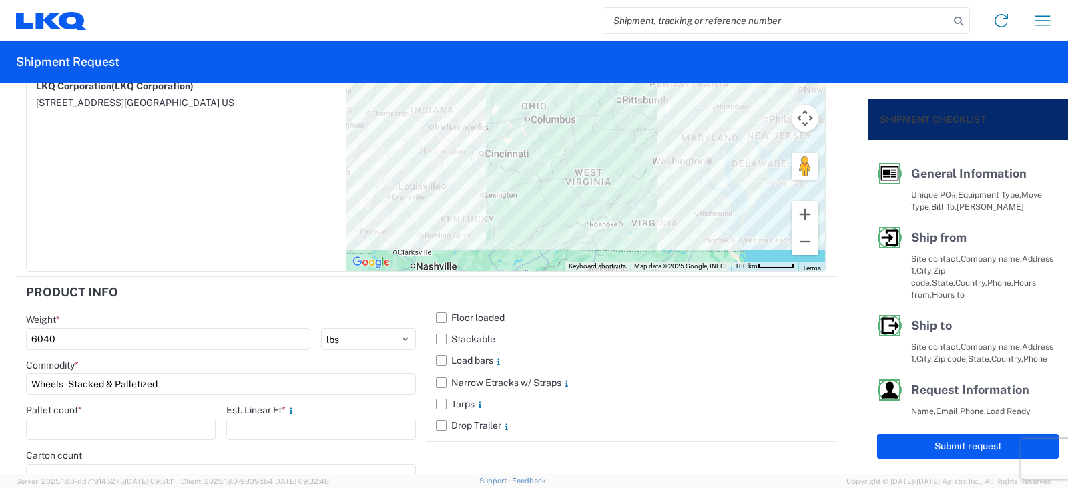
drag, startPoint x: 44, startPoint y: 431, endPoint x: 49, endPoint y: 453, distance: 22.5
click at [48, 443] on agx-form-control-wrapper-v2 "Pallet count *" at bounding box center [121, 426] width 190 height 45
type input "7"
click at [269, 431] on input "number" at bounding box center [321, 429] width 190 height 21
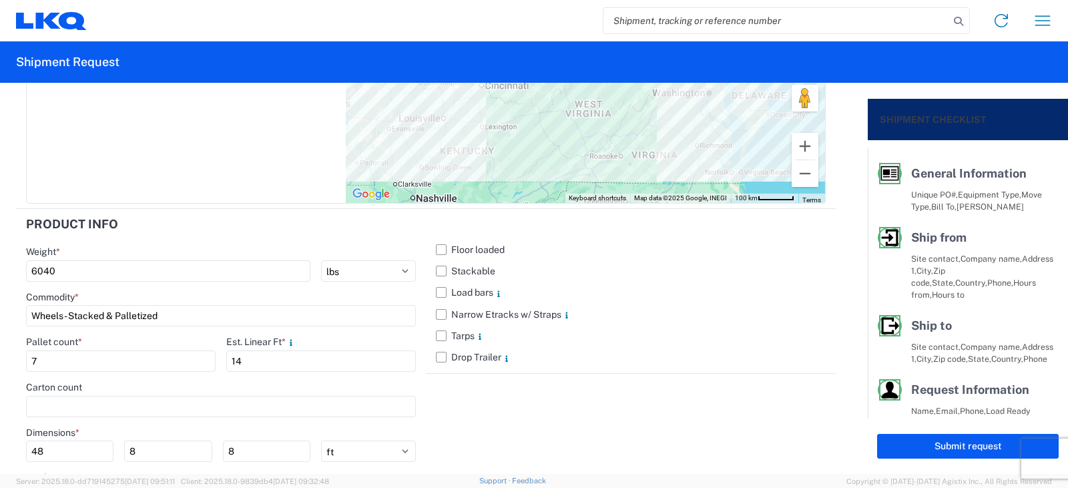
scroll to position [1269, 0]
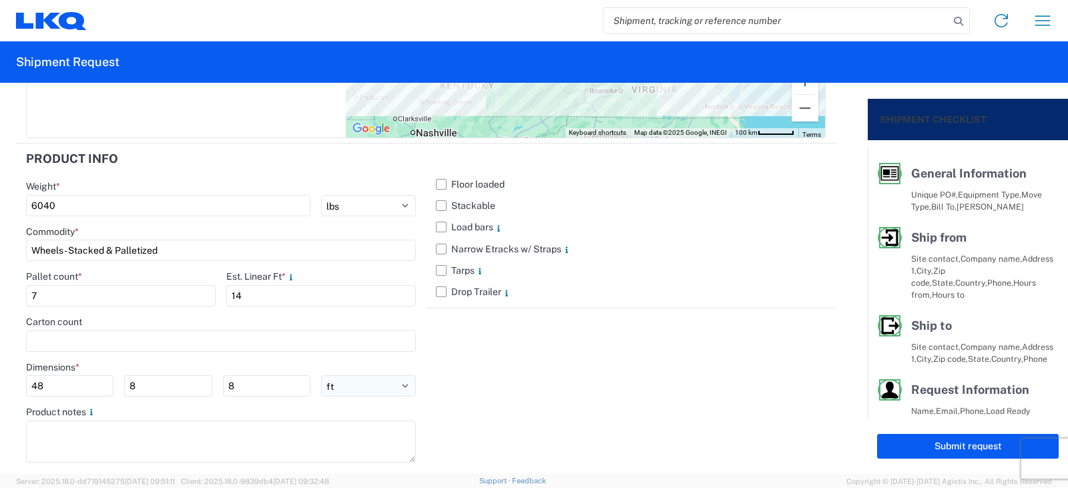
type input "14"
click at [399, 387] on select "ft in cm" at bounding box center [368, 385] width 95 height 21
select select "IN"
click at [321, 375] on select "ft in cm" at bounding box center [368, 385] width 95 height 21
type input "576"
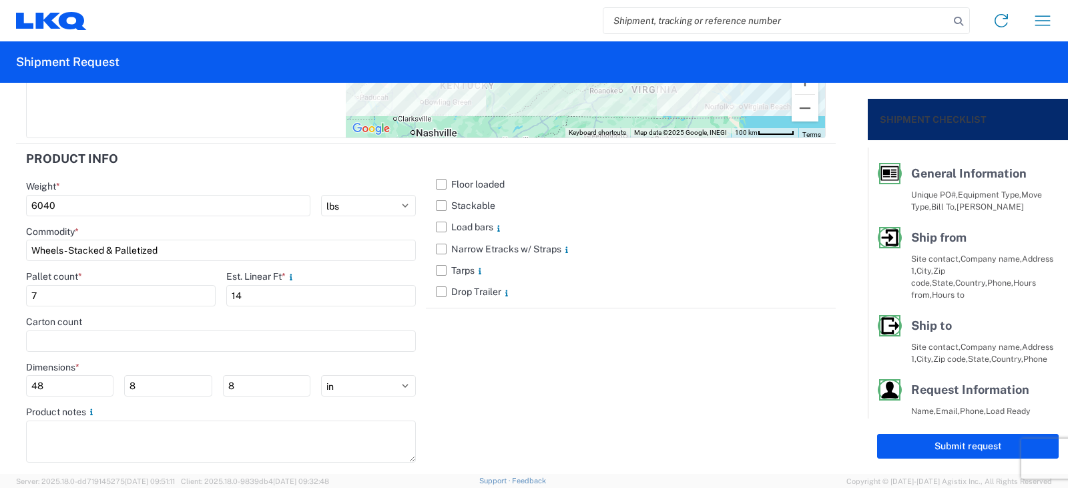
type input "96"
drag, startPoint x: 55, startPoint y: 381, endPoint x: 27, endPoint y: 381, distance: 28.7
click at [27, 381] on input "576" at bounding box center [69, 385] width 87 height 21
type input "48"
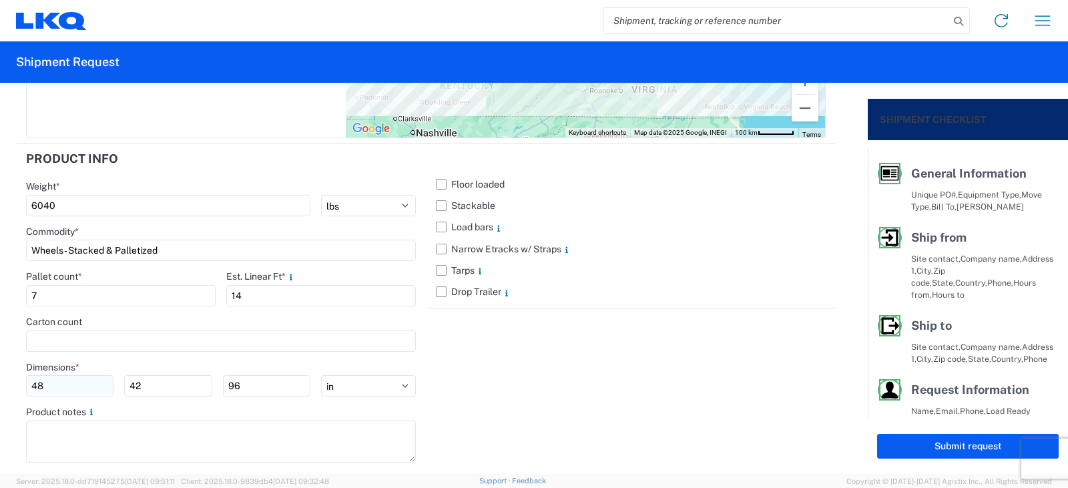
type input "42"
type input "88"
click at [953, 449] on button "Submit request" at bounding box center [968, 446] width 182 height 25
select select "US"
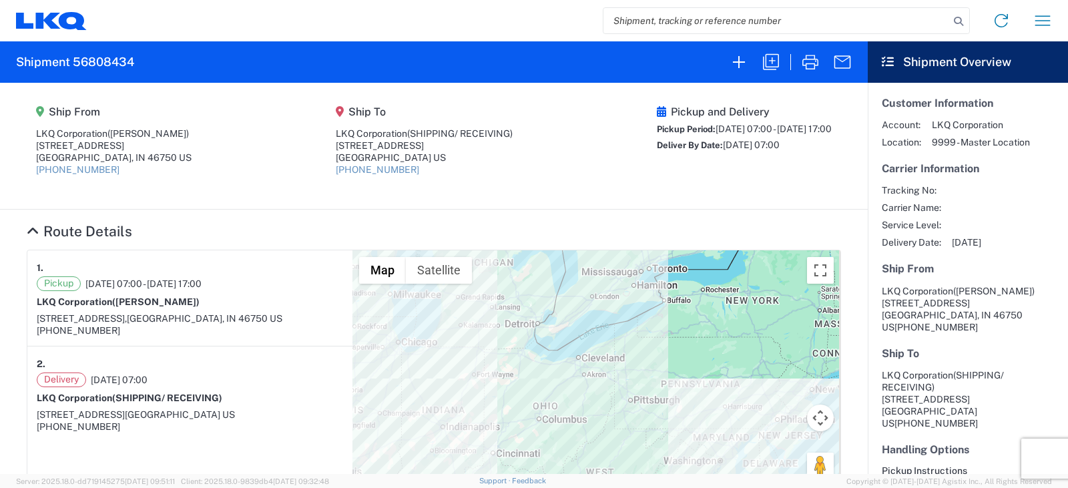
select select "FULL"
select select "US"
select select "LBS"
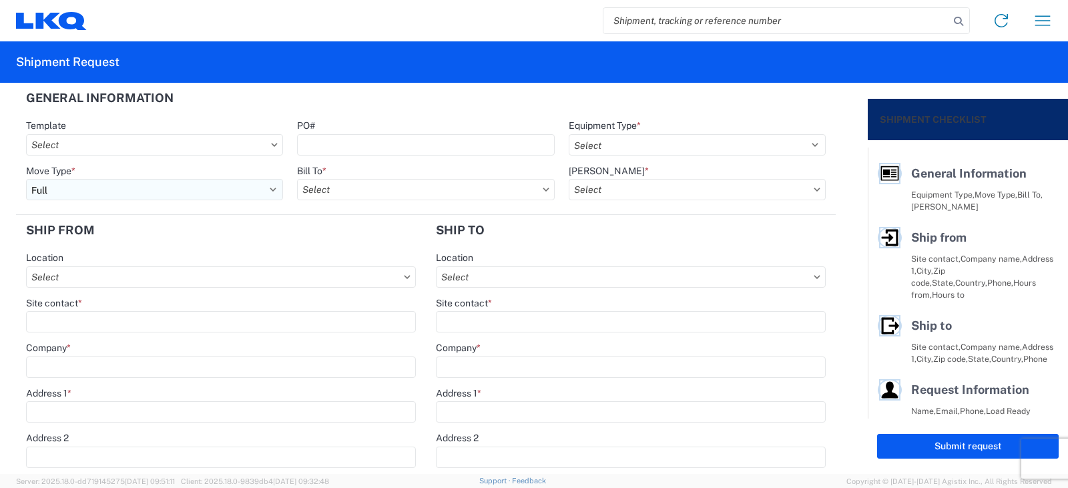
click at [62, 188] on select "Select Full Partial TL" at bounding box center [154, 189] width 257 height 21
select select "PARTIAL_TL"
click at [26, 179] on select "Select Full Partial TL" at bounding box center [154, 189] width 257 height 21
click at [309, 148] on input "PO#" at bounding box center [425, 144] width 257 height 21
type input "TRN# TH734355"
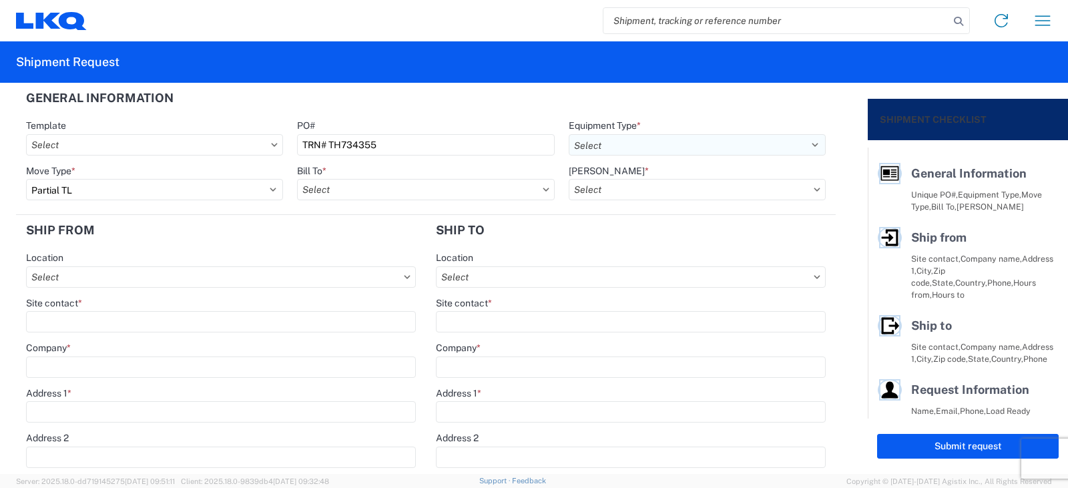
click at [596, 152] on select "Select 53’ Dry Van Flatbed Dropdeck (van) Lowboy (flatbed) Rail" at bounding box center [697, 144] width 257 height 21
select select "STDV"
click at [569, 134] on select "Select 53’ Dry Van Flatbed Dropdeck (van) Lowboy (flatbed) Rail" at bounding box center [697, 144] width 257 height 21
click at [344, 188] on input "Bill To *" at bounding box center [425, 189] width 257 height 21
type input "3130"
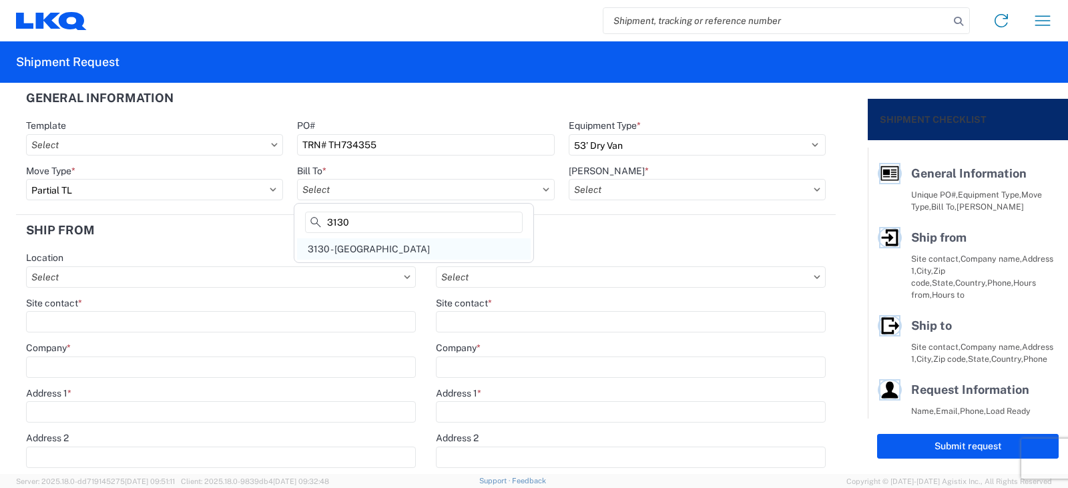
click at [358, 248] on div "3130 - Charlotte NC" at bounding box center [414, 248] width 234 height 21
type input "3130 - Charlotte NC"
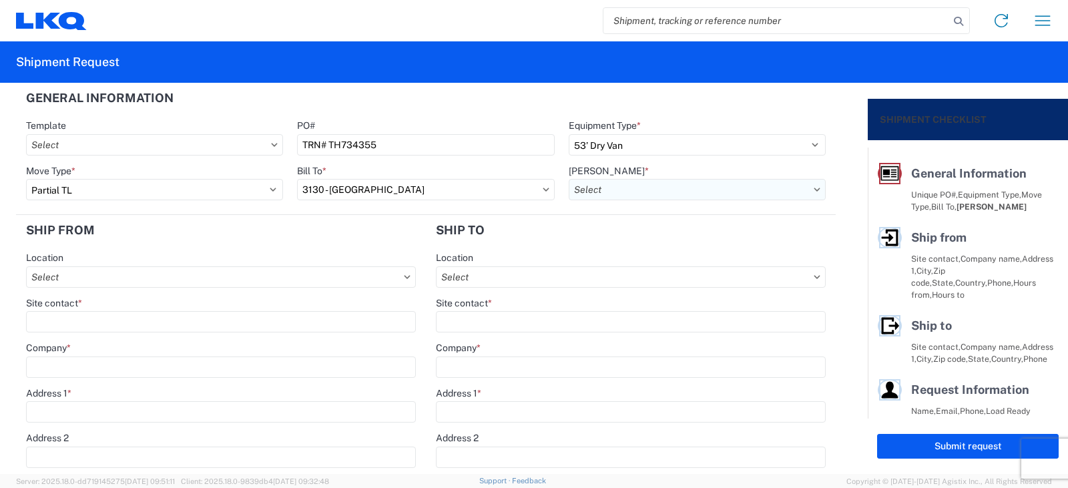
click at [588, 190] on input "[PERSON_NAME] *" at bounding box center [697, 189] width 257 height 21
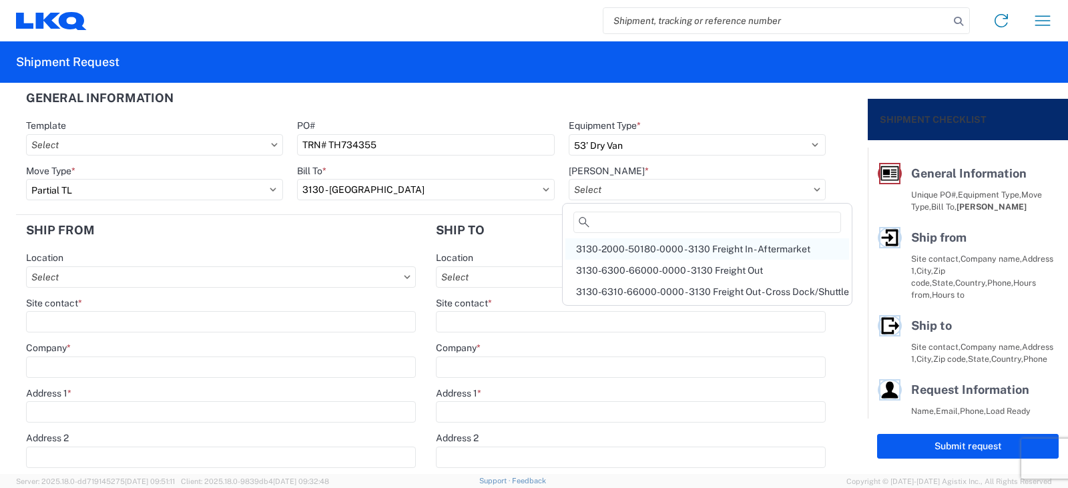
click at [613, 248] on div "3130-2000-50180-0000 - 3130 Freight In - Aftermarket" at bounding box center [708, 248] width 284 height 21
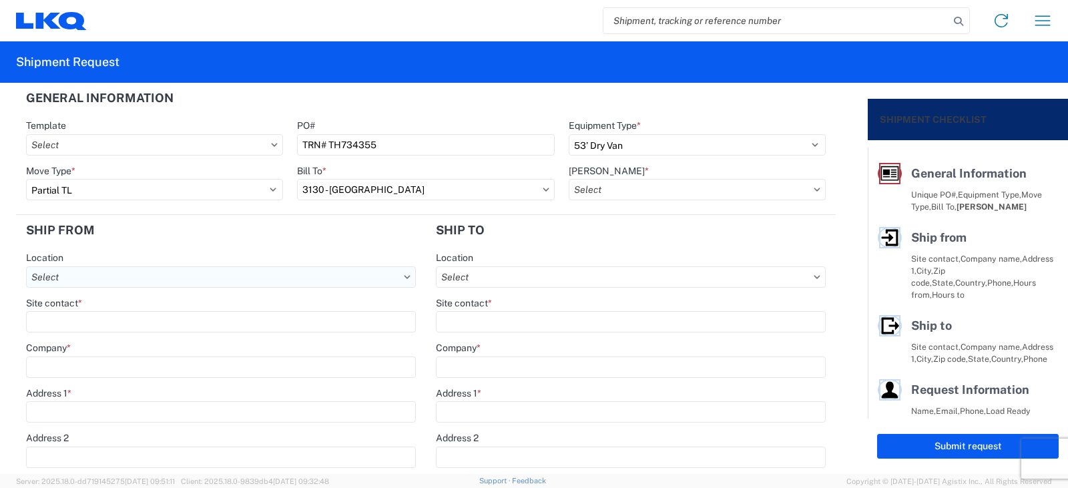
type input "3130-2000-50180-0000 - 3130 Freight In - Aftermarket"
click at [46, 281] on input "Location" at bounding box center [221, 276] width 390 height 21
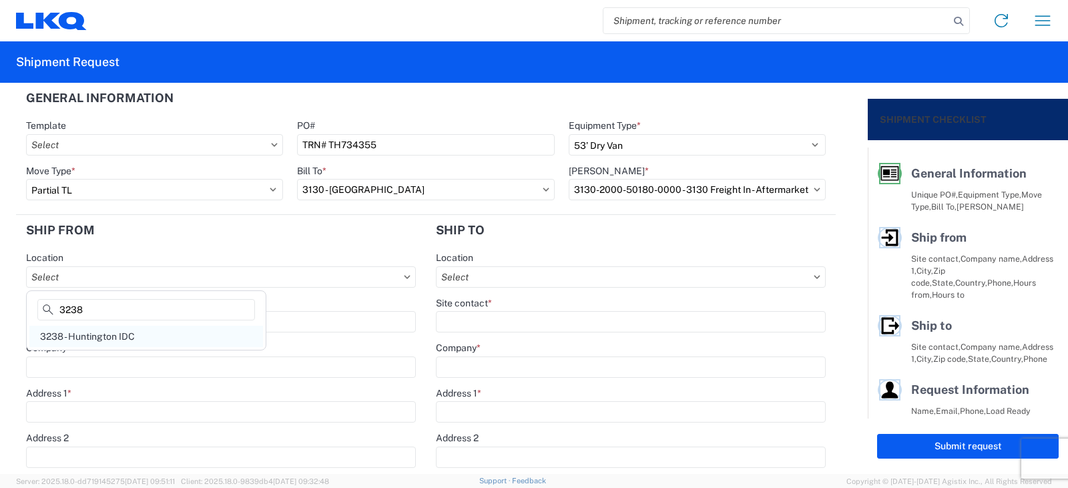
type input "3238"
click at [75, 335] on div "3238 - Huntington IDC" at bounding box center [146, 336] width 234 height 21
type input "3238 - Huntington IDC"
type input "LKQ Corporation"
type input "[STREET_ADDRESS]"
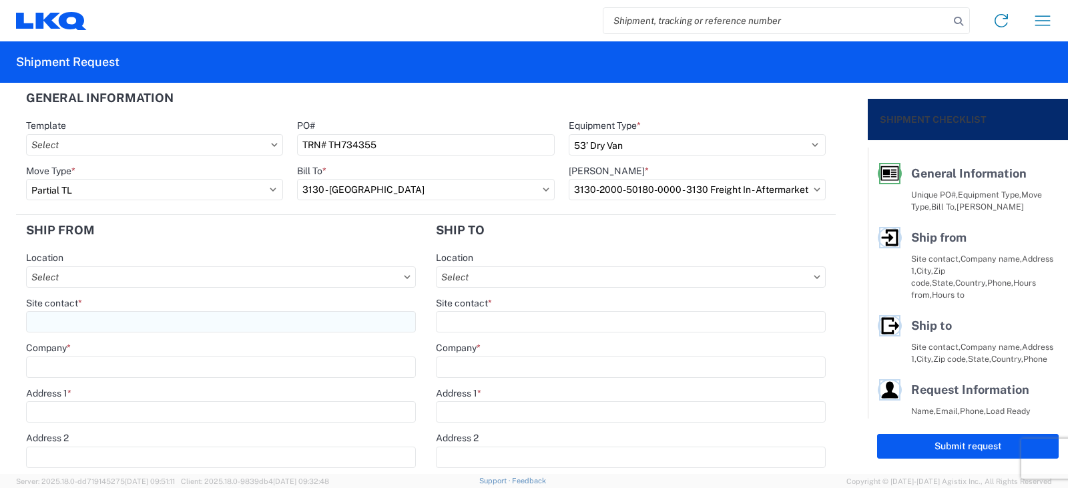
type input "Huntington"
type input "46750"
select select "IN"
type input "07:00"
type input "17:00"
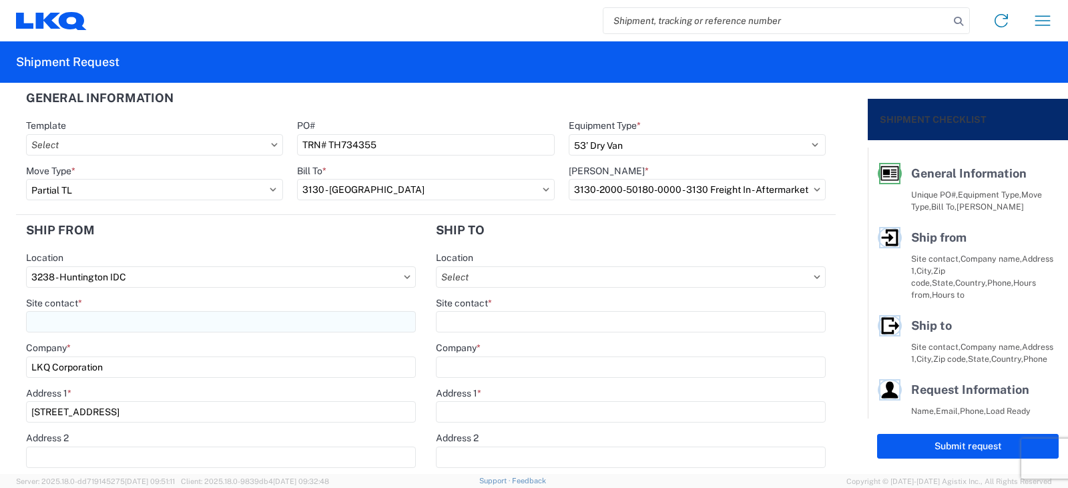
click at [67, 322] on input "Site contact *" at bounding box center [221, 321] width 390 height 21
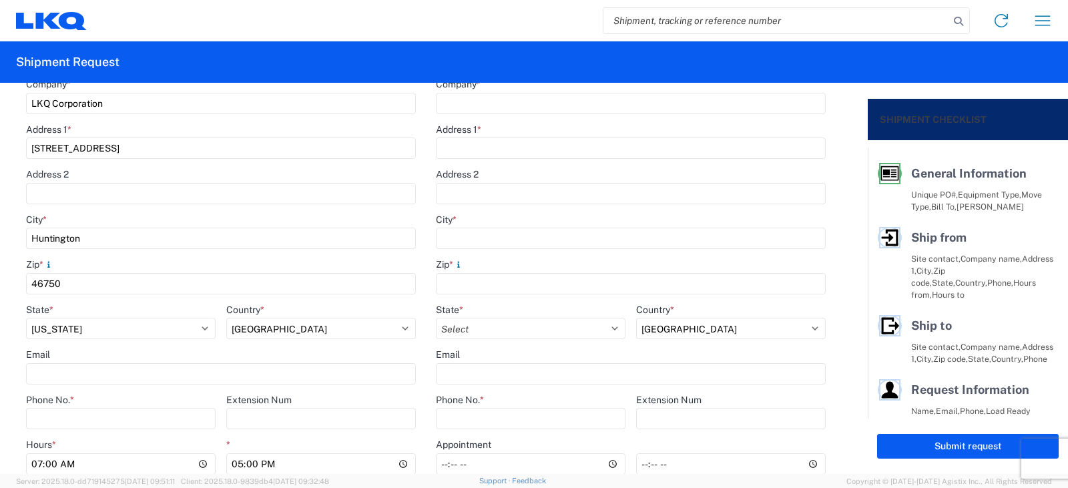
scroll to position [267, 0]
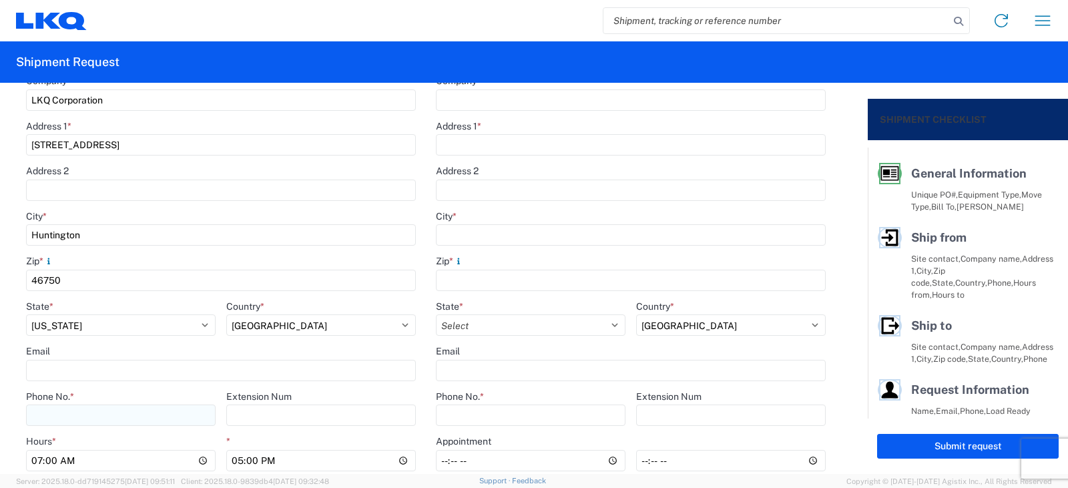
type input "[PERSON_NAME]"
drag, startPoint x: 53, startPoint y: 413, endPoint x: 63, endPoint y: 420, distance: 12.6
click at [53, 413] on input "Phone No. *" at bounding box center [121, 415] width 190 height 21
type input "[PHONE_NUMBER]"
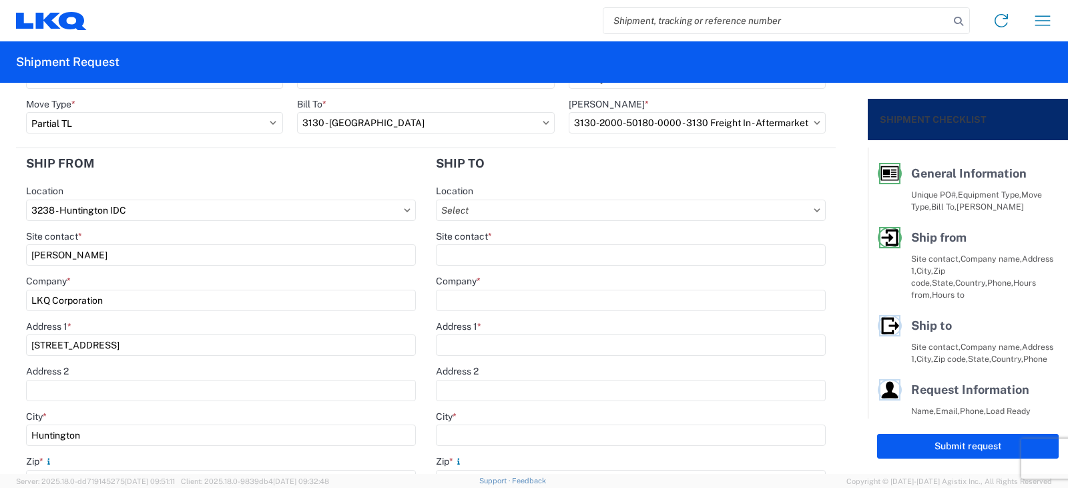
scroll to position [0, 0]
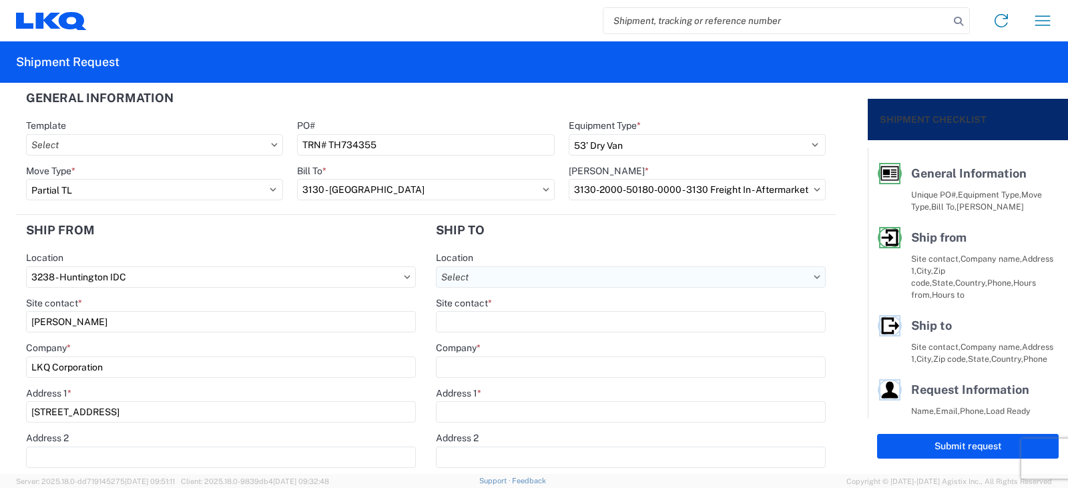
click at [445, 272] on input "Location" at bounding box center [631, 276] width 390 height 21
type input "3130"
click at [486, 335] on div "3130 - Charlotte NC" at bounding box center [552, 336] width 234 height 21
type input "3130 - Charlotte NC"
type input "LKQ Corporation"
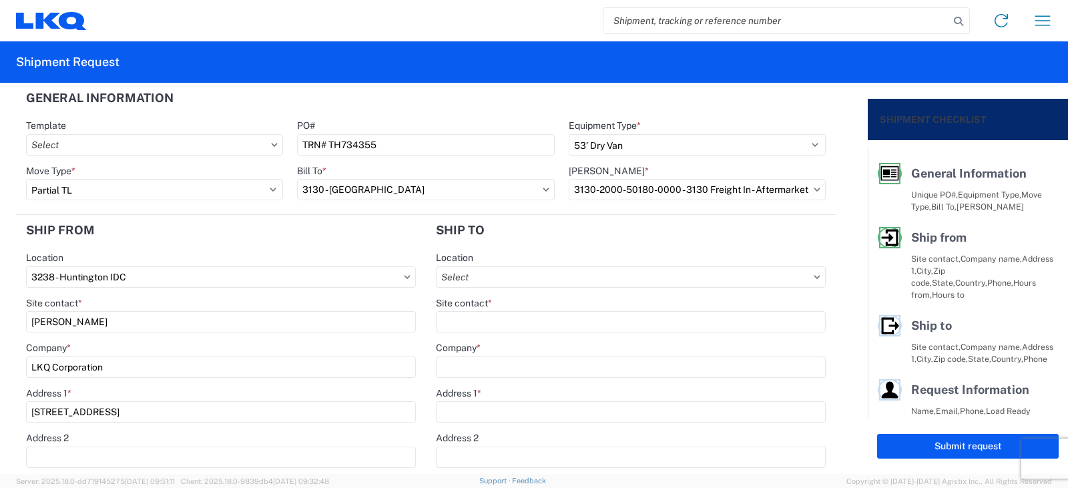
type input "1706 Queen City Drive"
type input "Charlotte"
type input "28208"
select select "US"
click at [452, 321] on input "Site contact *" at bounding box center [631, 321] width 390 height 21
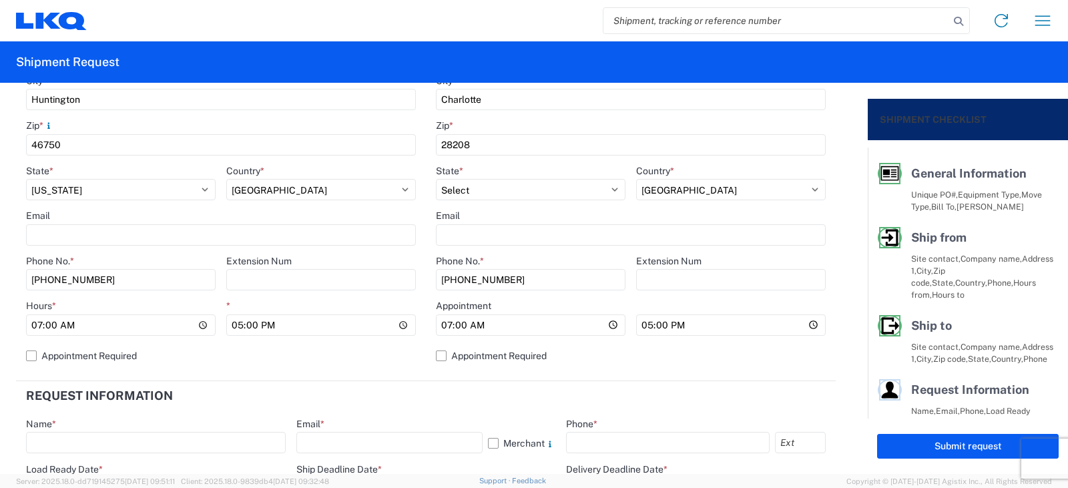
scroll to position [467, 0]
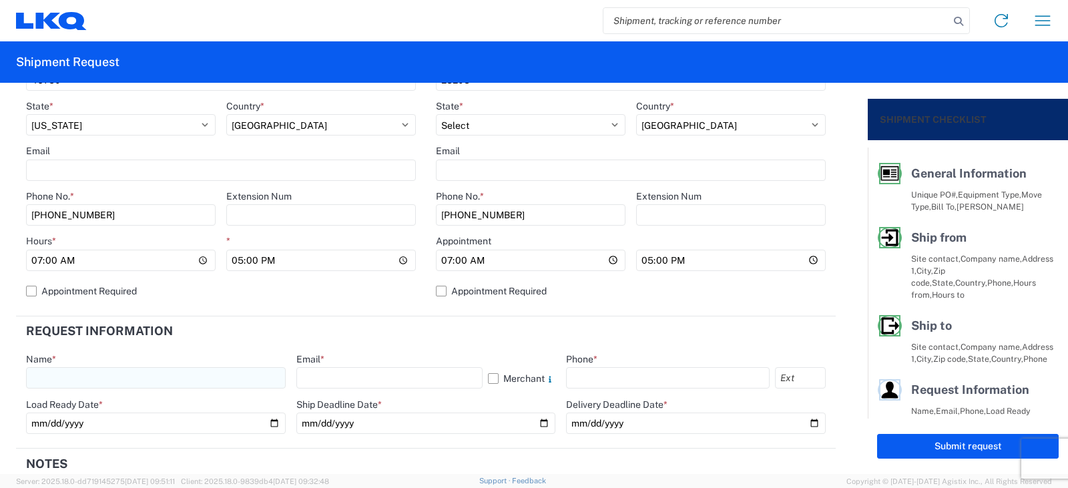
type input "SHIPPING/RECEIVING"
click at [31, 374] on input "text" at bounding box center [156, 377] width 260 height 21
type input "[PERSON_NAME]"
click at [317, 377] on input "text" at bounding box center [390, 377] width 187 height 21
type input "[EMAIL_ADDRESS][DOMAIN_NAME]"
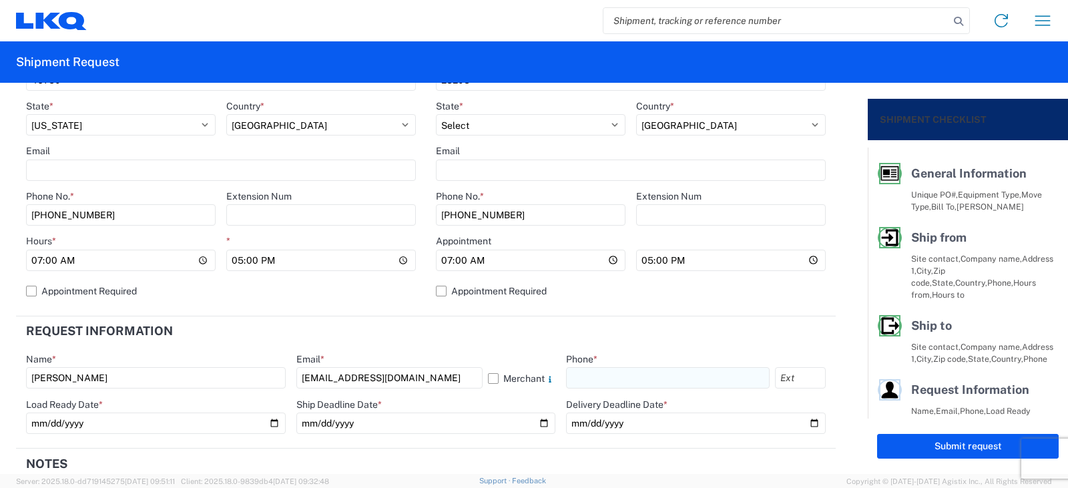
drag, startPoint x: 589, startPoint y: 378, endPoint x: 582, endPoint y: 377, distance: 6.7
click at [589, 378] on input "text" at bounding box center [668, 377] width 204 height 21
type input "[PHONE_NUMBER]"
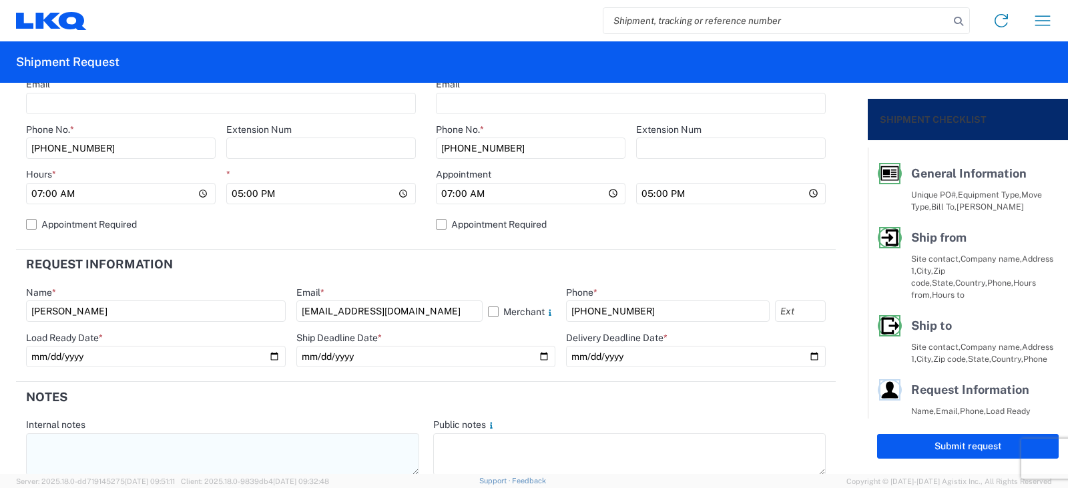
scroll to position [601, 0]
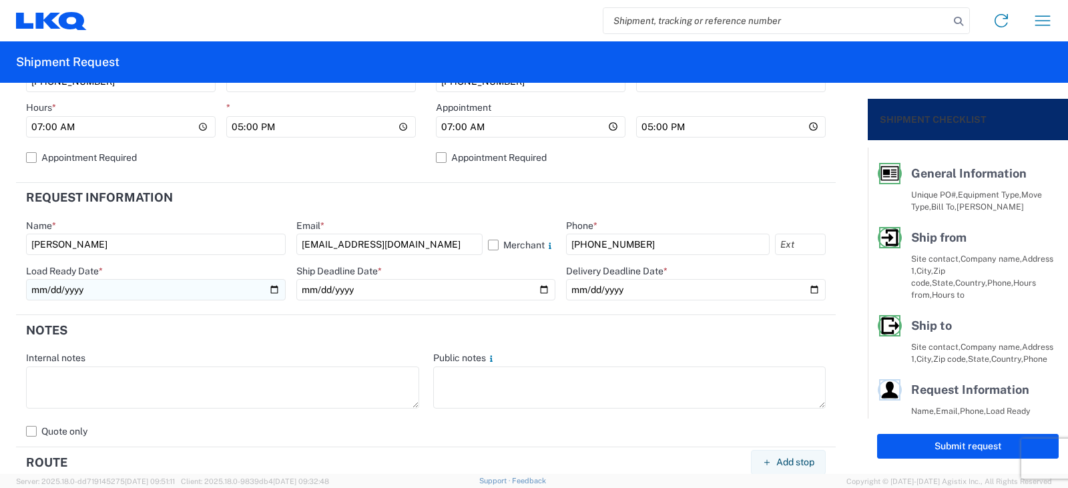
click at [268, 292] on input "date" at bounding box center [156, 289] width 260 height 21
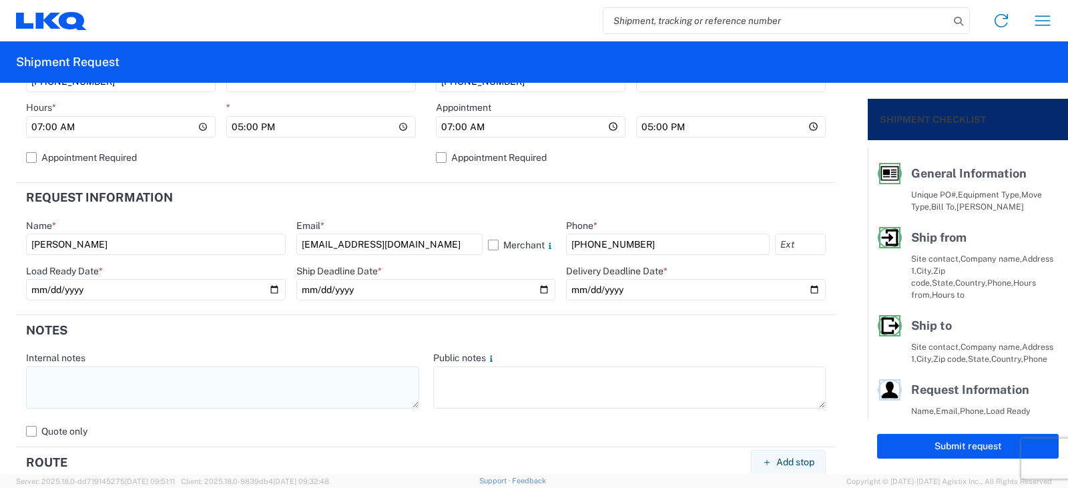
type input "[DATE]"
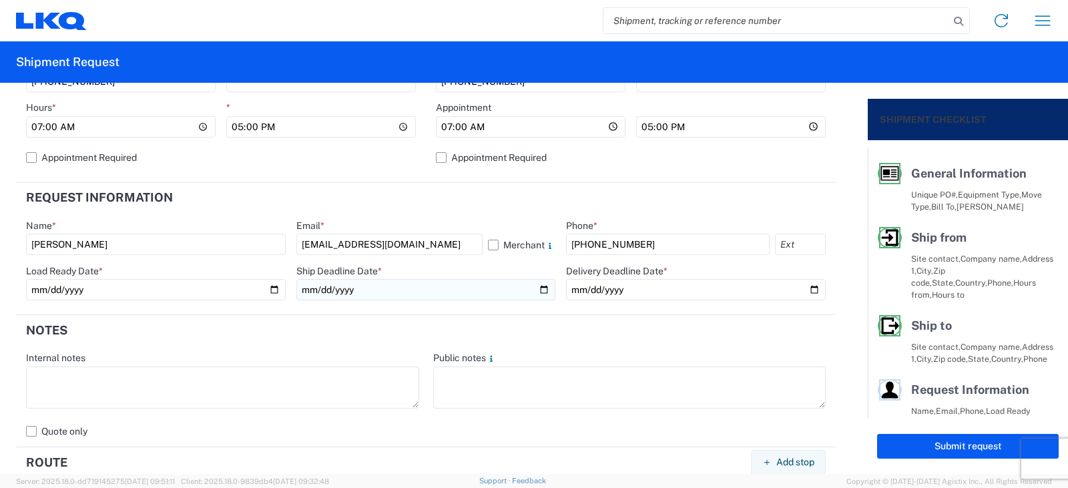
drag, startPoint x: 532, startPoint y: 291, endPoint x: 524, endPoint y: 288, distance: 8.4
click at [532, 291] on input "date" at bounding box center [427, 289] width 260 height 21
type input "[DATE]"
click at [606, 286] on input "date" at bounding box center [696, 289] width 260 height 21
click at [807, 287] on input "date" at bounding box center [696, 289] width 260 height 21
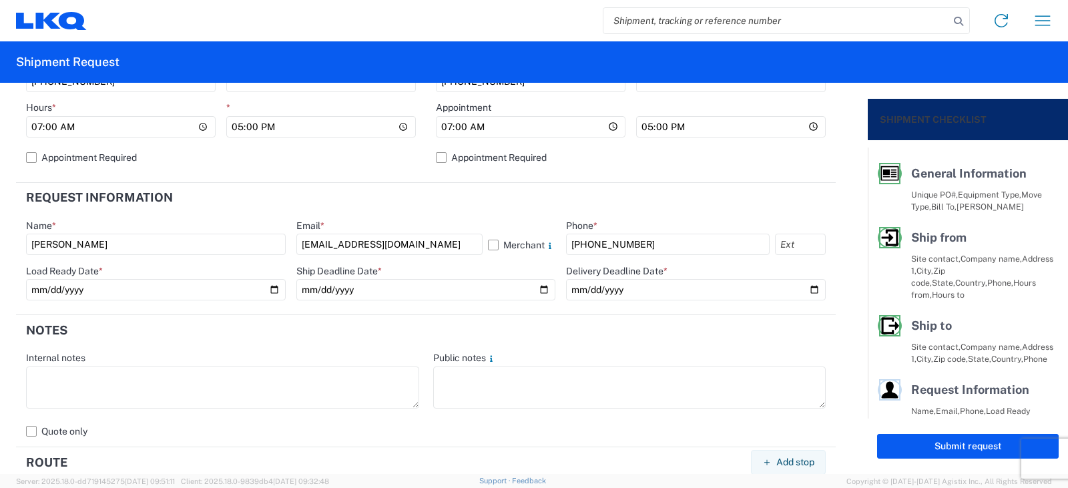
type input "[DATE]"
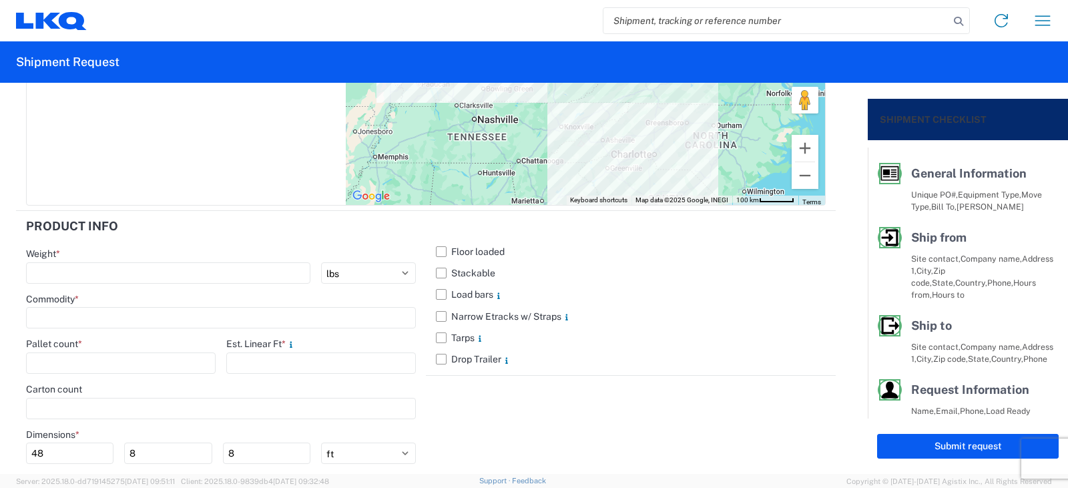
scroll to position [1202, 0]
click at [75, 272] on input "number" at bounding box center [168, 272] width 284 height 21
type input "8580"
click at [84, 312] on input at bounding box center [221, 317] width 390 height 21
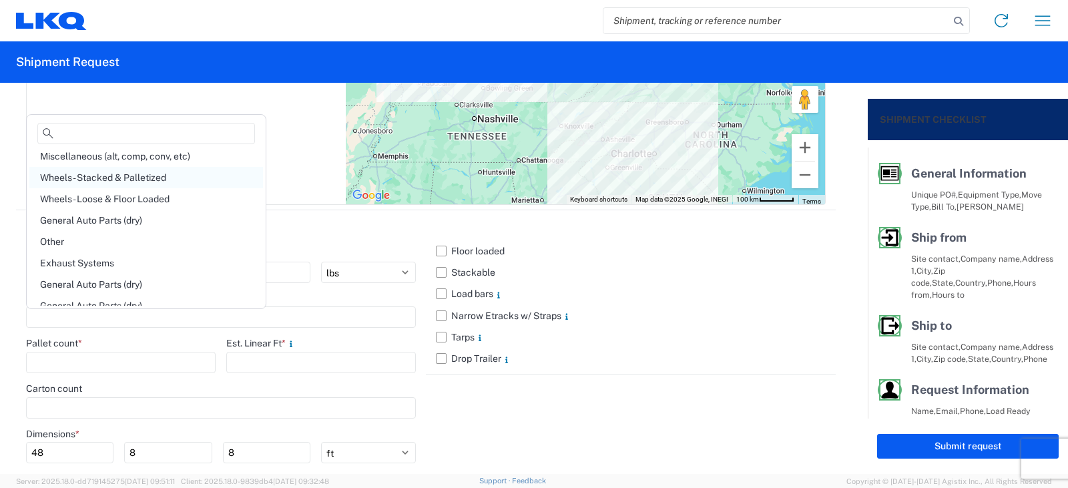
scroll to position [67, 0]
click at [81, 222] on div "Other" at bounding box center [146, 221] width 234 height 21
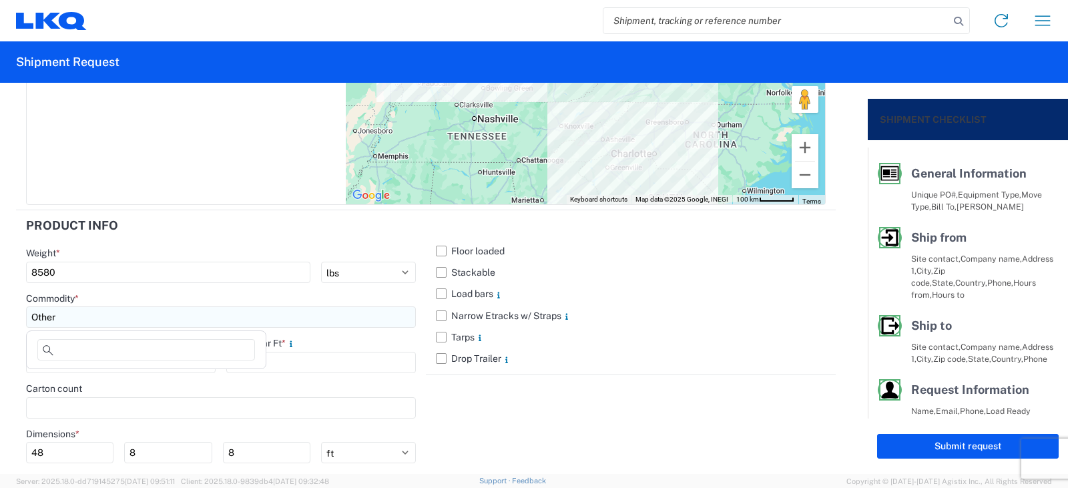
click at [166, 313] on input "Other" at bounding box center [221, 317] width 390 height 21
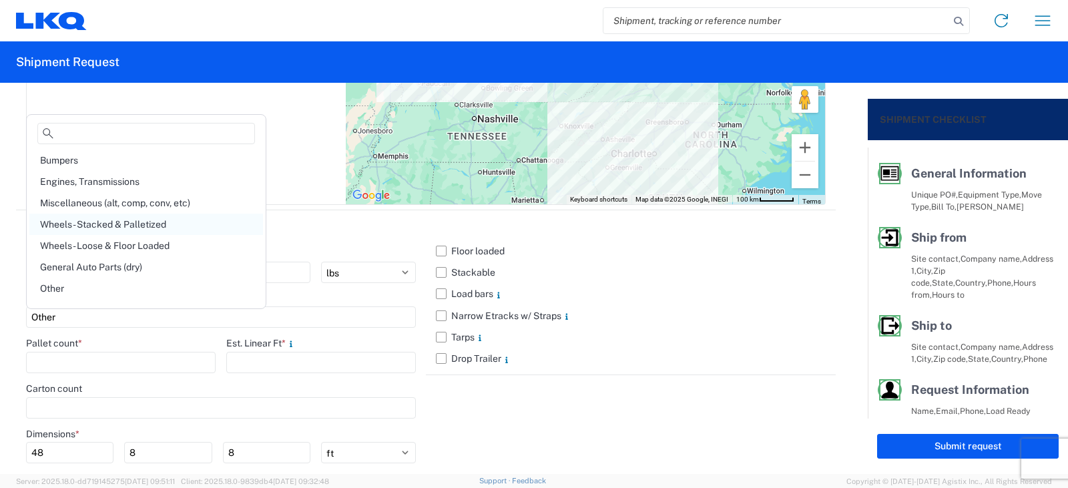
click at [67, 220] on div "Wheels - Stacked & Palletized" at bounding box center [146, 224] width 234 height 21
type input "Wheels - Stacked & Palletized"
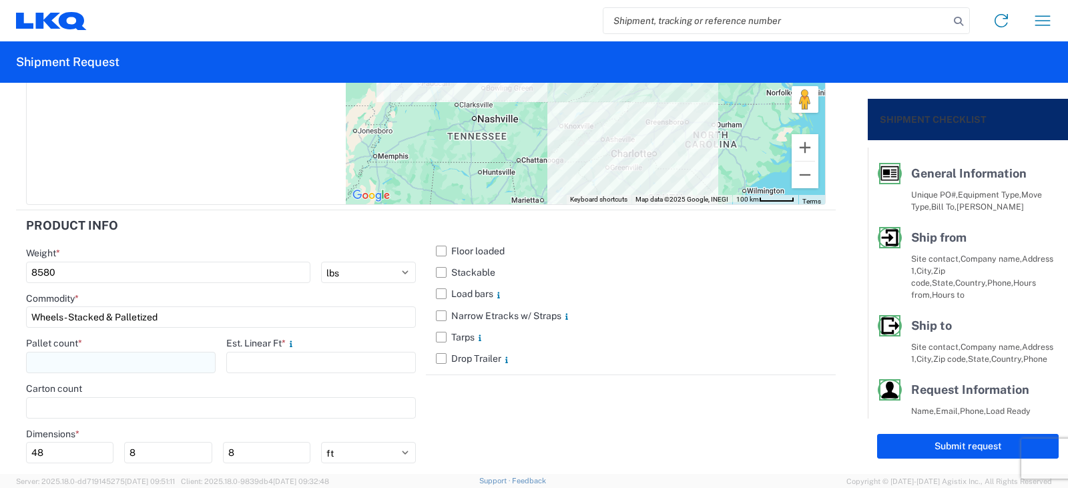
click at [53, 360] on input "number" at bounding box center [121, 362] width 190 height 21
type input "8"
click at [234, 361] on input "number" at bounding box center [321, 362] width 190 height 21
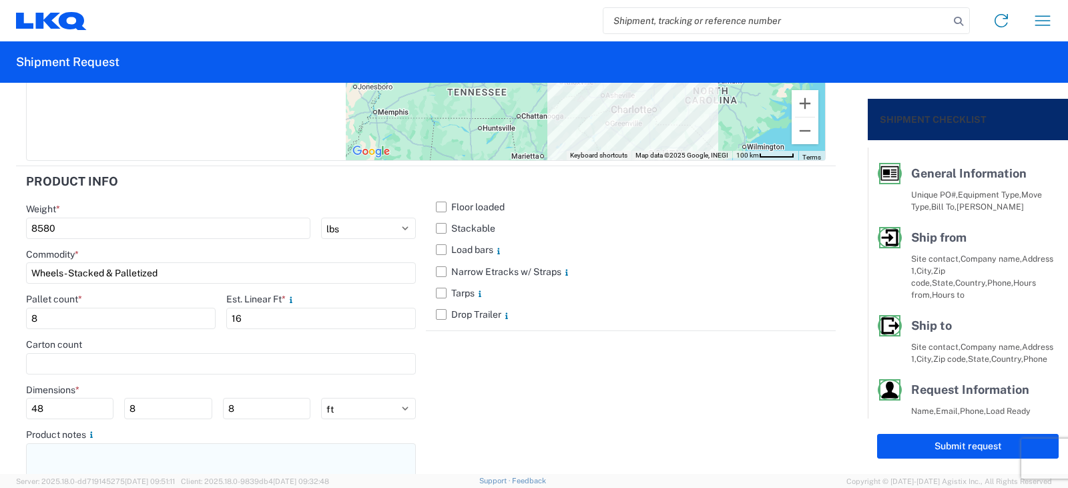
scroll to position [1300, 0]
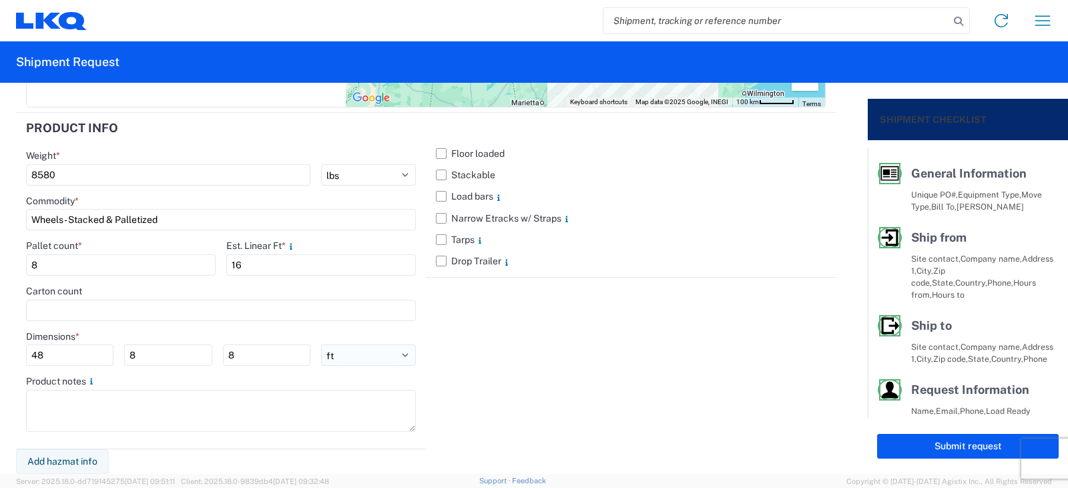
type input "16"
drag, startPoint x: 399, startPoint y: 352, endPoint x: 388, endPoint y: 352, distance: 10.7
click at [399, 352] on select "ft in cm" at bounding box center [368, 355] width 95 height 21
select select "IN"
click at [321, 345] on select "ft in cm" at bounding box center [368, 355] width 95 height 21
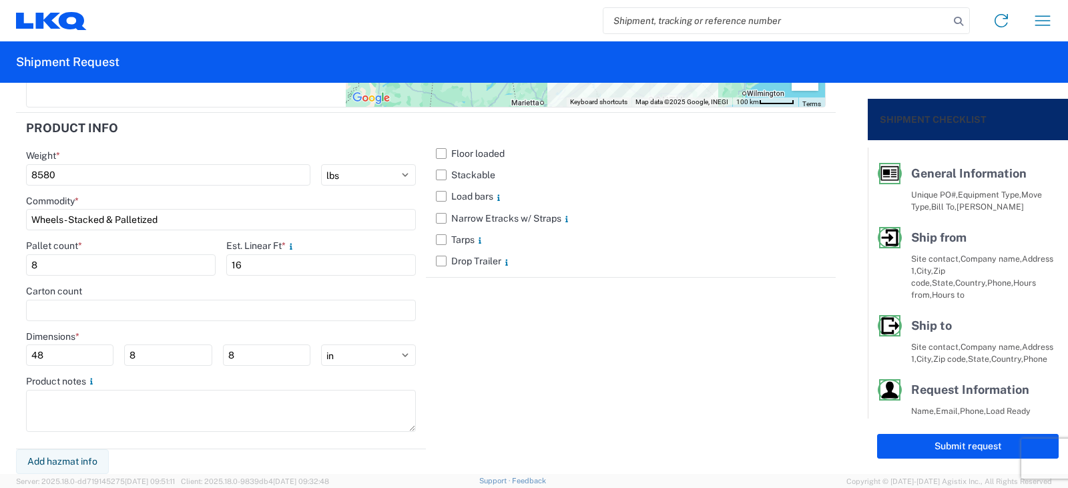
type input "576"
type input "96"
drag, startPoint x: 67, startPoint y: 355, endPoint x: 0, endPoint y: 351, distance: 67.5
click at [0, 351] on form "General Information Template PO# TRN# TH734355 Equipment Type * Select 53’ Dry …" at bounding box center [434, 278] width 868 height 391
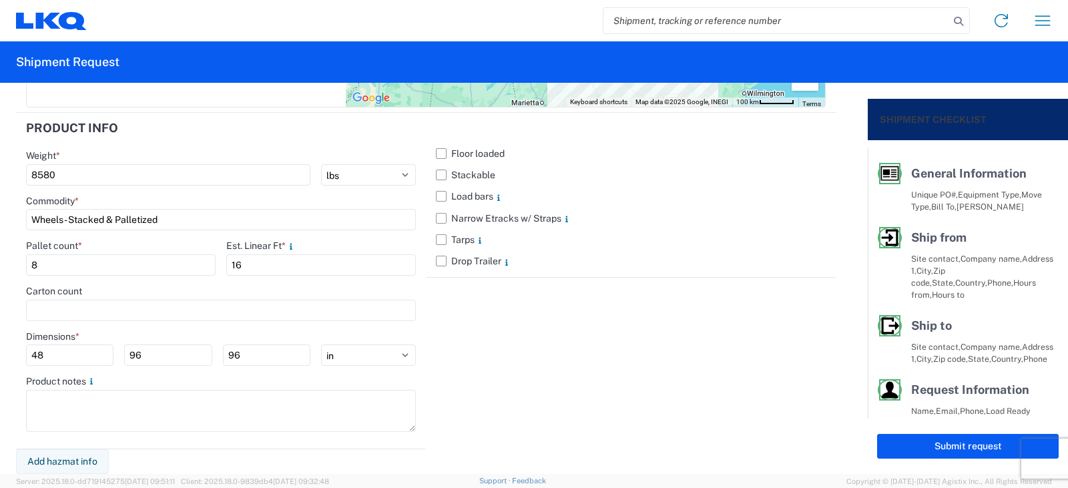
type input "48"
type input "42"
type input "88"
click at [939, 445] on button "Submit request" at bounding box center [968, 446] width 182 height 25
select select "US"
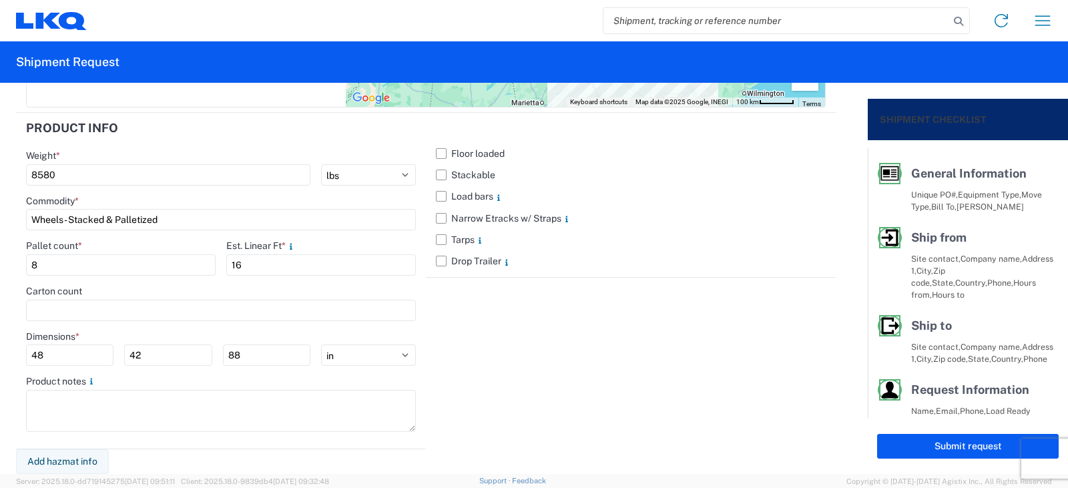
select select "US"
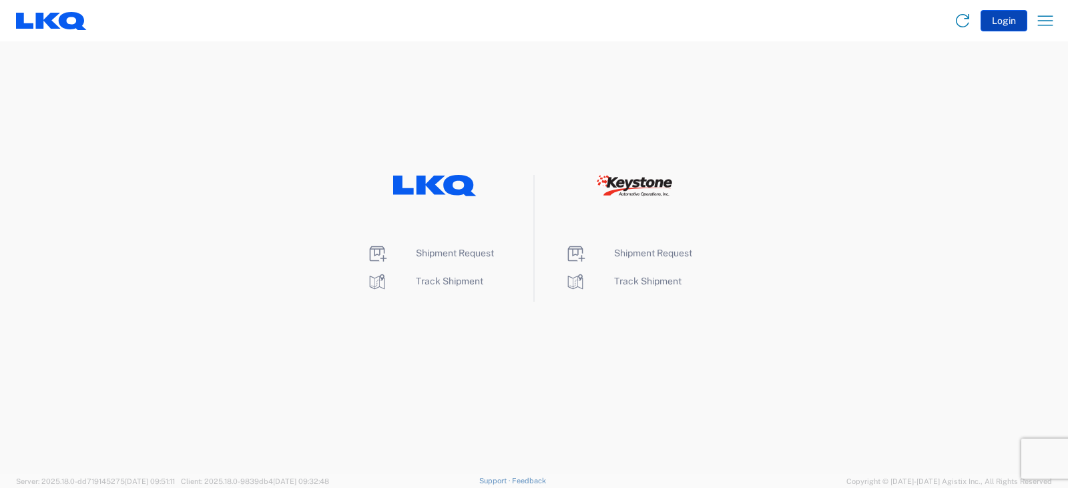
drag, startPoint x: 912, startPoint y: 202, endPoint x: 1004, endPoint y: 16, distance: 207.0
click at [912, 202] on div "Shipment Request Track Shipment Shipment Request Track Shipment" at bounding box center [534, 238] width 1068 height 127
click at [446, 251] on span "Shipment Request" at bounding box center [455, 253] width 78 height 11
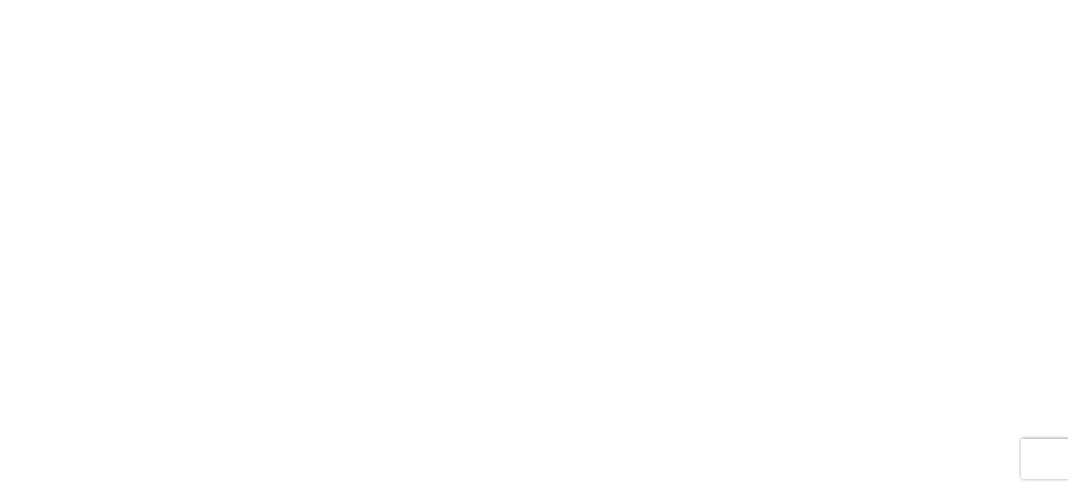
select select "FULL"
select select "LBS"
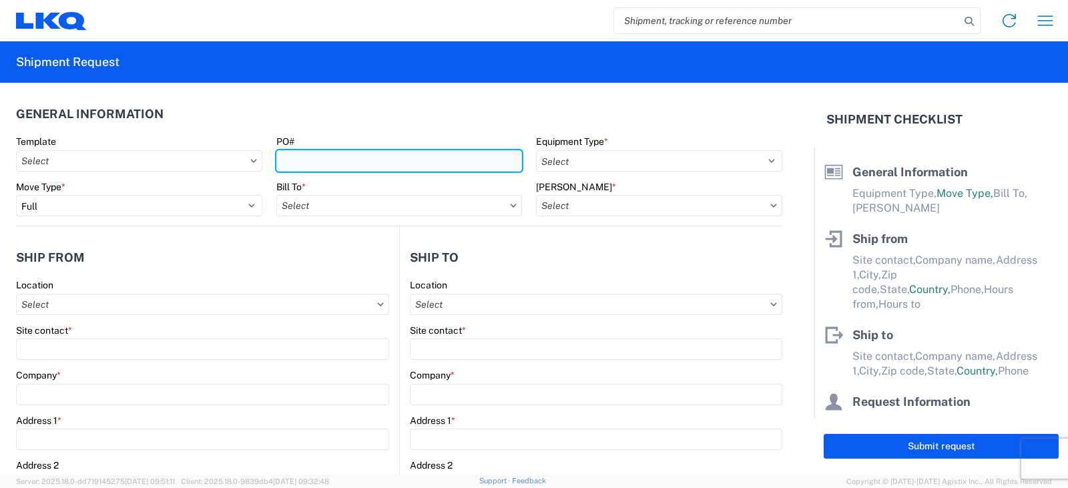
click at [293, 159] on input "PO#" at bounding box center [399, 160] width 246 height 21
type input "[PERSON_NAME] FT 9/16"
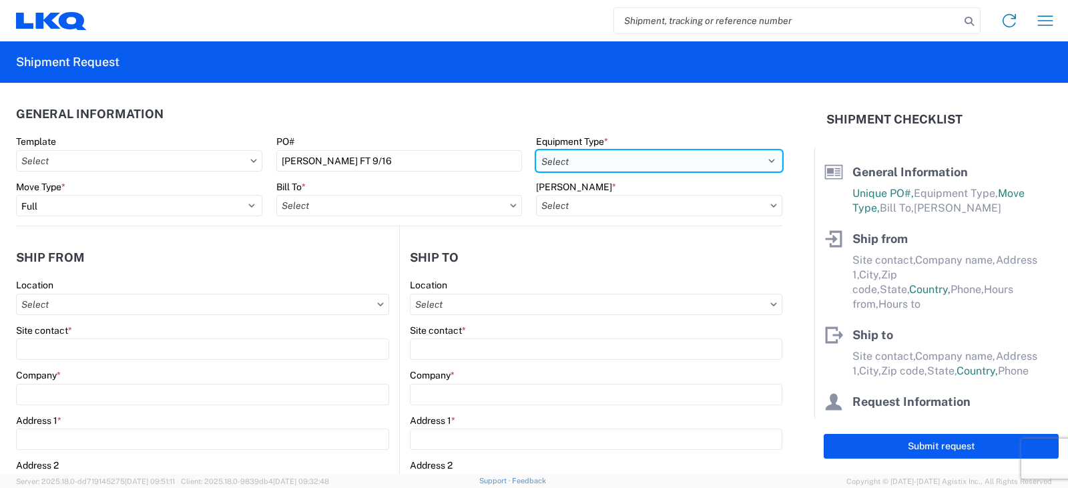
click at [582, 158] on select "Select 53’ Dry Van Flatbed Dropdeck (van) Lowboy (flatbed) Rail" at bounding box center [659, 160] width 246 height 21
select select "STDV"
click at [536, 150] on select "Select 53’ Dry Van Flatbed Dropdeck (van) Lowboy (flatbed) Rail" at bounding box center [659, 160] width 246 height 21
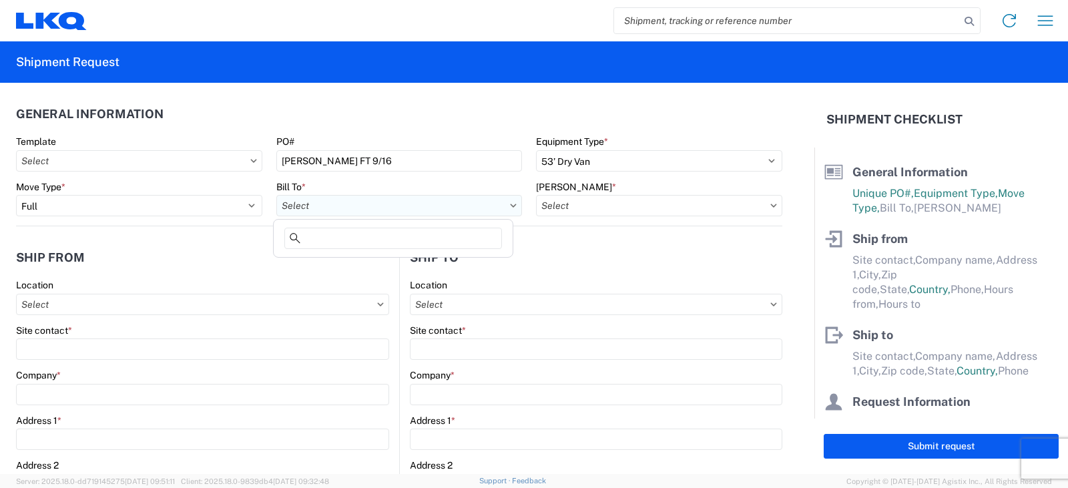
click at [289, 202] on input "Bill To *" at bounding box center [399, 205] width 246 height 21
type input "3238"
drag, startPoint x: 353, startPoint y: 260, endPoint x: 389, endPoint y: 246, distance: 38.5
click at [353, 259] on div "3238 - Huntington IDC" at bounding box center [393, 264] width 234 height 21
type input "3238 - Huntington IDC"
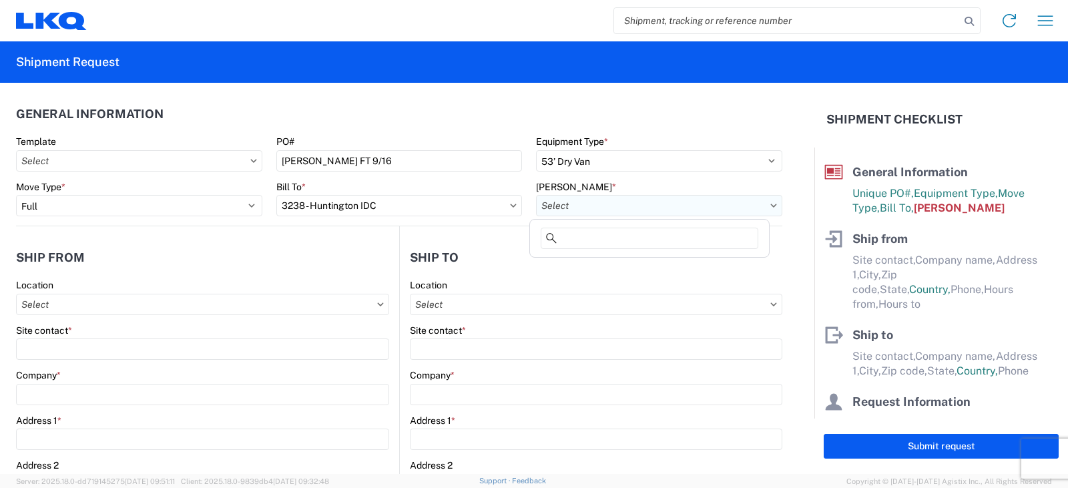
click at [566, 209] on input "[PERSON_NAME] *" at bounding box center [659, 205] width 246 height 21
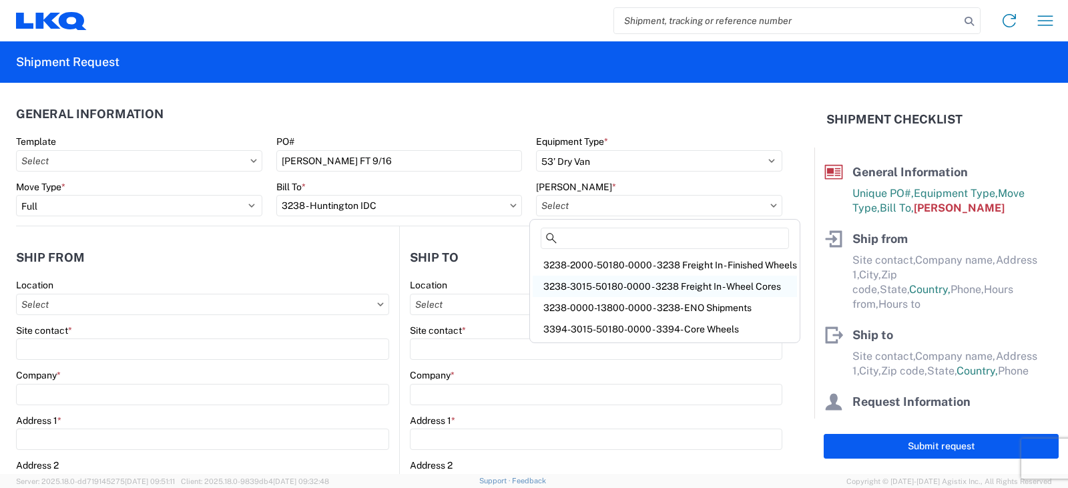
click at [570, 283] on div "3238-3015-50180-0000 - 3238 Freight In - Wheel Cores" at bounding box center [665, 286] width 264 height 21
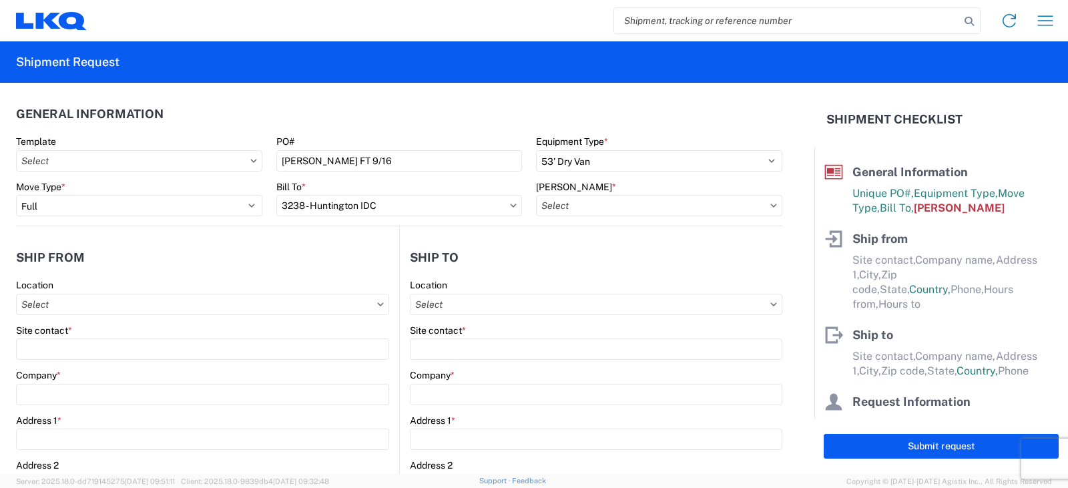
type input "3238-3015-50180-0000 - 3238 Freight In - Wheel Cores"
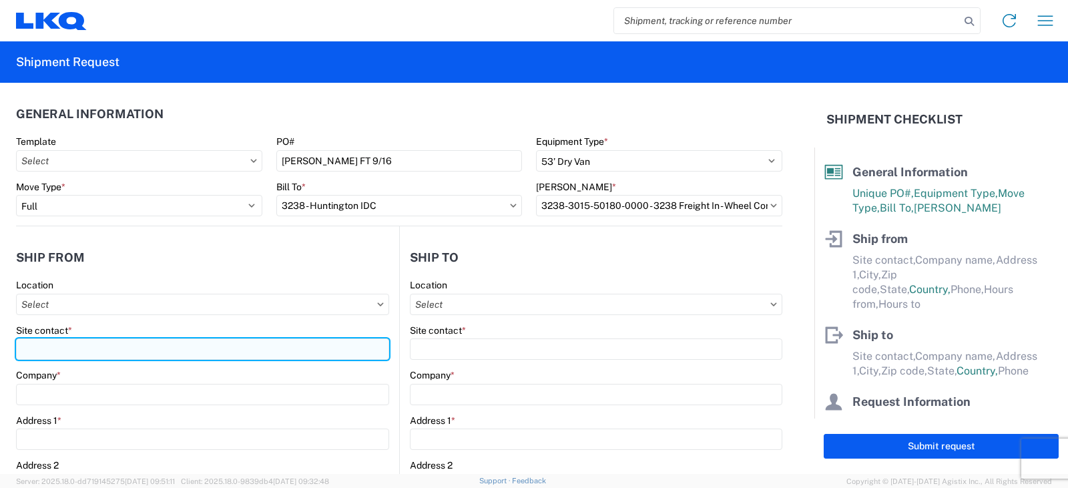
click at [29, 347] on input "Site contact *" at bounding box center [202, 349] width 373 height 21
type input "[PERSON_NAME]"
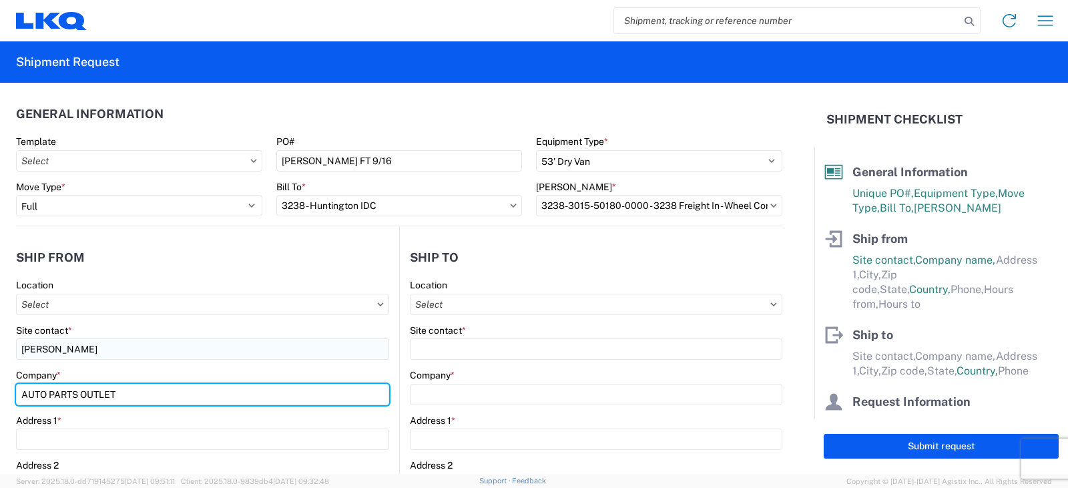
type input "AUTO PARTS OUTLET"
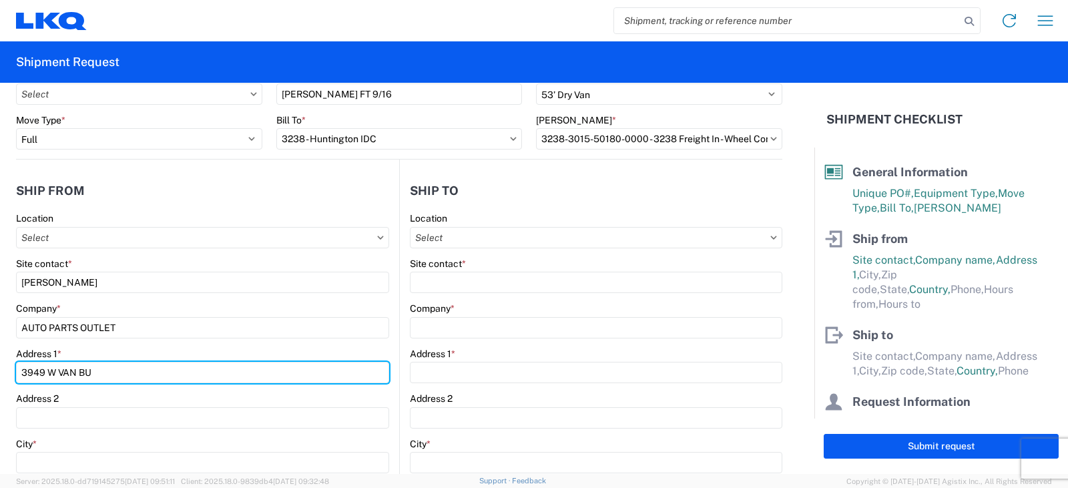
scroll to position [134, 0]
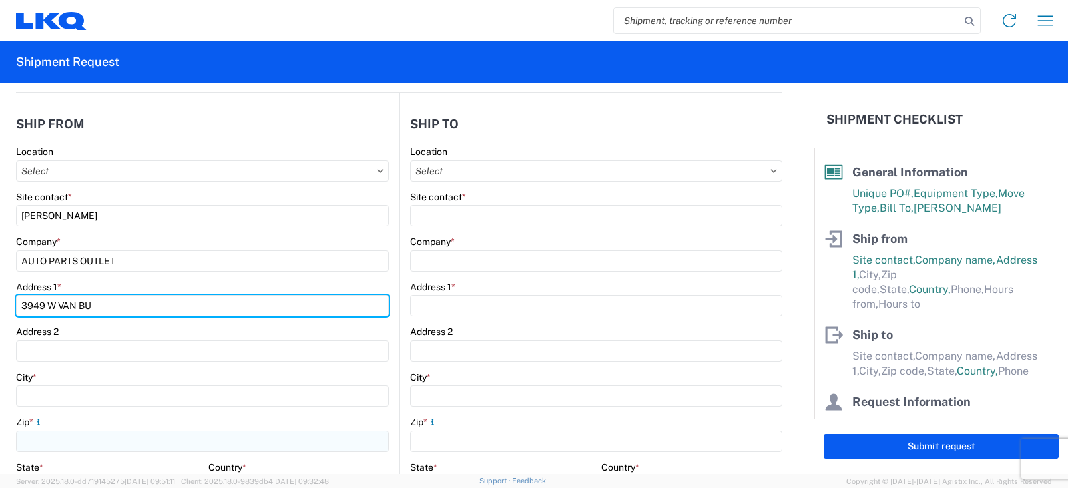
type input "[STREET_ADDRESS]"
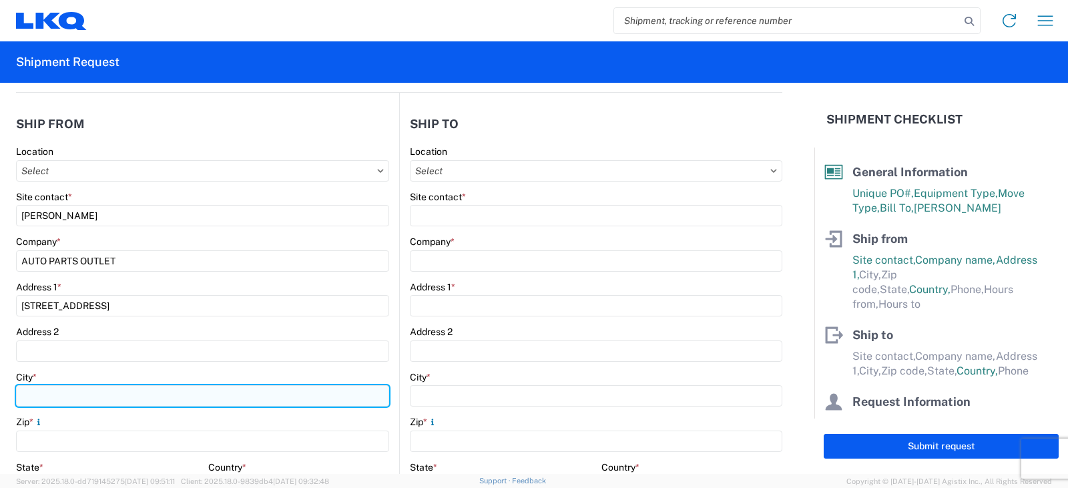
click at [33, 394] on input "City *" at bounding box center [202, 395] width 373 height 21
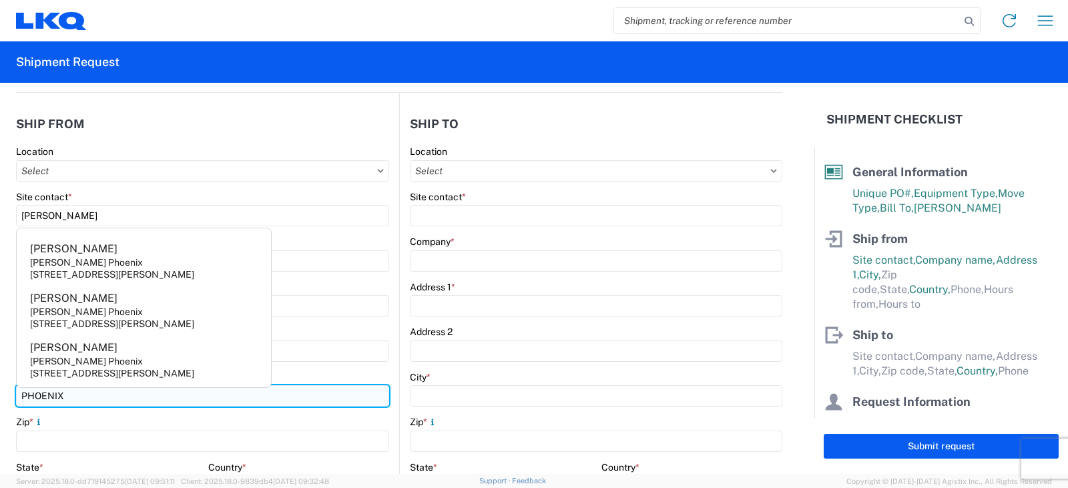
type input "PHOENIX"
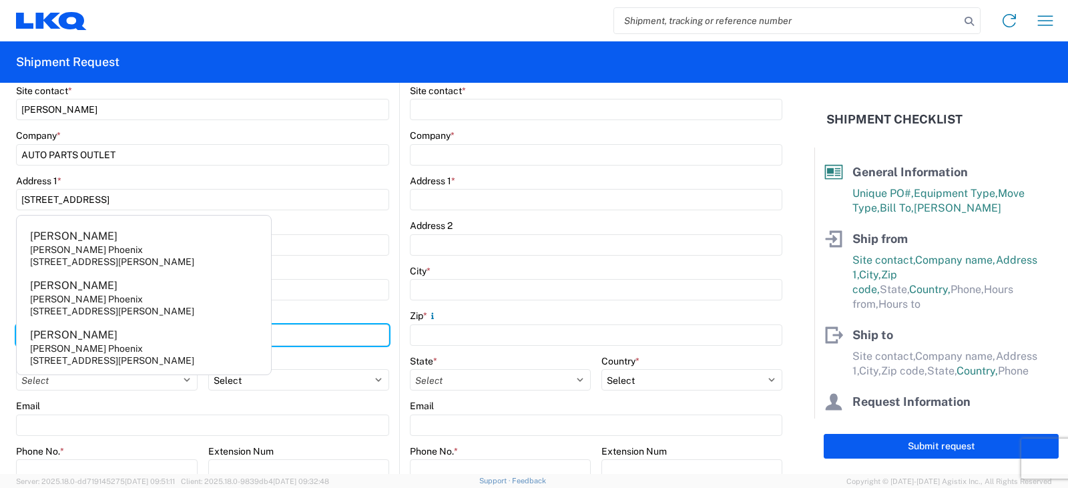
scroll to position [334, 0]
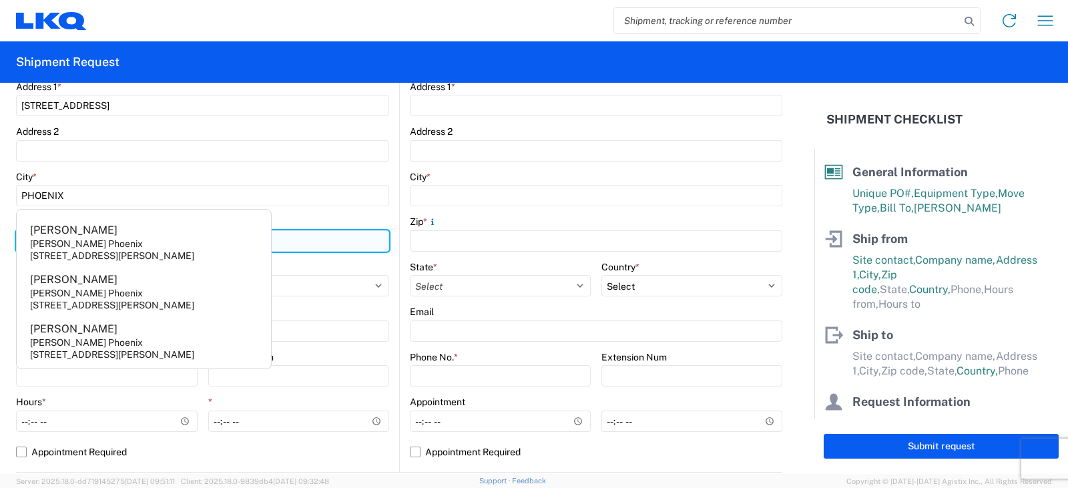
click at [353, 238] on input "85009" at bounding box center [202, 240] width 373 height 21
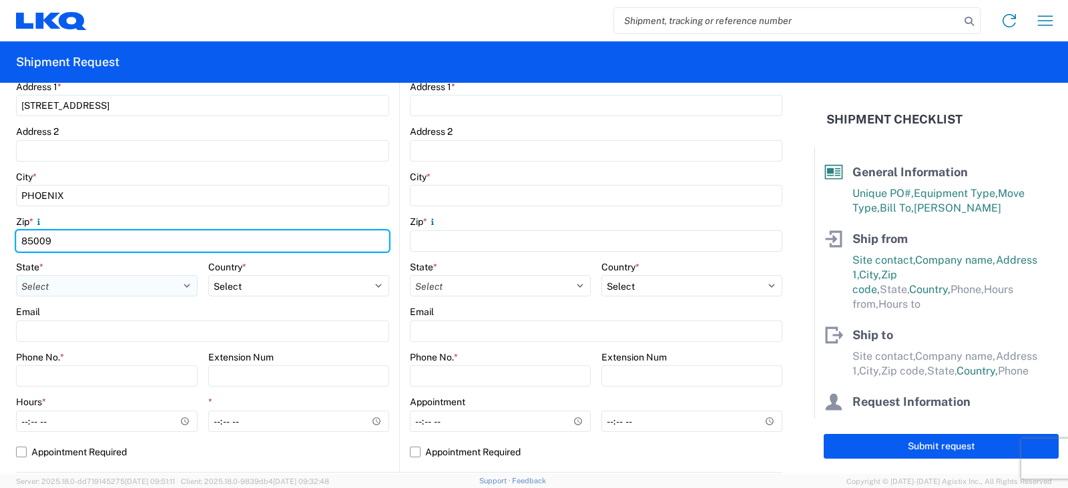
type input "85009"
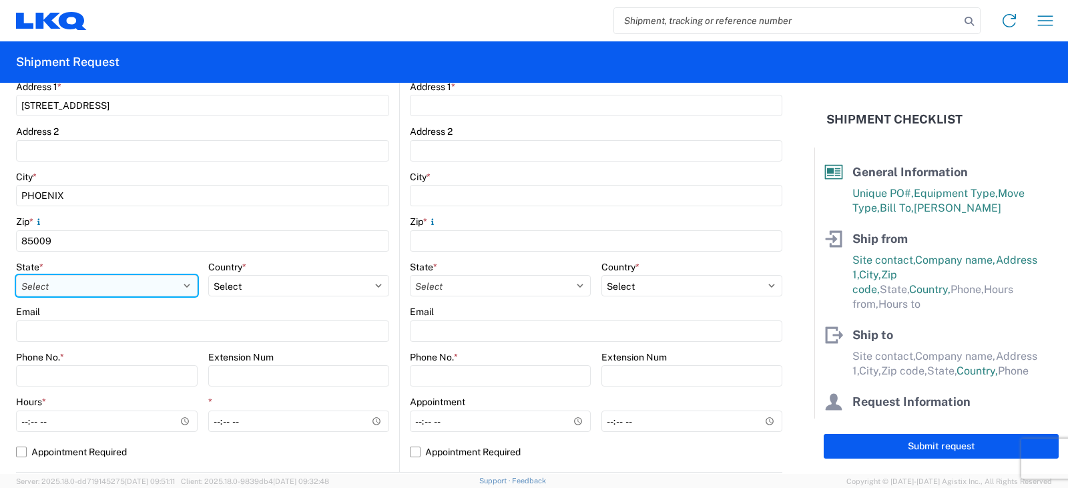
click at [32, 282] on select "Select [US_STATE] [US_STATE] [US_STATE] [US_STATE] Armed Forces Americas Armed …" at bounding box center [107, 285] width 182 height 21
select select "AZ"
click at [16, 275] on select "Select [US_STATE] [US_STATE] [US_STATE] [US_STATE] Armed Forces Americas Armed …" at bounding box center [107, 285] width 182 height 21
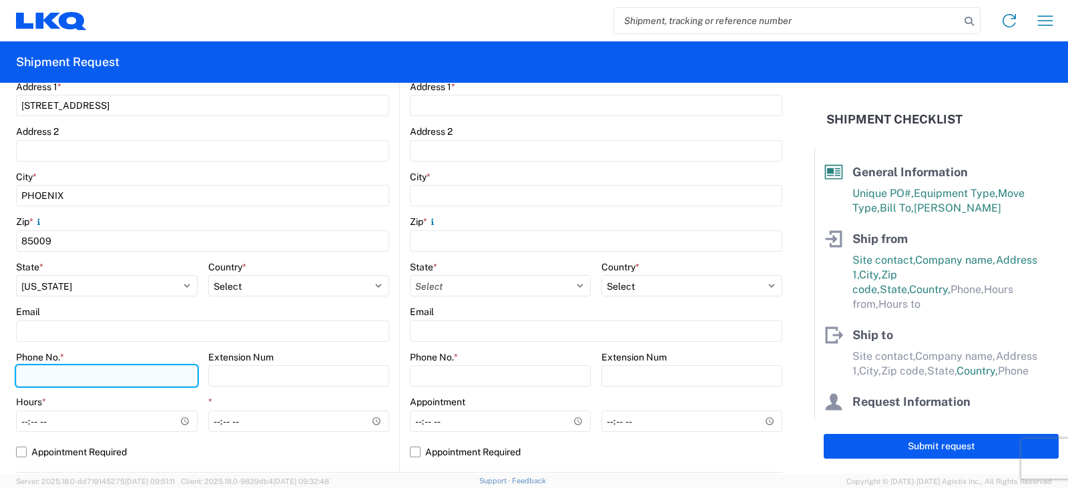
click at [44, 373] on input "Phone No. *" at bounding box center [107, 375] width 182 height 21
type input "[PHONE_NUMBER]"
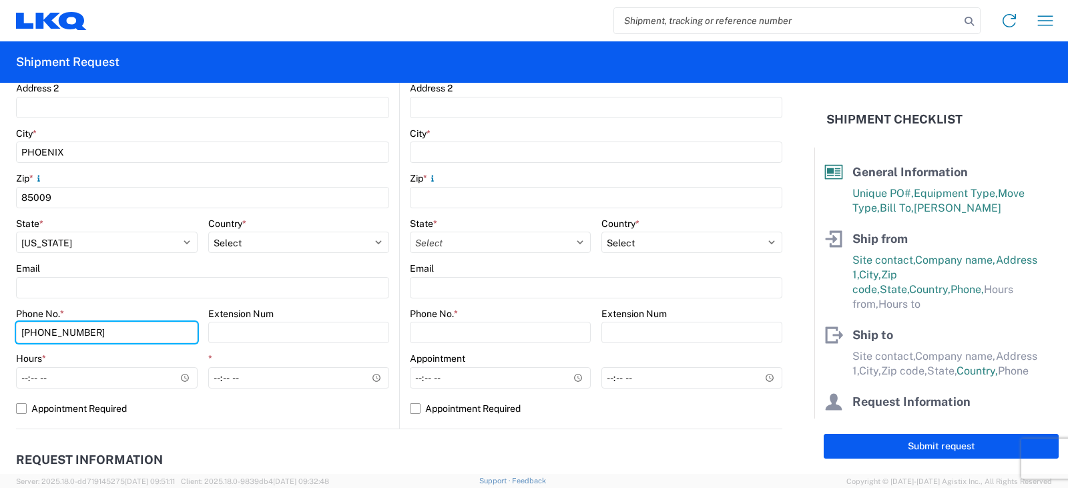
scroll to position [401, 0]
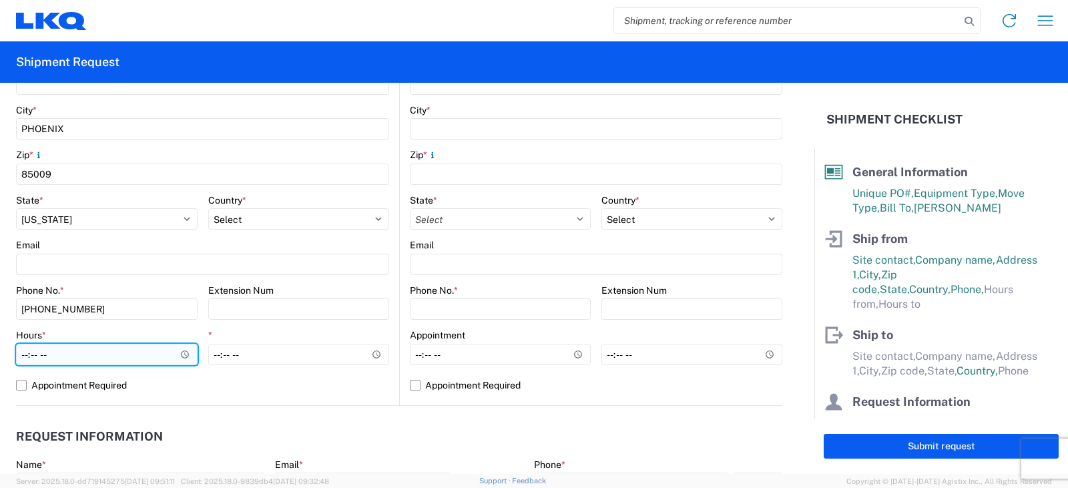
click at [24, 355] on input "Hours *" at bounding box center [107, 354] width 182 height 21
type input "08:00"
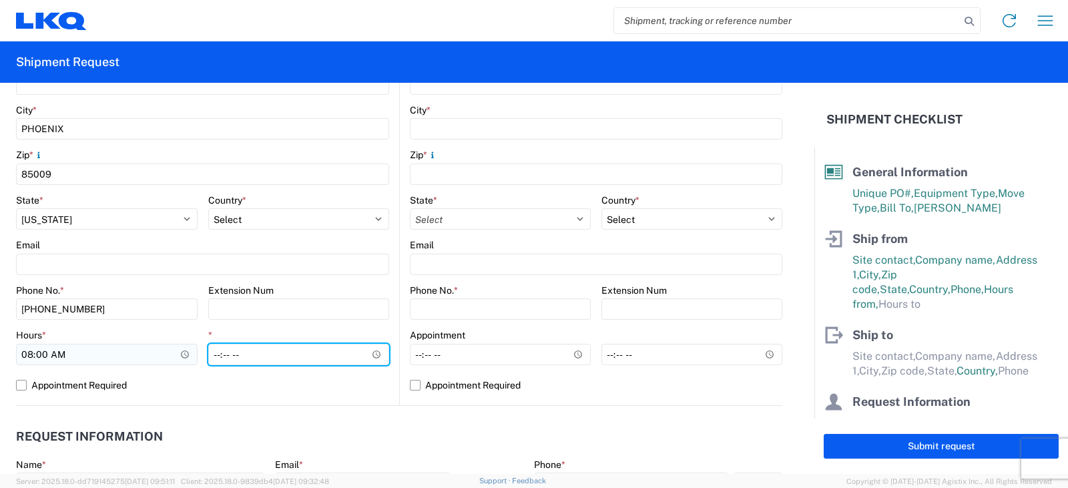
type input "11:00"
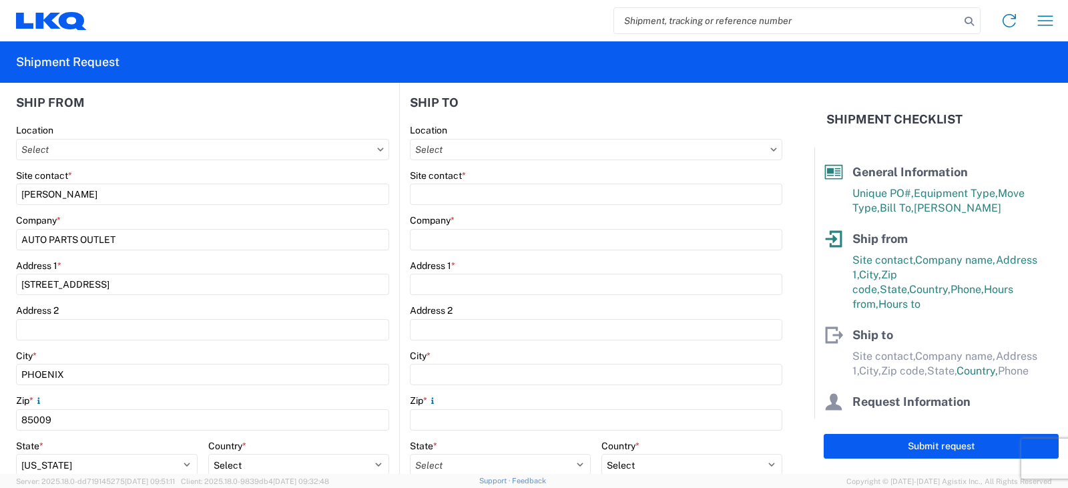
scroll to position [67, 0]
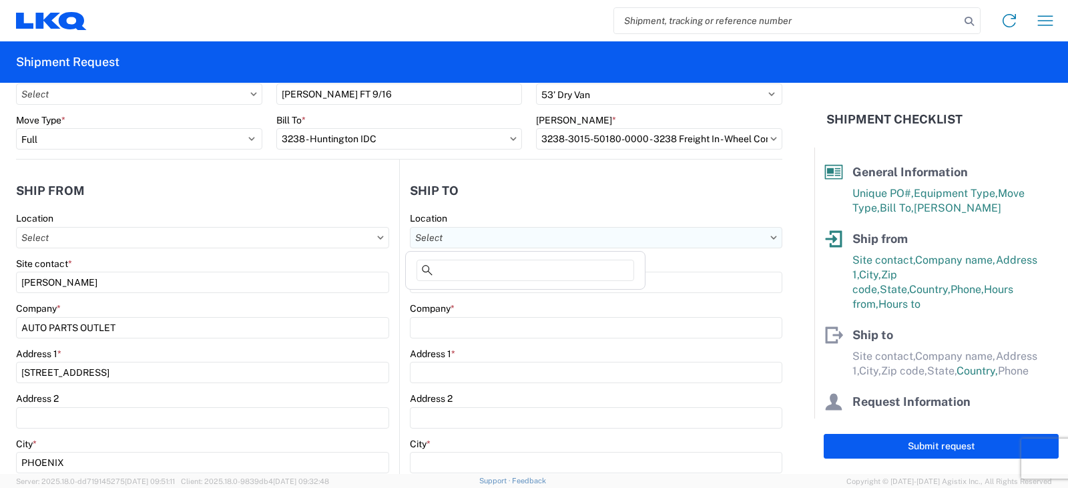
click at [428, 235] on input "Location" at bounding box center [596, 237] width 373 height 21
type input "3238"
click at [463, 297] on div "3238 - Huntington IDC" at bounding box center [526, 296] width 234 height 21
type input "3238 - Huntington IDC"
type input "LKQ Corporation"
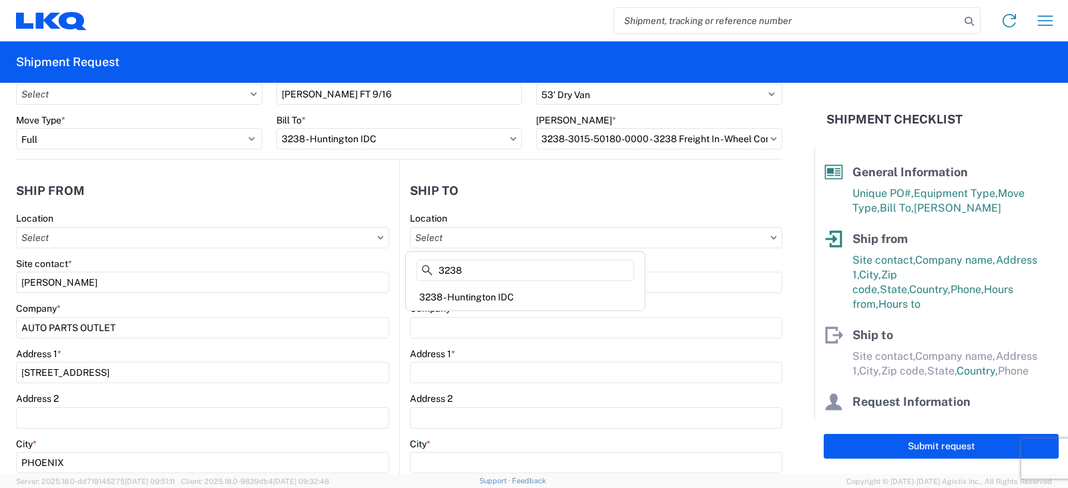
type input "[STREET_ADDRESS]"
type input "Huntington"
type input "46750"
select select "US"
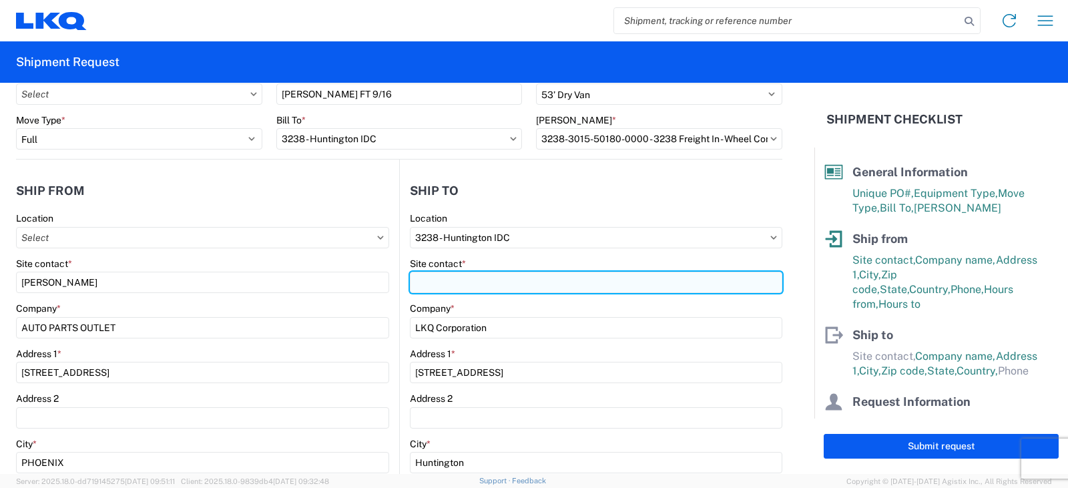
click at [428, 280] on input "Site contact *" at bounding box center [596, 282] width 373 height 21
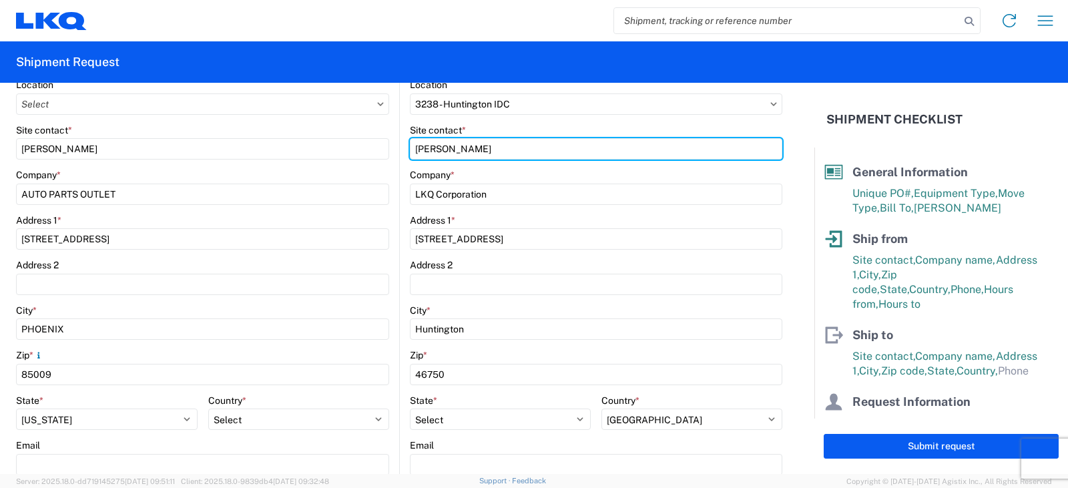
scroll to position [334, 0]
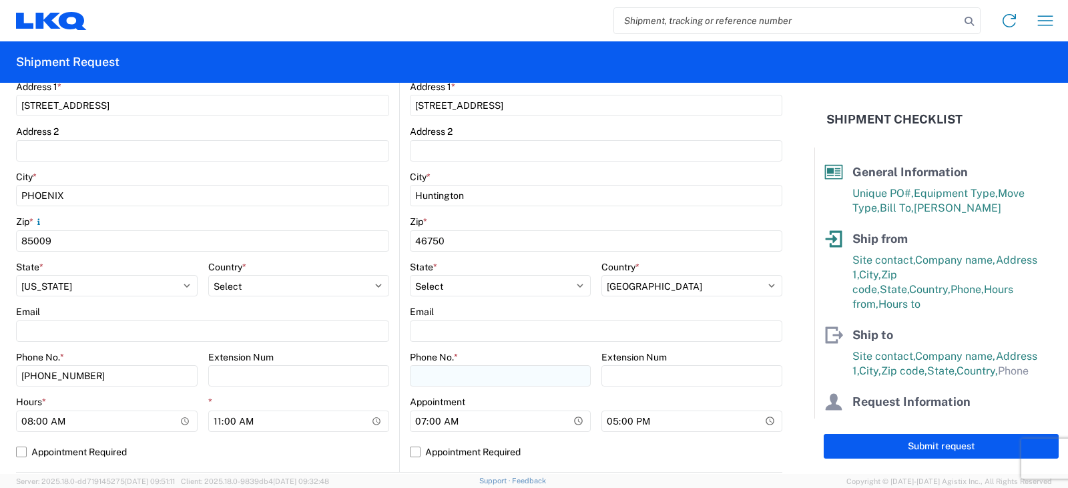
type input "[PERSON_NAME]"
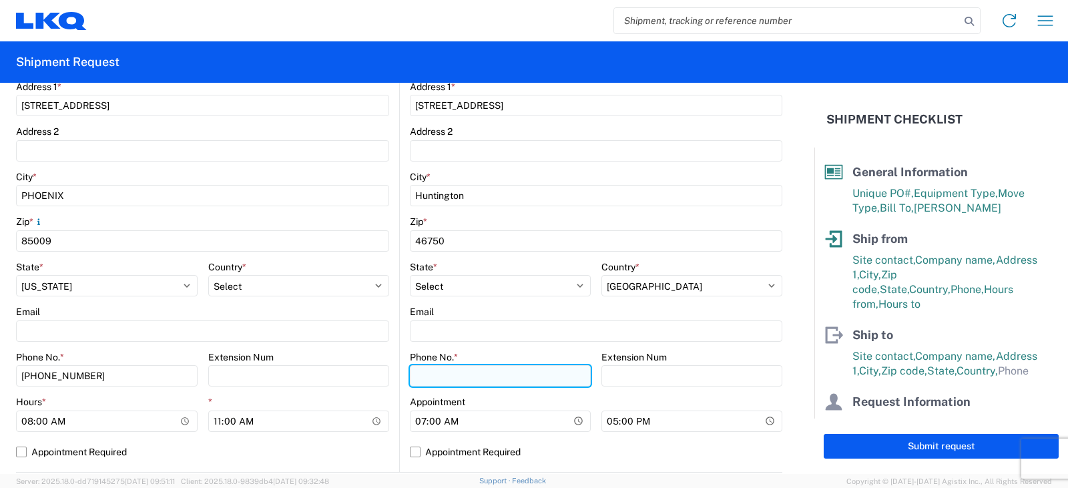
click at [428, 374] on input "Phone No. *" at bounding box center [500, 375] width 181 height 21
type input "[PHONE_NUMBER]"
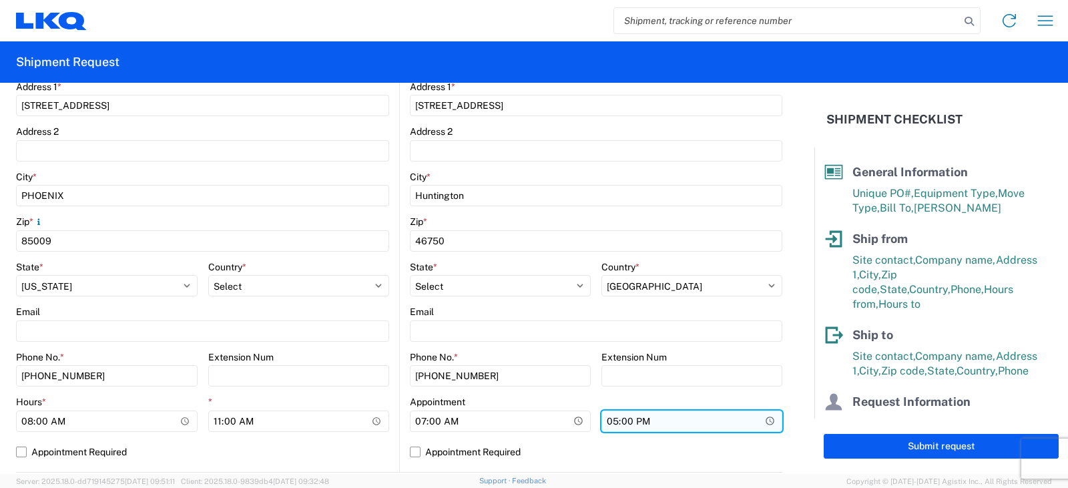
click at [608, 419] on input "17:00" at bounding box center [692, 421] width 181 height 21
type input "15:00"
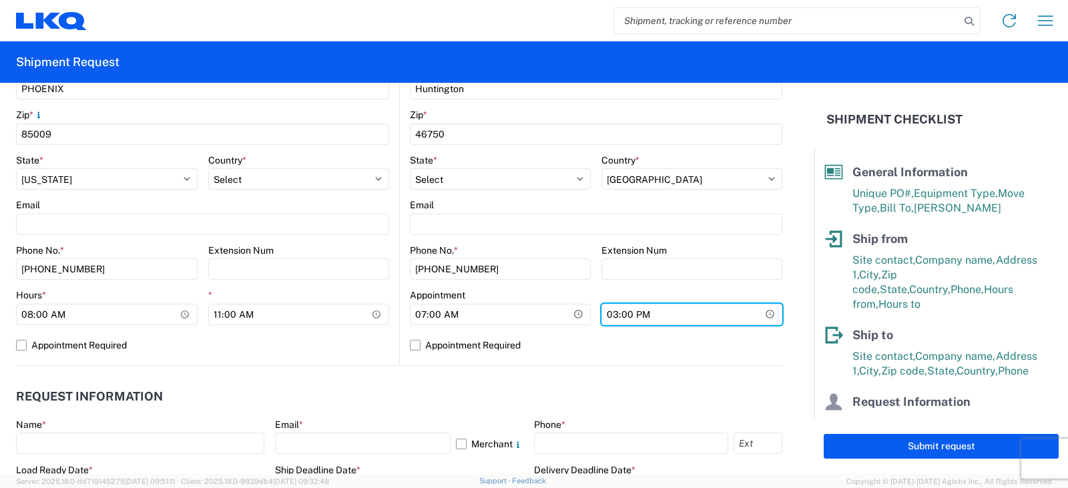
scroll to position [534, 0]
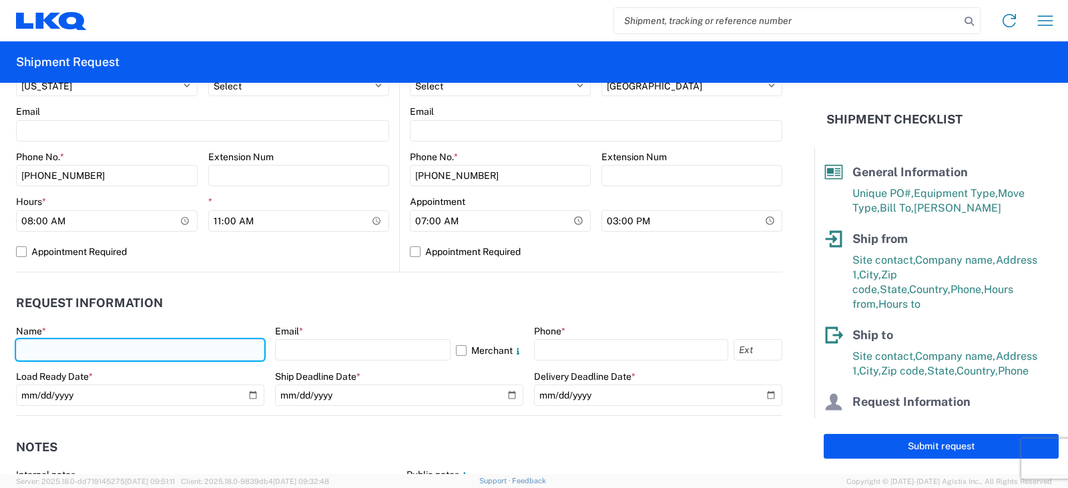
click at [37, 341] on input "text" at bounding box center [140, 349] width 248 height 21
type input "[PERSON_NAME]"
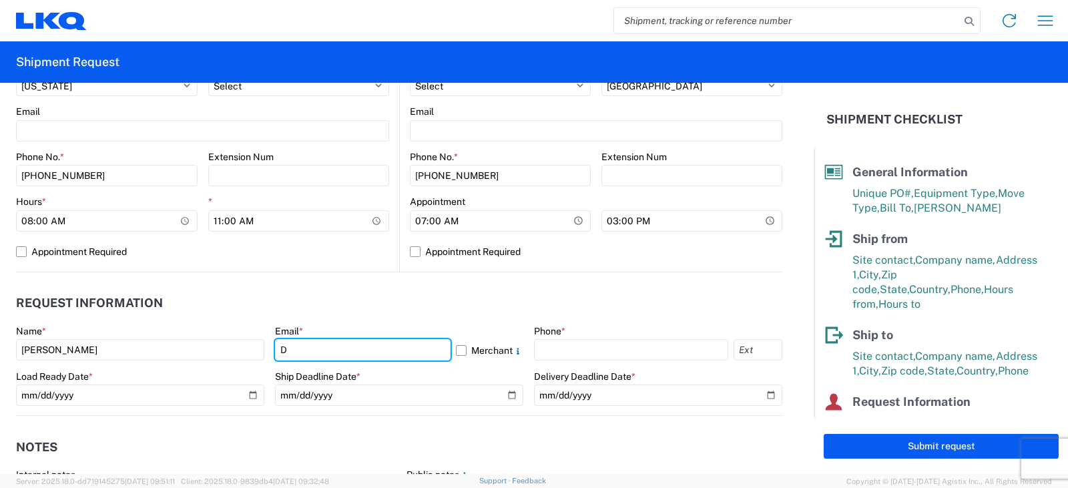
type input "[EMAIL_ADDRESS][DOMAIN_NAME]"
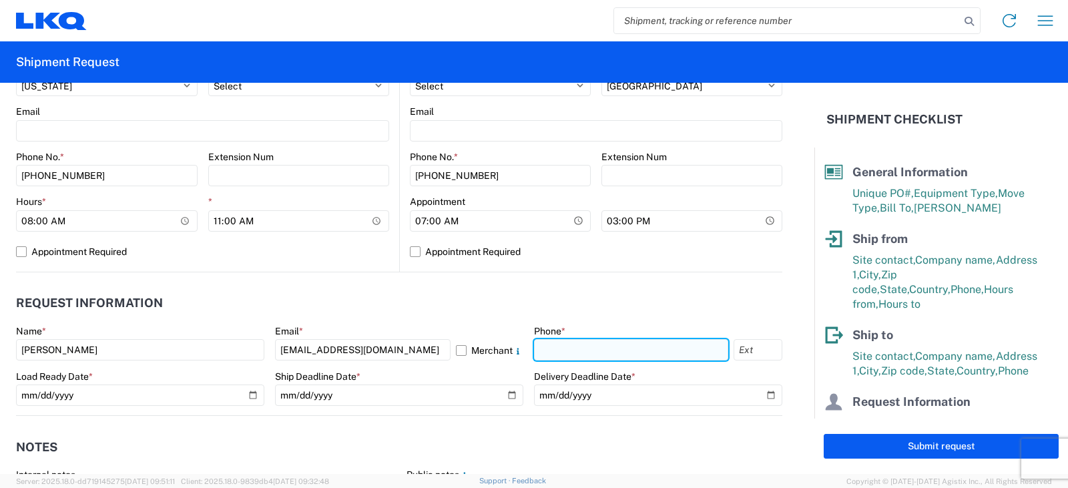
click at [541, 351] on input "text" at bounding box center [631, 349] width 194 height 21
type input "[PHONE_NUMBER]"
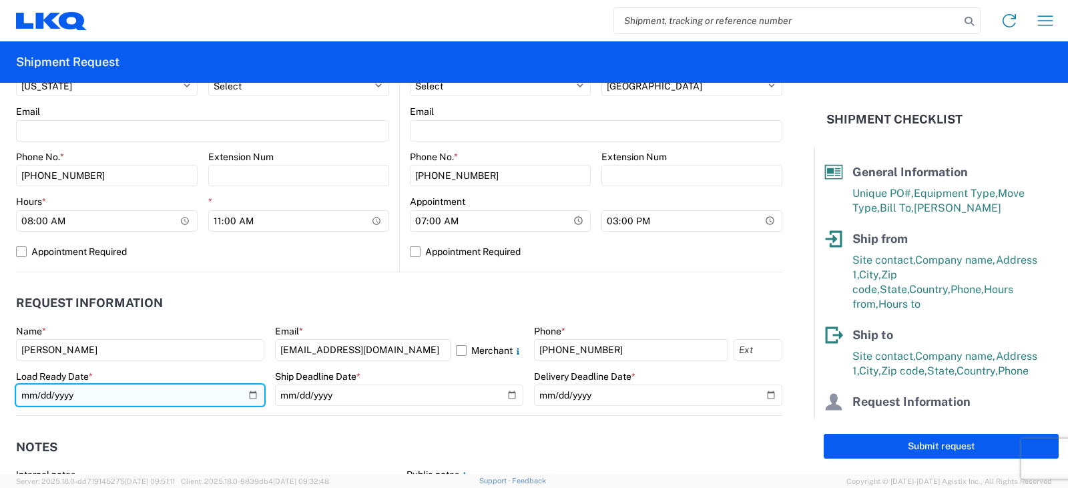
click at [248, 394] on input "date" at bounding box center [140, 395] width 248 height 21
type input "[DATE]"
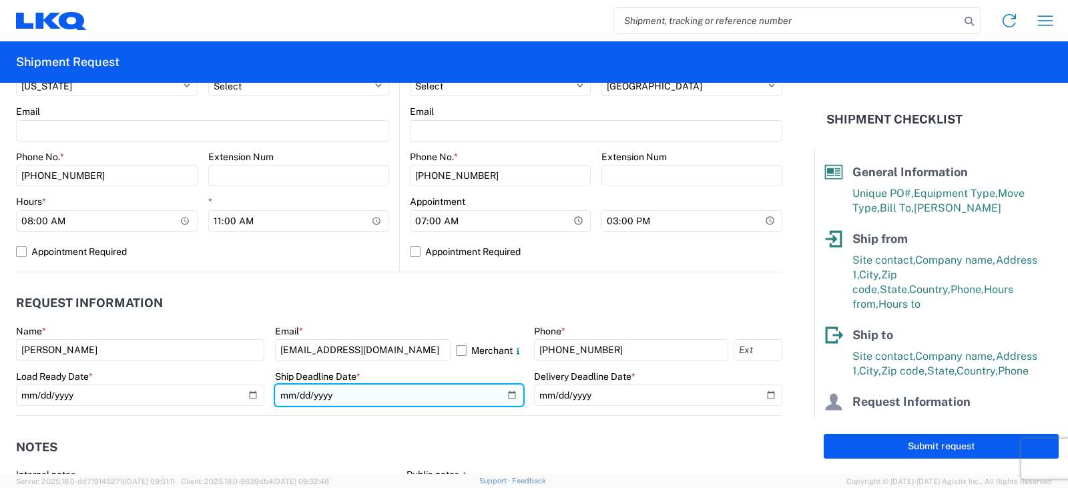
click at [500, 394] on input "date" at bounding box center [399, 395] width 248 height 21
type input "[DATE]"
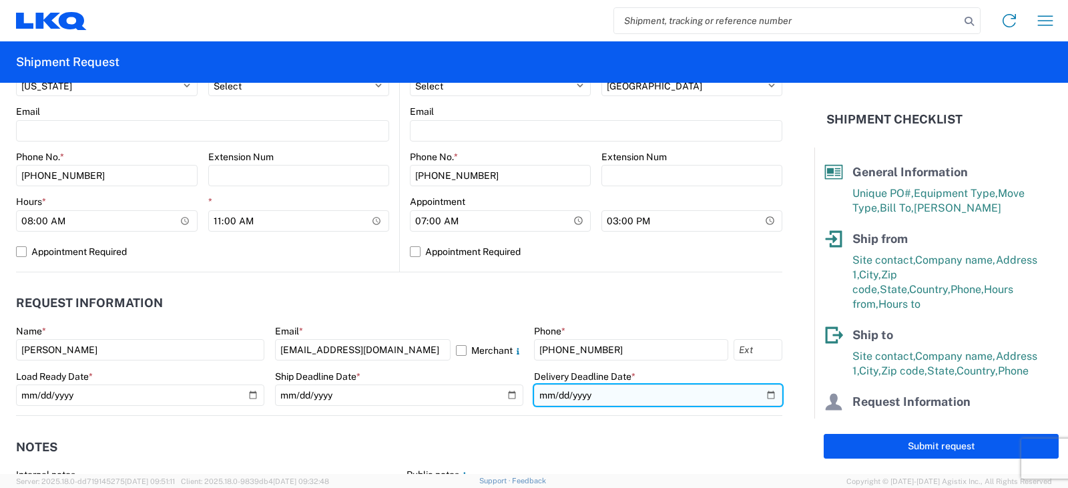
click at [759, 393] on input "date" at bounding box center [658, 395] width 248 height 21
type input "[DATE]"
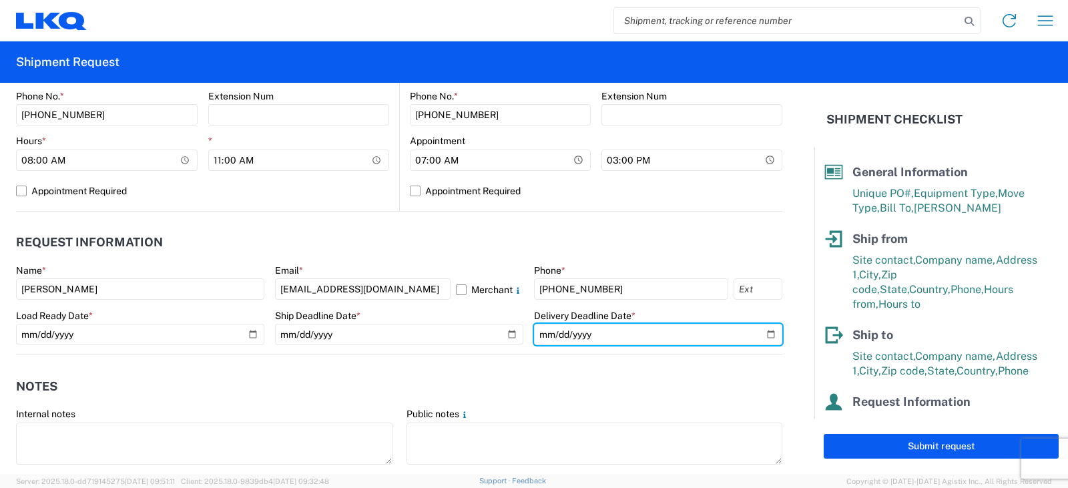
scroll to position [735, 0]
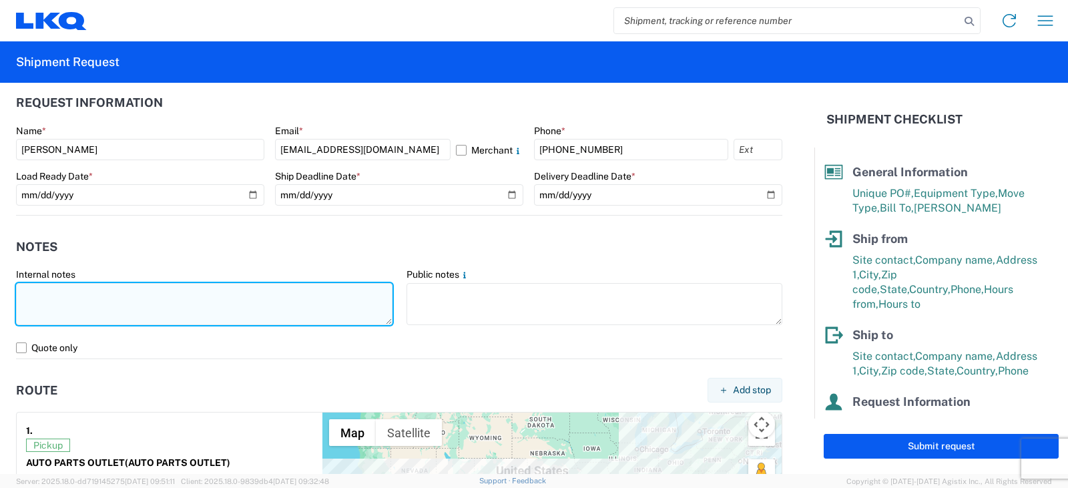
click at [27, 288] on textarea at bounding box center [204, 304] width 377 height 42
click at [286, 288] on textarea "THIS LOAD MUST BE DELIVERED BETWEEN 7AM AND3PM" at bounding box center [204, 304] width 377 height 42
click at [258, 292] on textarea "THIS LOAD MUST BE DELIVERED BETWEEN 7AM AND3PM" at bounding box center [204, 304] width 377 height 42
click at [260, 294] on textarea "THIS LOAD MUST BE DELIVERED BETWEEN 7AM AND3PM" at bounding box center [204, 304] width 377 height 42
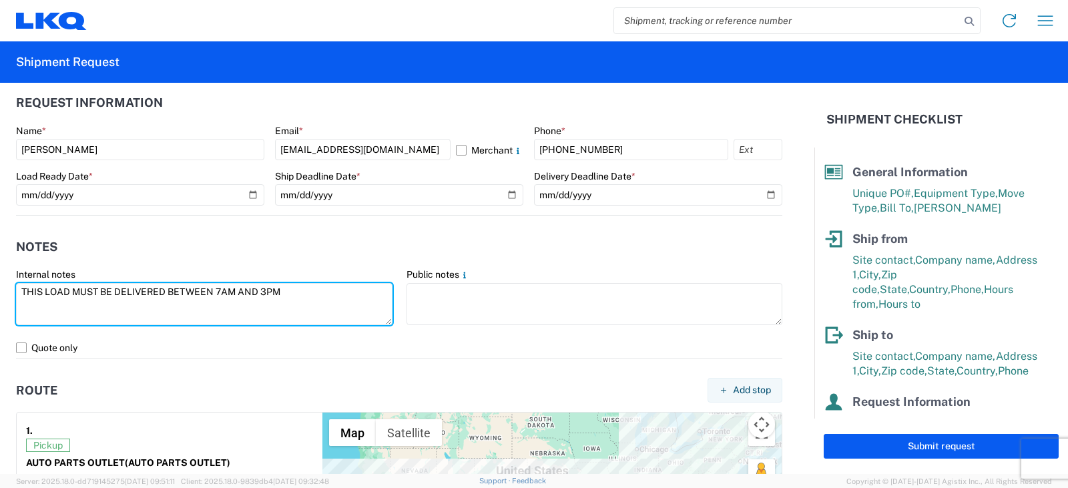
drag, startPoint x: 283, startPoint y: 289, endPoint x: 0, endPoint y: 277, distance: 283.4
click at [0, 277] on form "General Information Template PO# [PERSON_NAME] FT 9/16 Equipment Type * Select …" at bounding box center [407, 278] width 815 height 391
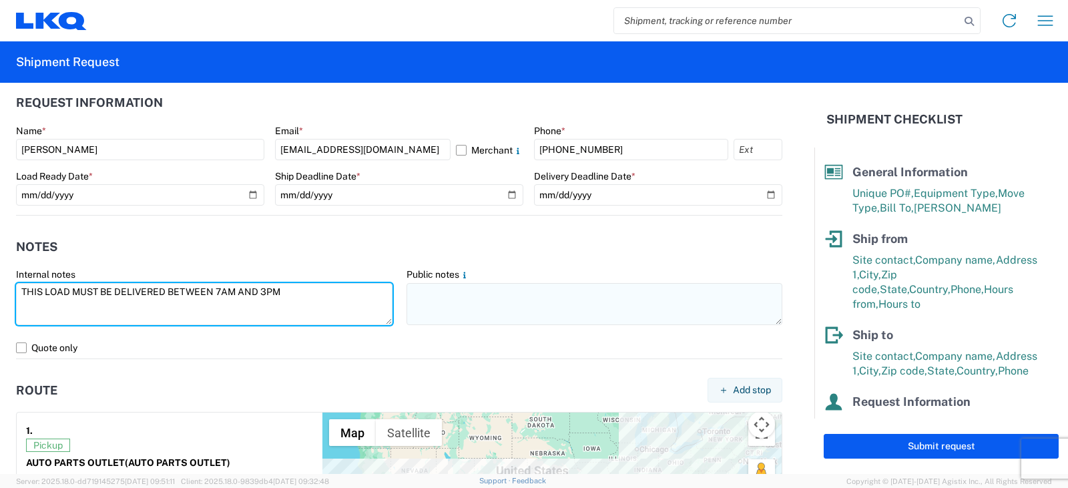
type textarea "THIS LOAD MUST BE DELIVERED BETWEEN 7AM AND 3PM"
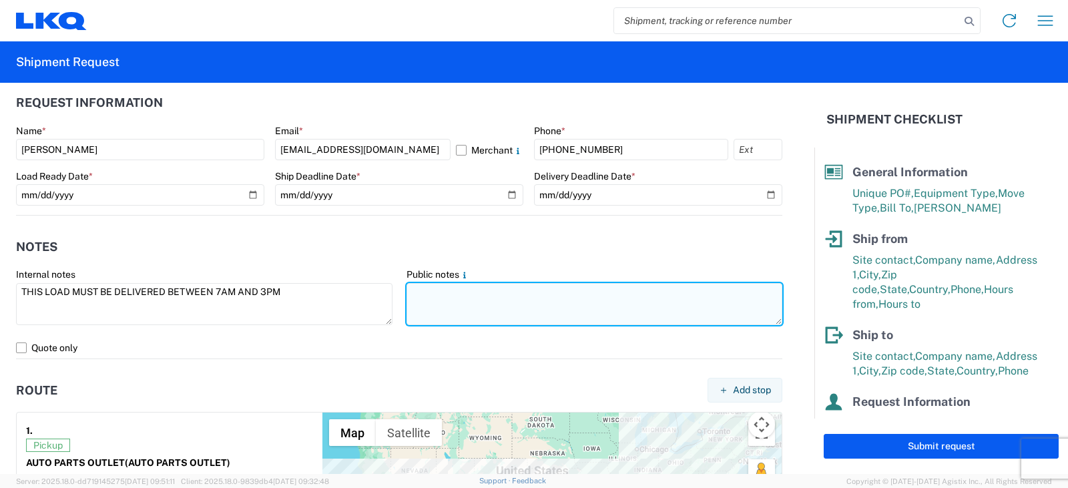
click at [424, 288] on textarea at bounding box center [595, 304] width 377 height 42
paste textarea "THIS LOAD MUST BE DELIVERED BETWEEN 7AM AND 3PM"
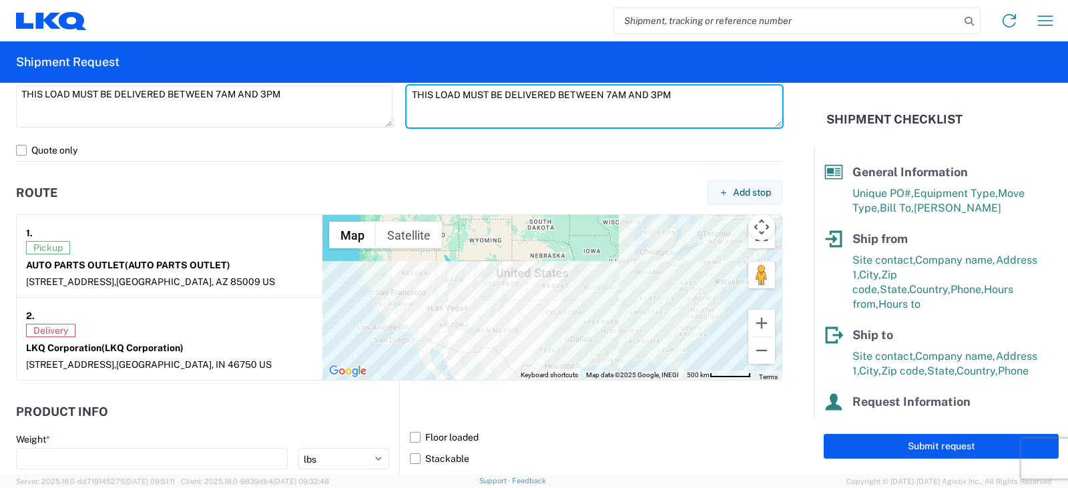
scroll to position [1002, 0]
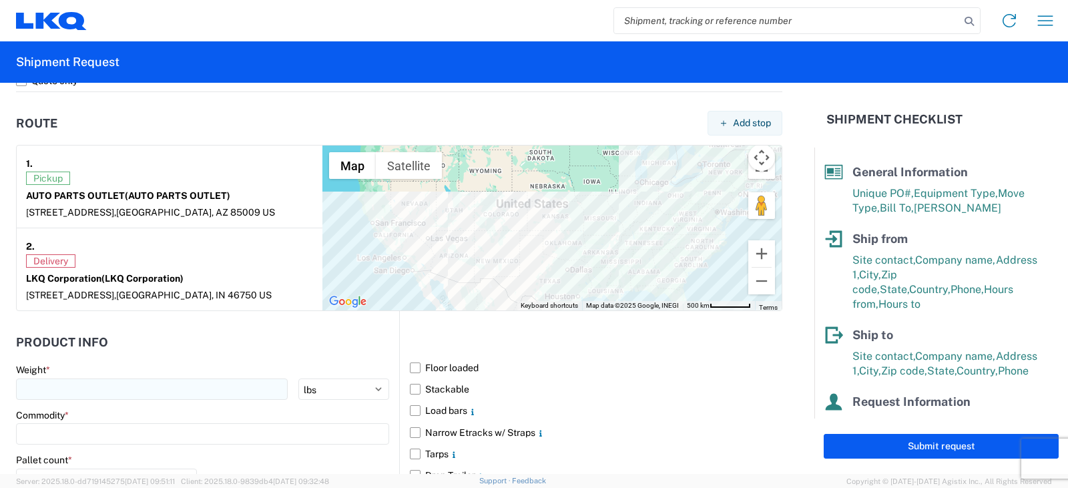
type textarea "THIS LOAD MUST BE DELIVERED BETWEEN 7AM AND 3PM"
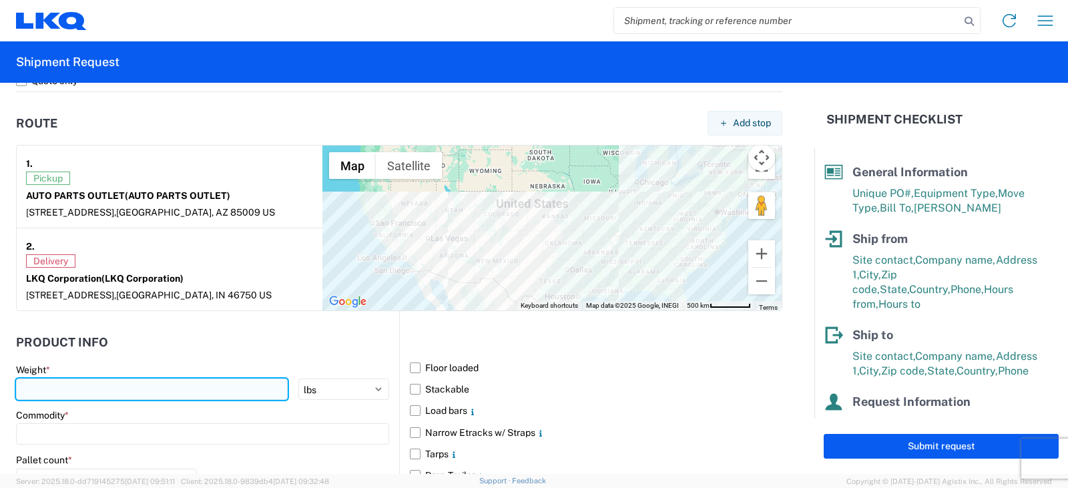
click at [43, 387] on input "number" at bounding box center [152, 389] width 272 height 21
type input "40000"
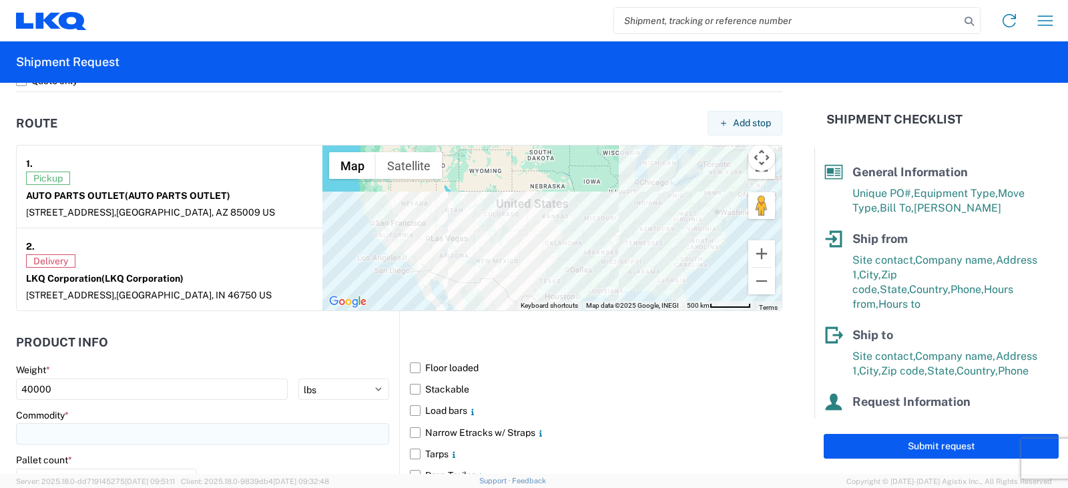
click at [49, 435] on input at bounding box center [202, 433] width 373 height 21
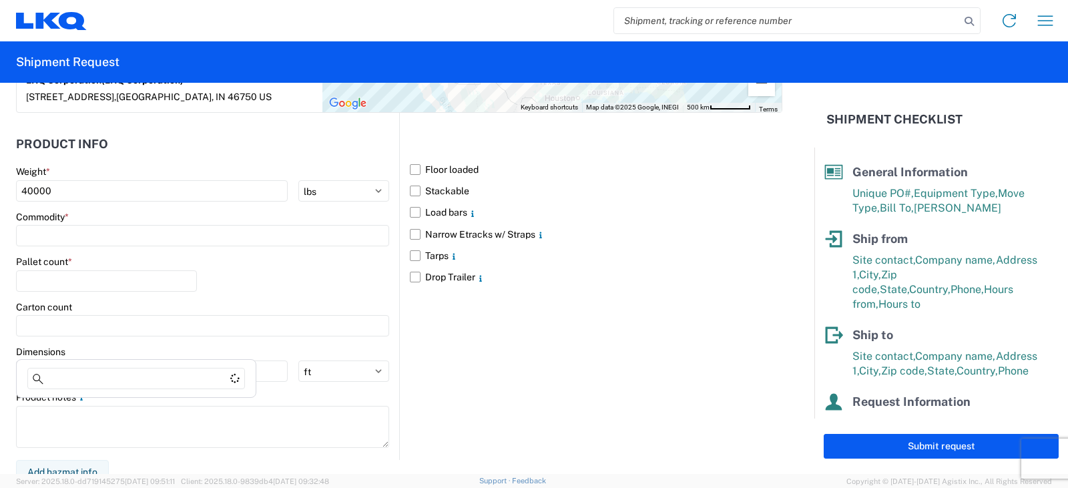
scroll to position [1202, 0]
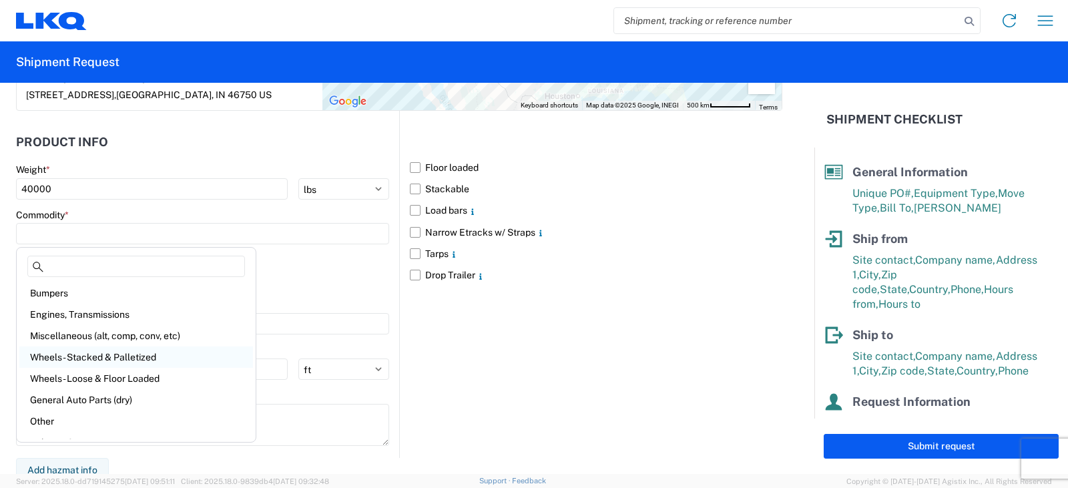
click at [68, 357] on div "Wheels - Stacked & Palletized" at bounding box center [136, 357] width 234 height 21
type input "Wheels - Stacked & Palletized"
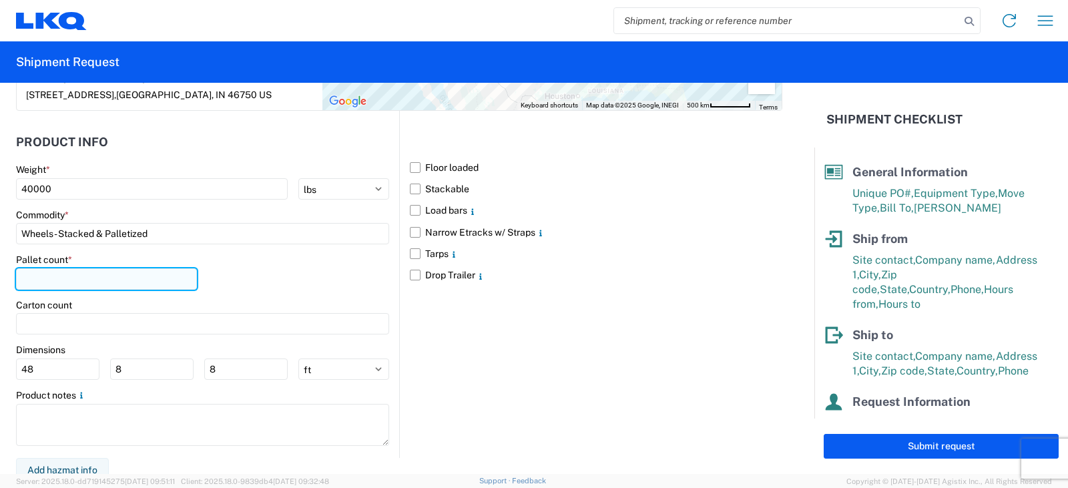
click at [32, 278] on input "number" at bounding box center [106, 278] width 181 height 21
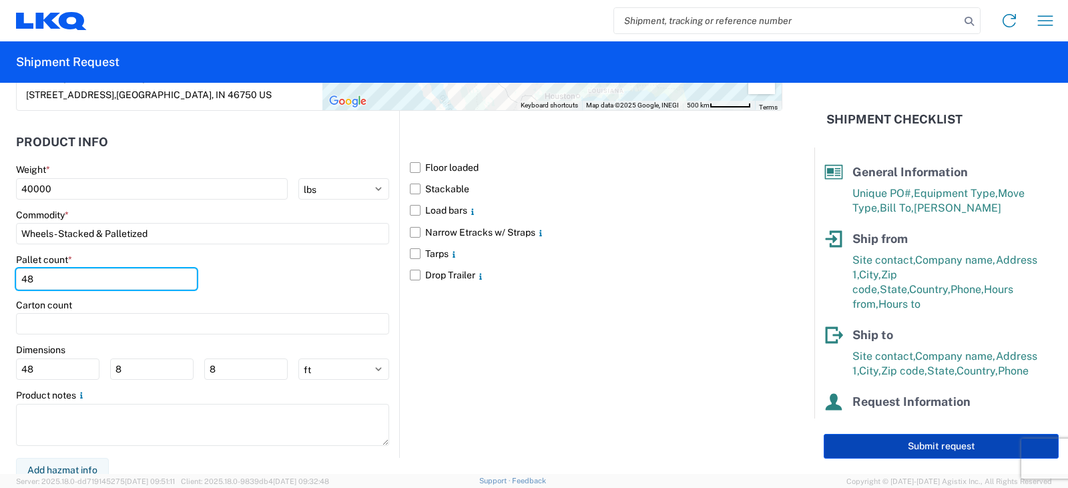
type input "48"
click at [905, 444] on button "Submit request" at bounding box center [941, 446] width 235 height 25
select select "US"
